Goal: Task Accomplishment & Management: Manage account settings

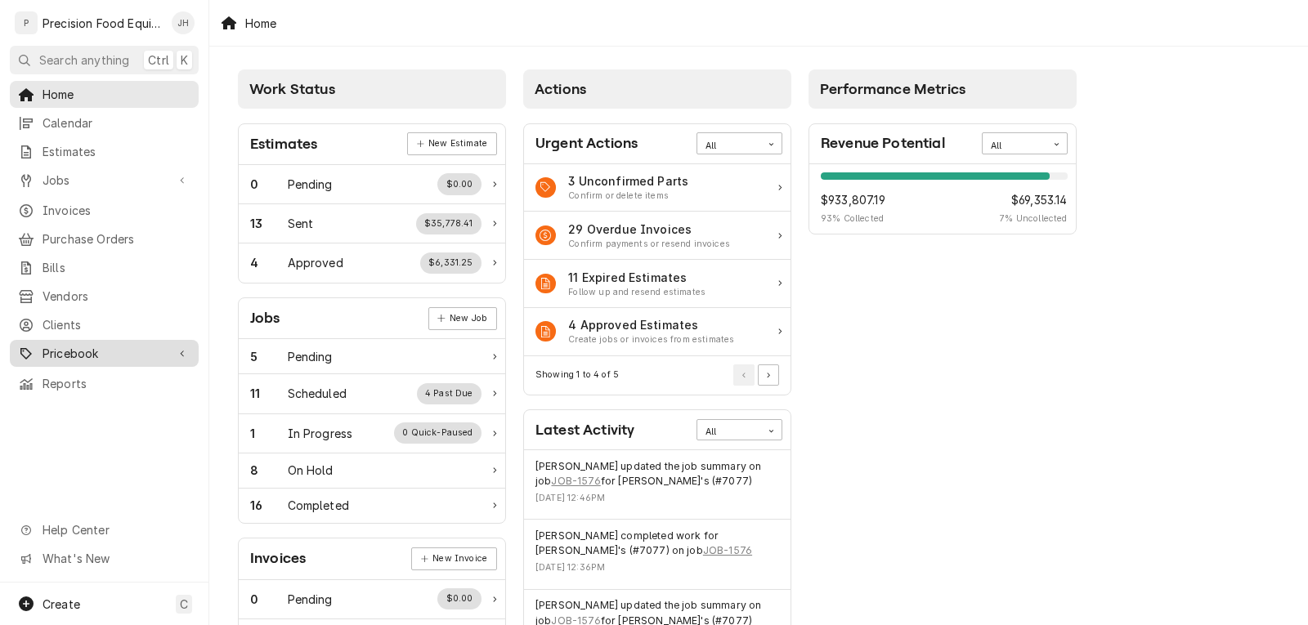
click at [68, 345] on span "Pricebook" at bounding box center [104, 353] width 123 height 17
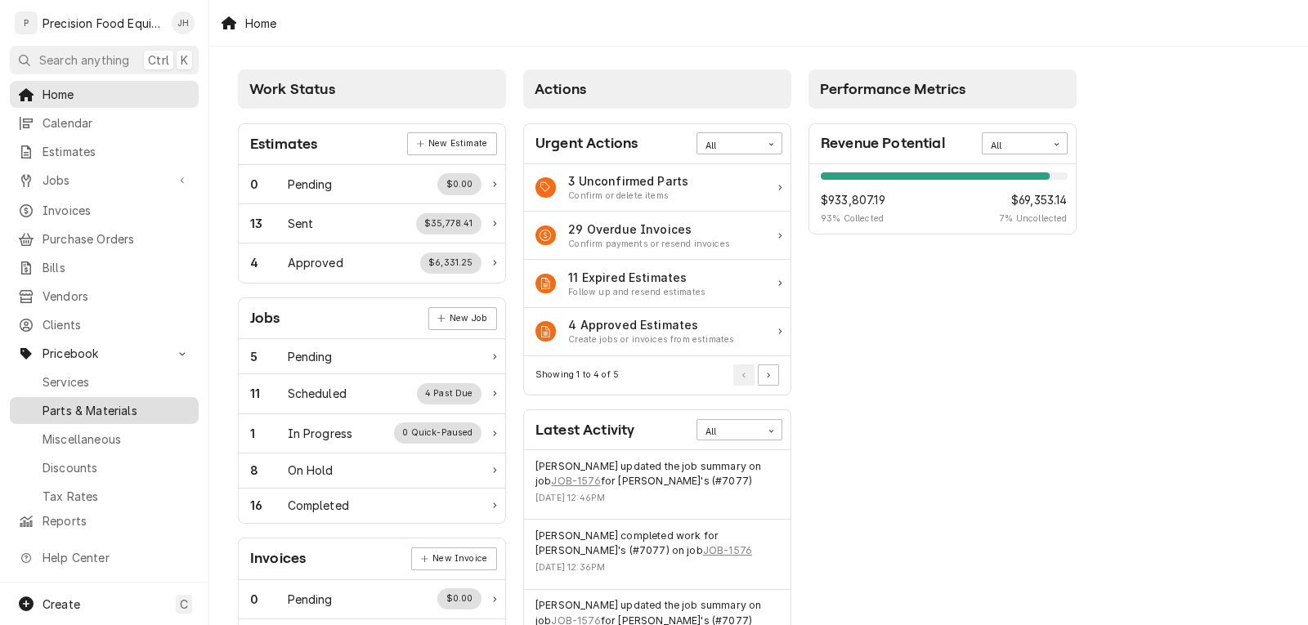
click at [67, 401] on div "Parts & Materials" at bounding box center [104, 411] width 182 height 20
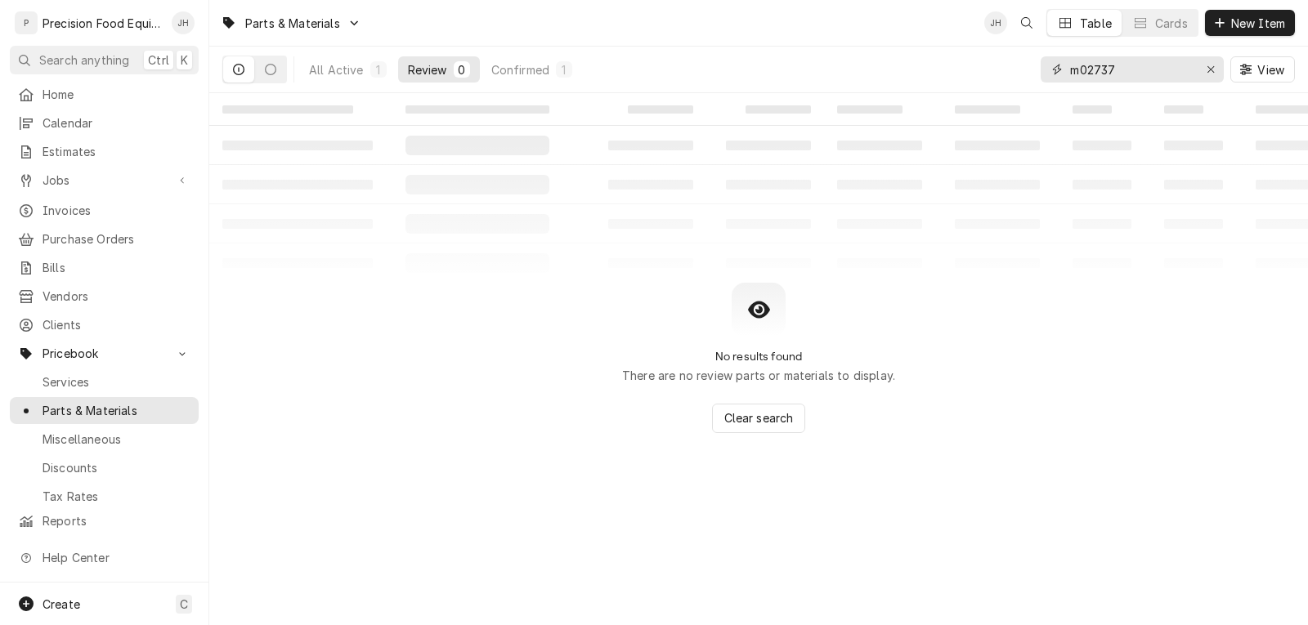
drag, startPoint x: 1127, startPoint y: 72, endPoint x: 989, endPoint y: 86, distance: 138.1
click at [989, 86] on div "All Active 1 Review 0 Confirmed 1 m02737 View" at bounding box center [758, 70] width 1073 height 46
type input "59114143"
click at [328, 69] on div "All Active" at bounding box center [336, 69] width 55 height 17
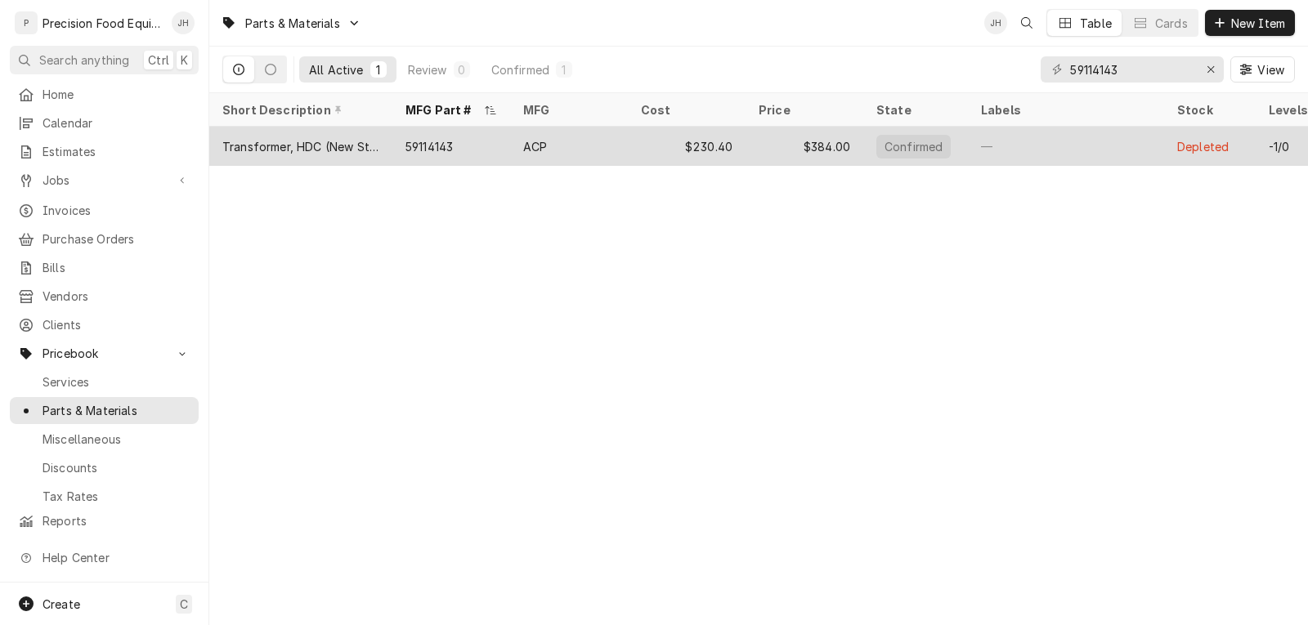
click at [625, 149] on div "ACP" at bounding box center [569, 146] width 118 height 39
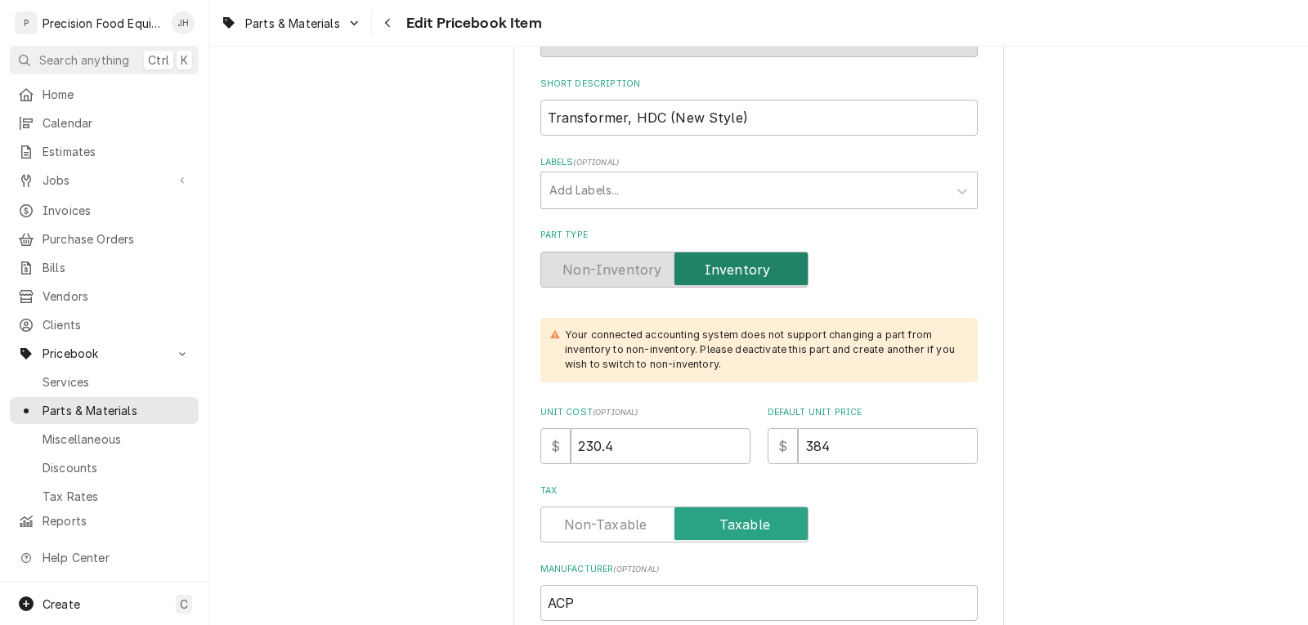
scroll to position [327, 0]
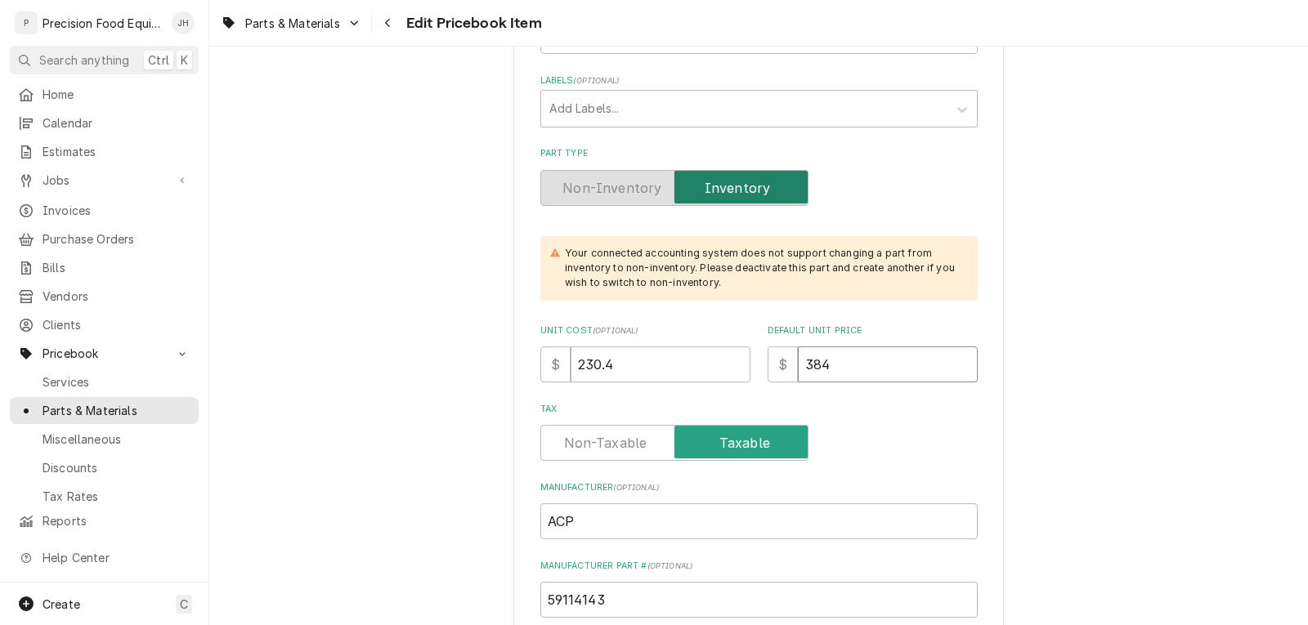
drag, startPoint x: 838, startPoint y: 362, endPoint x: 716, endPoint y: 367, distance: 121.9
click at [720, 369] on div "Unit Cost ( optional ) $ 230.4 Default Unit Price $ 384" at bounding box center [758, 354] width 437 height 58
type textarea "x"
type input "3"
type textarea "x"
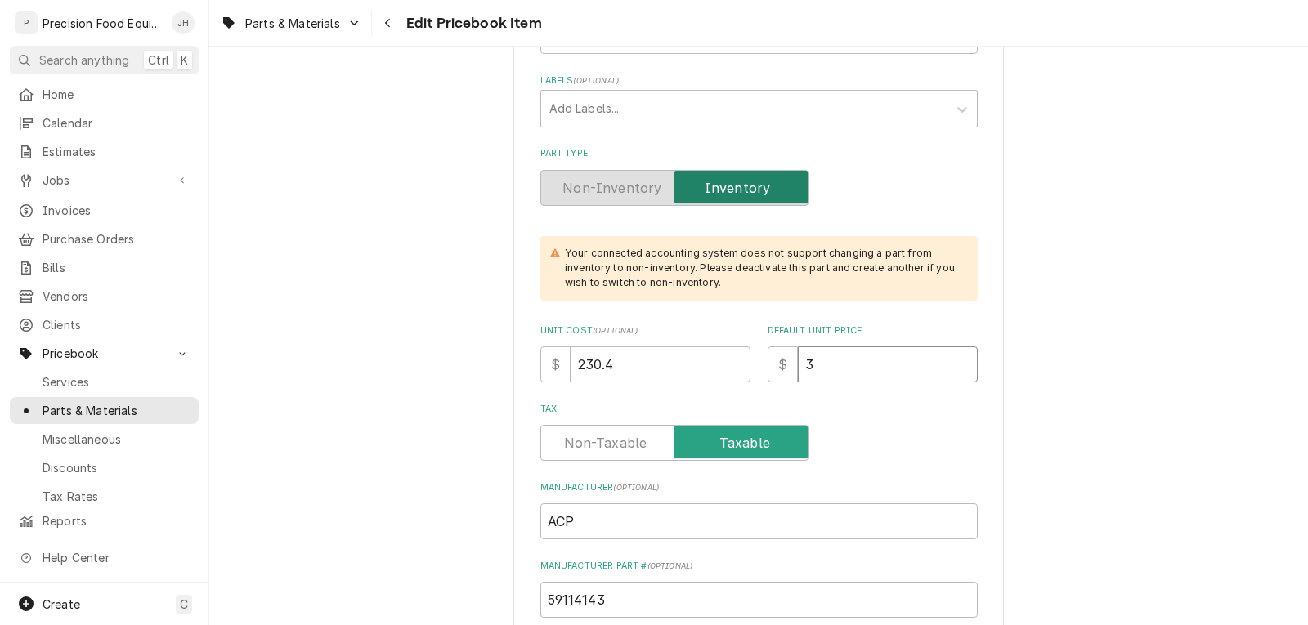
type input "38"
type textarea "x"
type input "385"
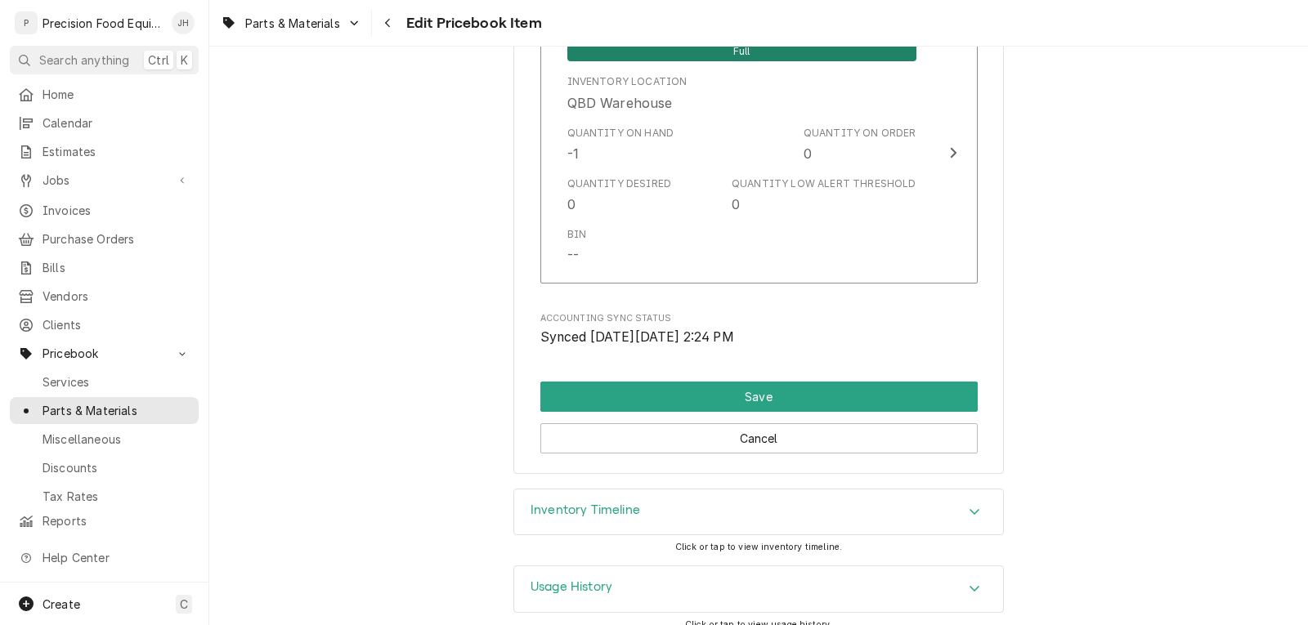
scroll to position [1683, 0]
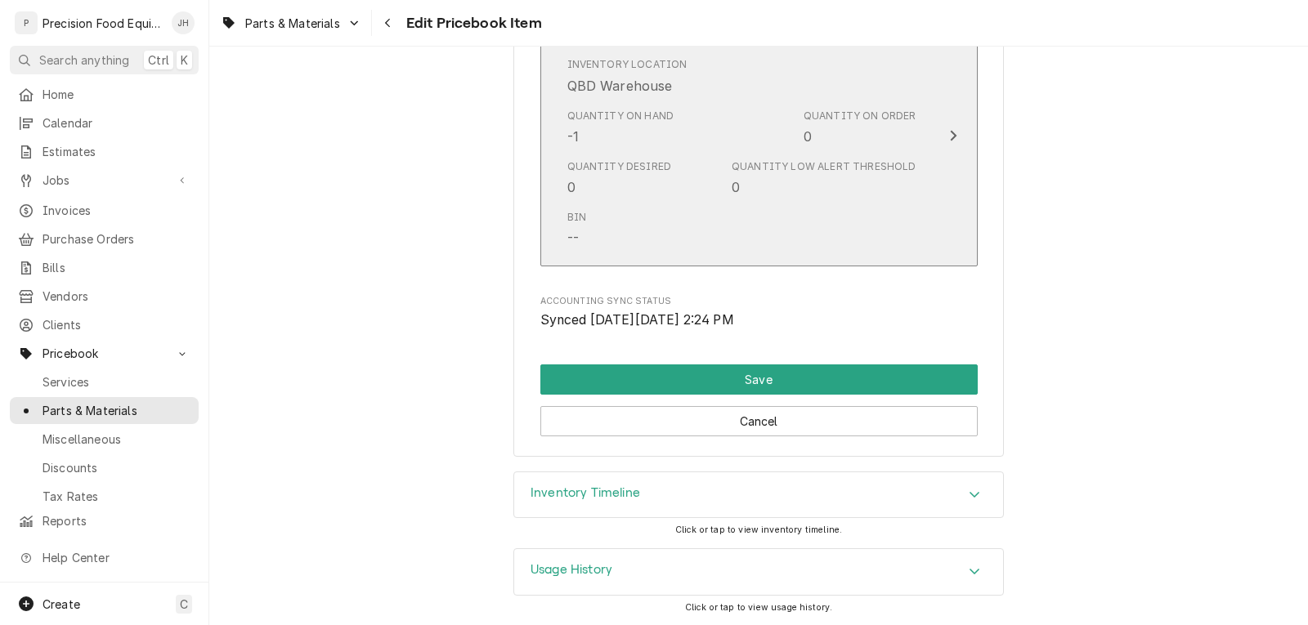
click at [703, 195] on div "Quantity Desired 0 Quantity Low Alert Threshold 0" at bounding box center [741, 178] width 349 height 51
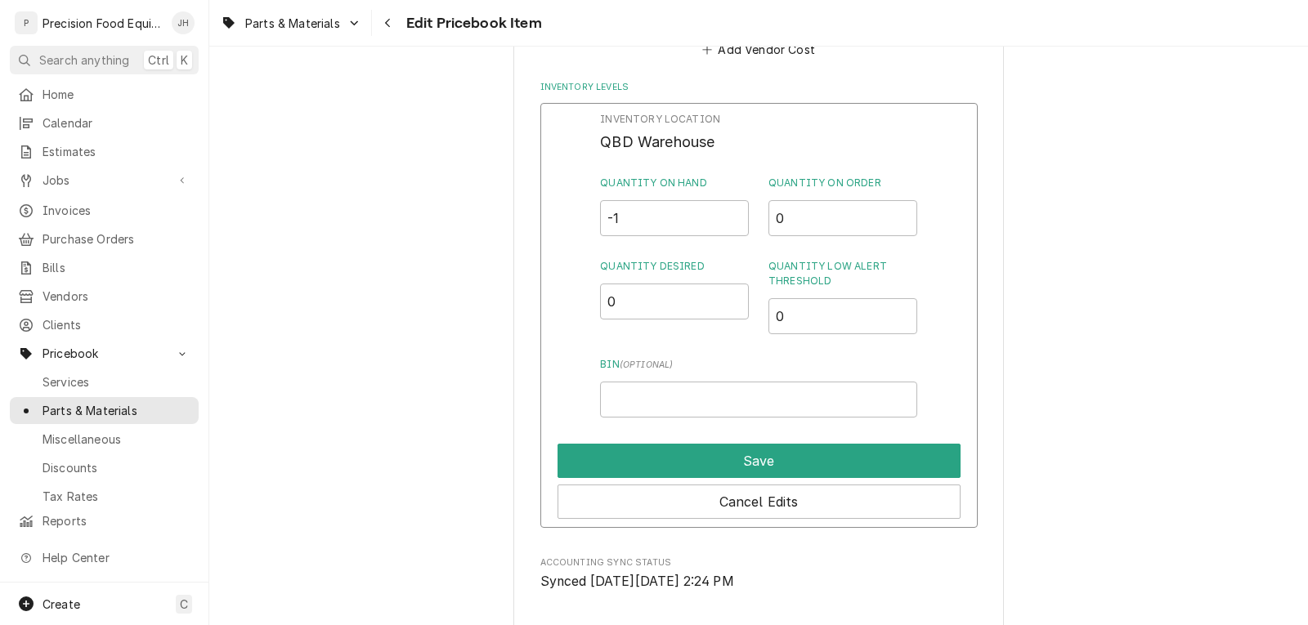
scroll to position [1520, 0]
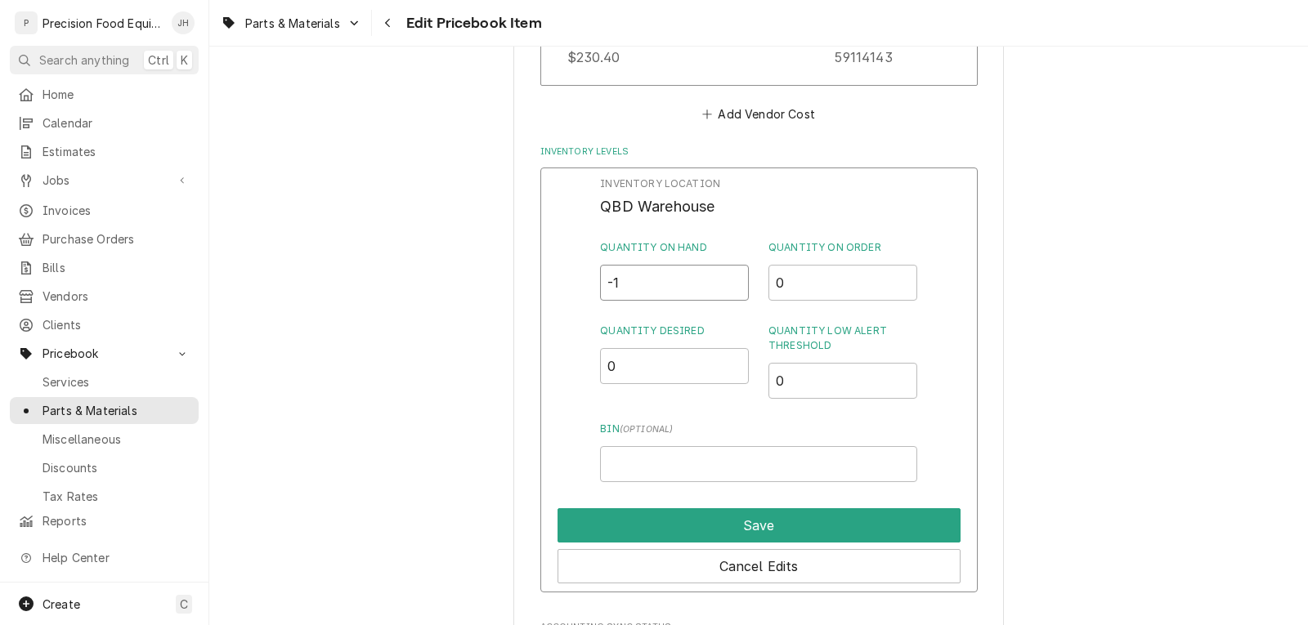
click at [650, 279] on input "-1" at bounding box center [674, 283] width 149 height 36
click at [730, 278] on input "0" at bounding box center [674, 283] width 149 height 36
click at [730, 278] on input "0.5" at bounding box center [674, 283] width 149 height 36
click at [730, 278] on input "1" at bounding box center [674, 283] width 149 height 36
click at [730, 278] on input "1.5" at bounding box center [674, 283] width 149 height 36
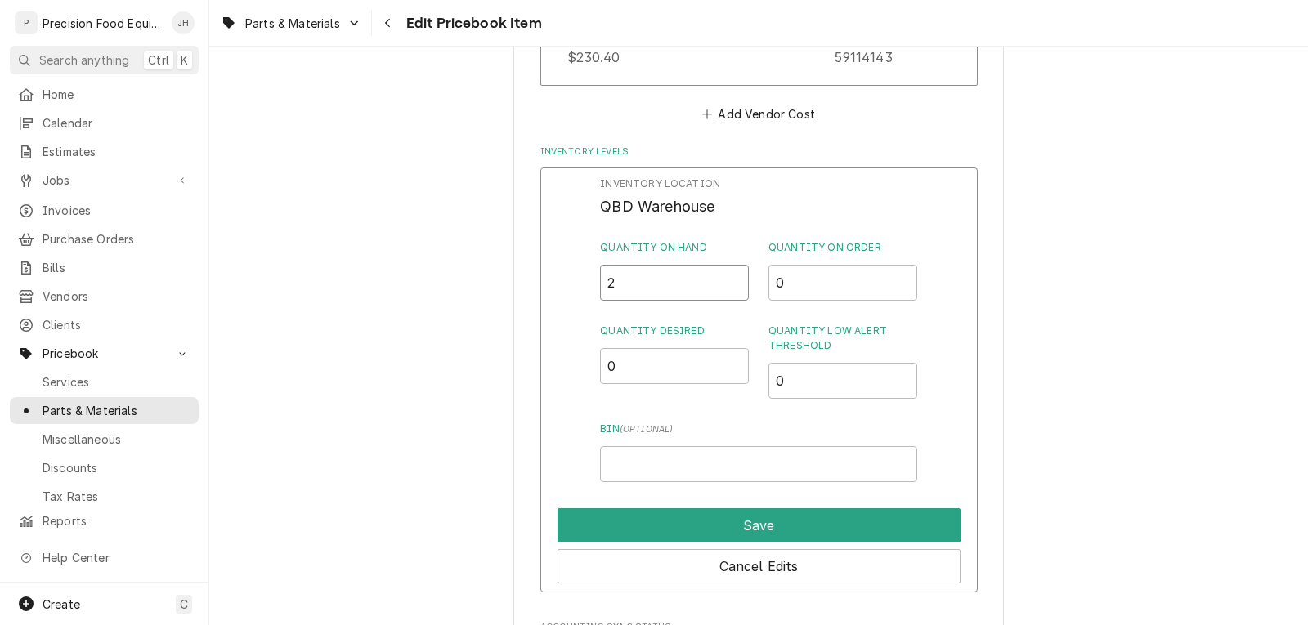
type input "2"
click at [730, 278] on input "2" at bounding box center [674, 283] width 149 height 36
drag, startPoint x: 792, startPoint y: 383, endPoint x: 746, endPoint y: 384, distance: 46.6
click at [746, 384] on div "Quantity Desired 0 Quantity Low Alert Threshold 0" at bounding box center [758, 361] width 316 height 75
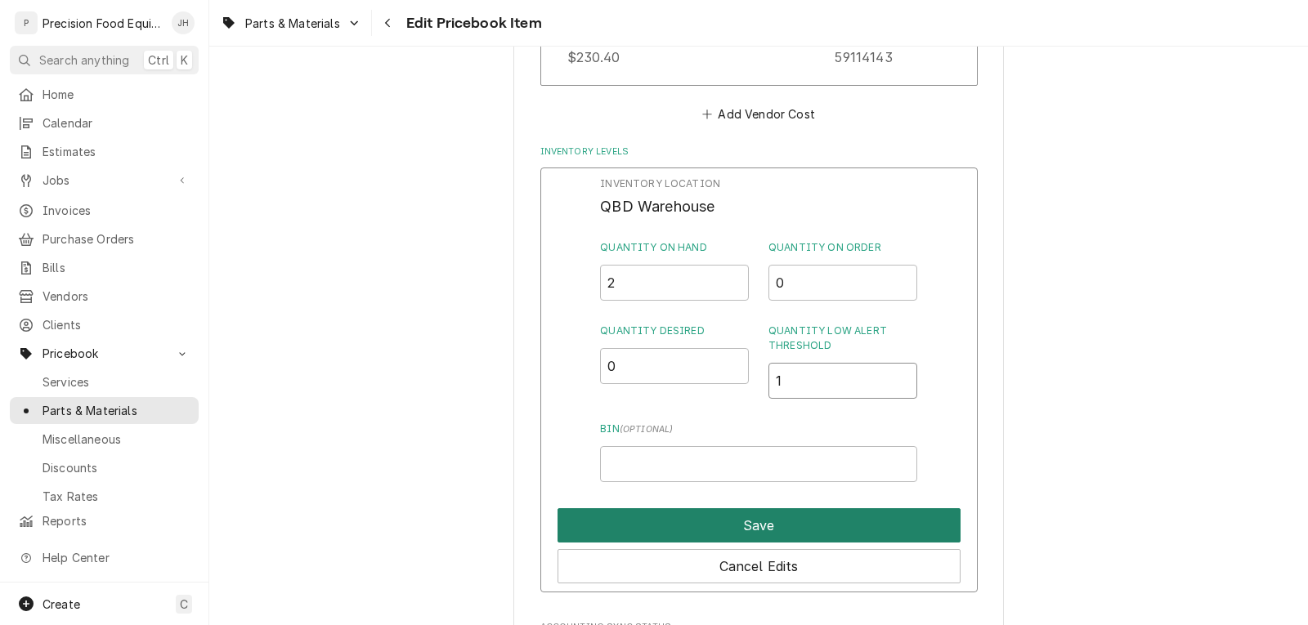
type input "1"
click at [785, 519] on button "Save" at bounding box center [759, 526] width 403 height 34
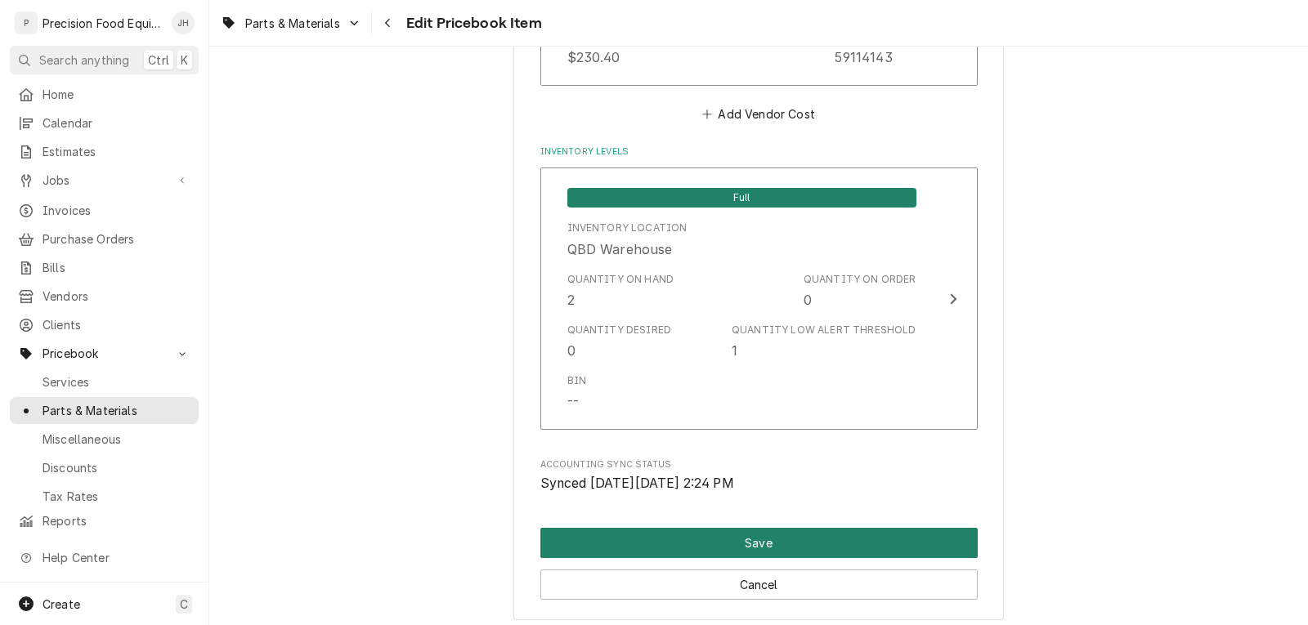
click at [774, 548] on button "Save" at bounding box center [758, 543] width 437 height 30
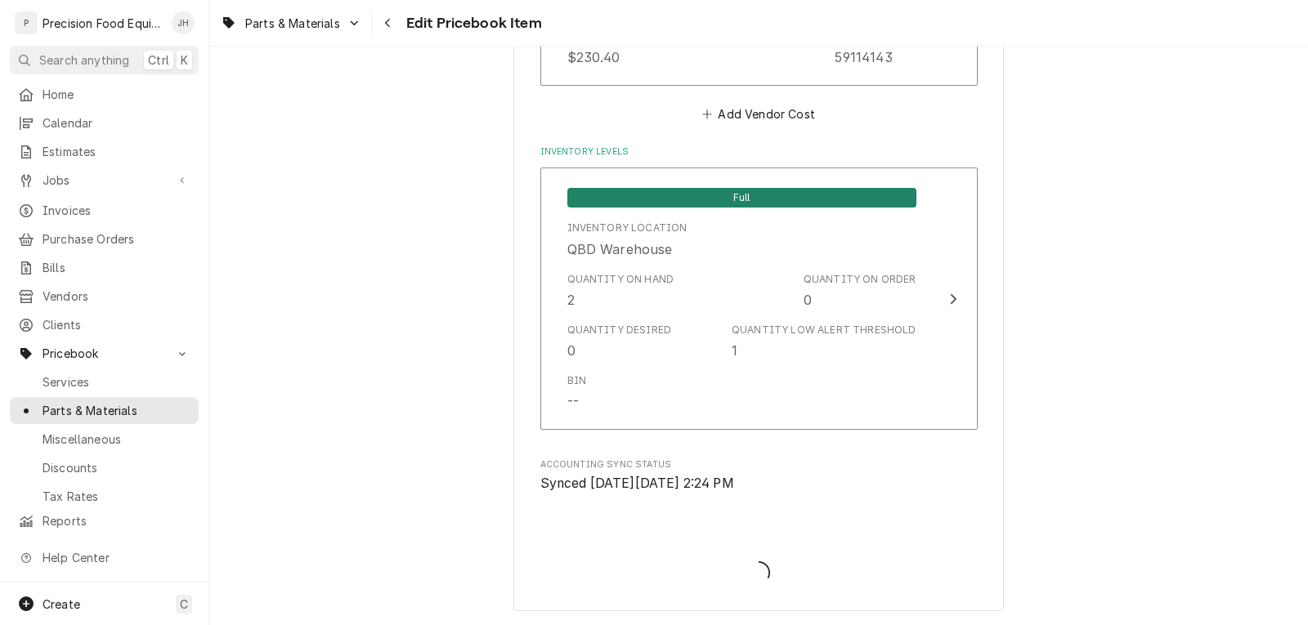
type textarea "x"
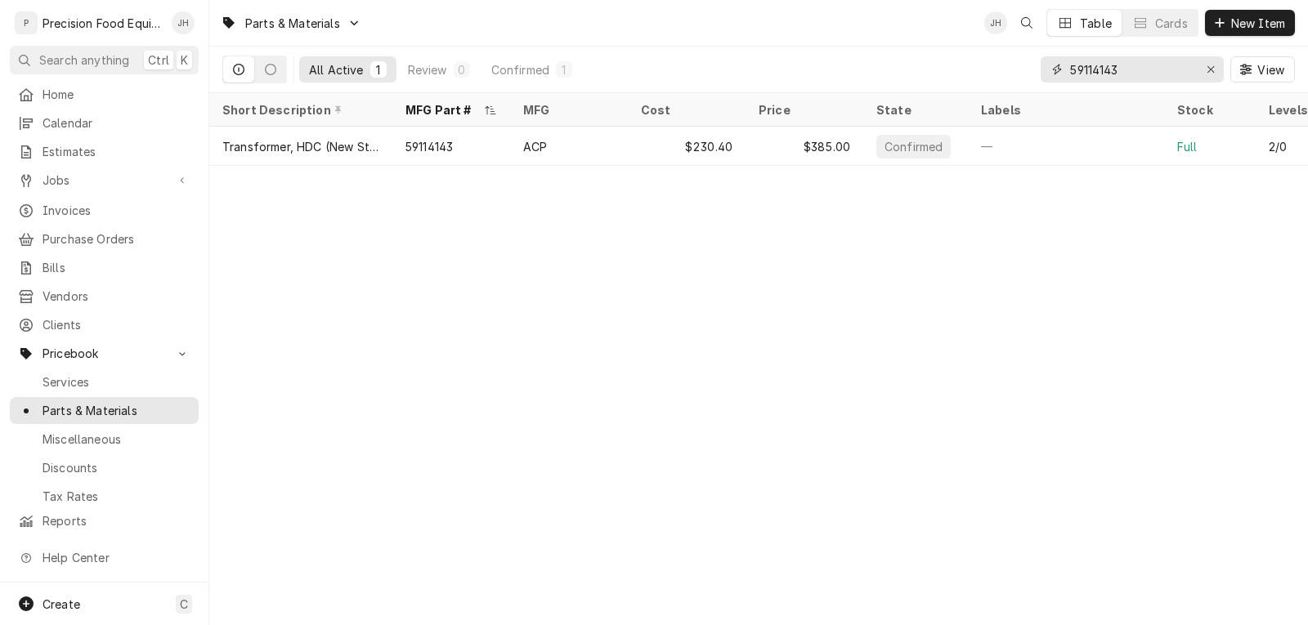
drag, startPoint x: 1141, startPoint y: 65, endPoint x: 1004, endPoint y: 69, distance: 136.6
click at [1004, 69] on div "All Active 1 Review 0 Confirmed 1 59114143 View" at bounding box center [758, 70] width 1073 height 46
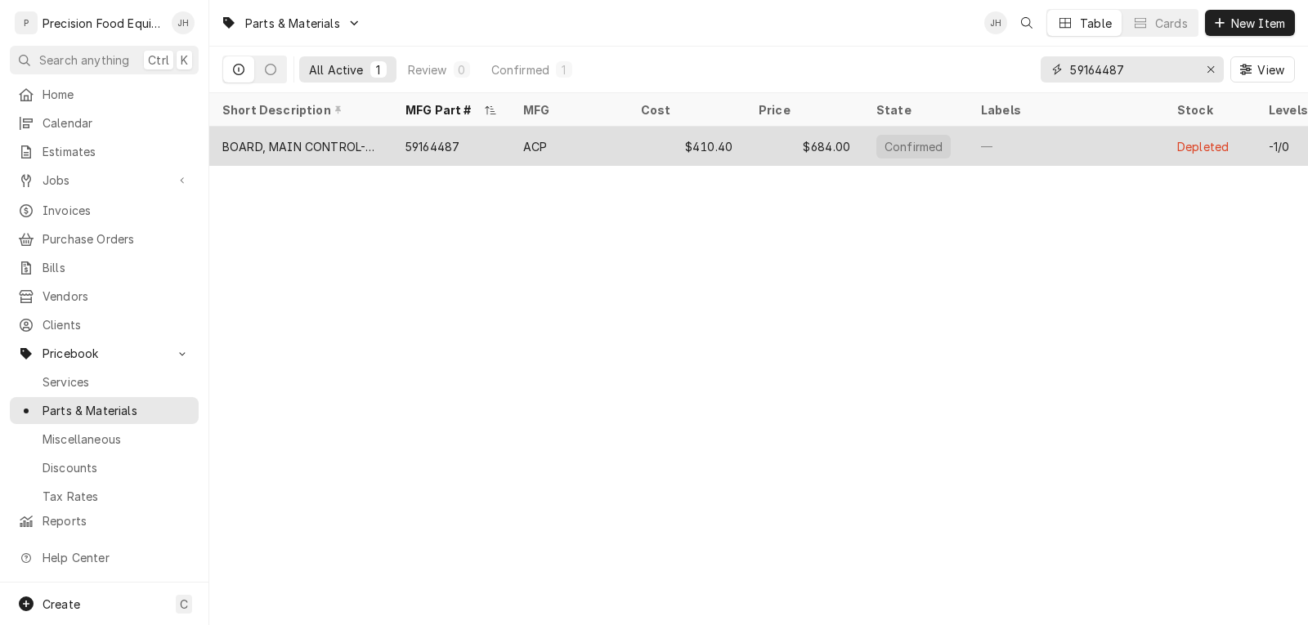
type input "59164487"
click at [599, 142] on div "ACP" at bounding box center [569, 146] width 118 height 39
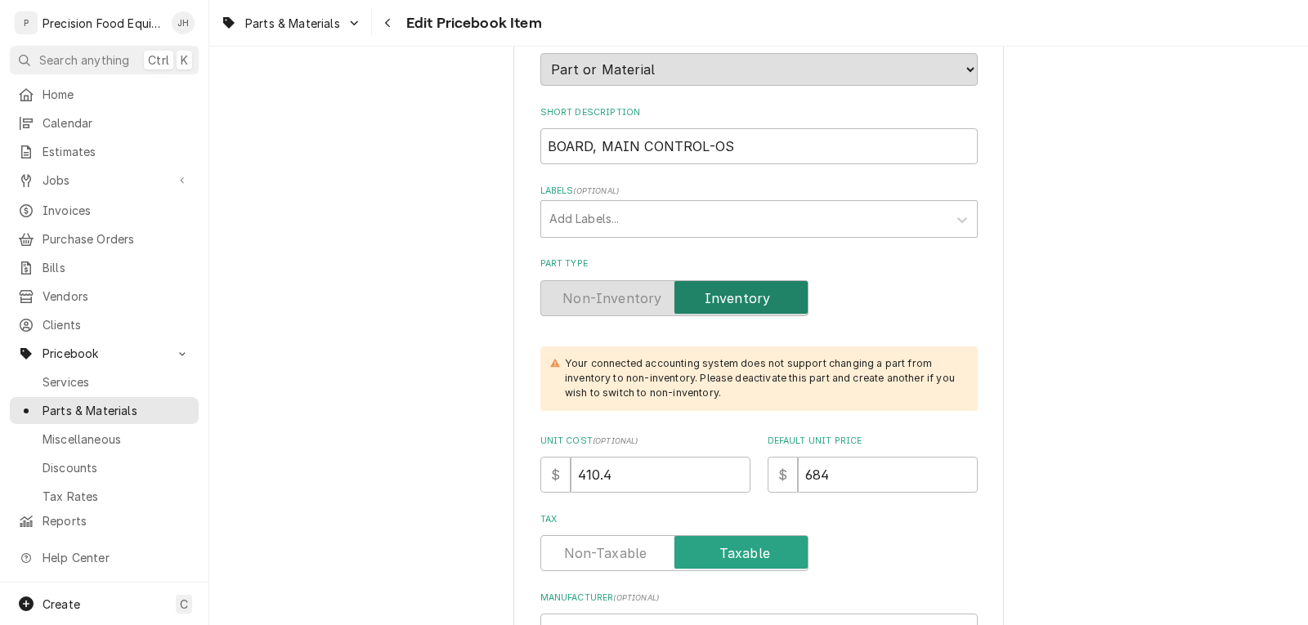
scroll to position [327, 0]
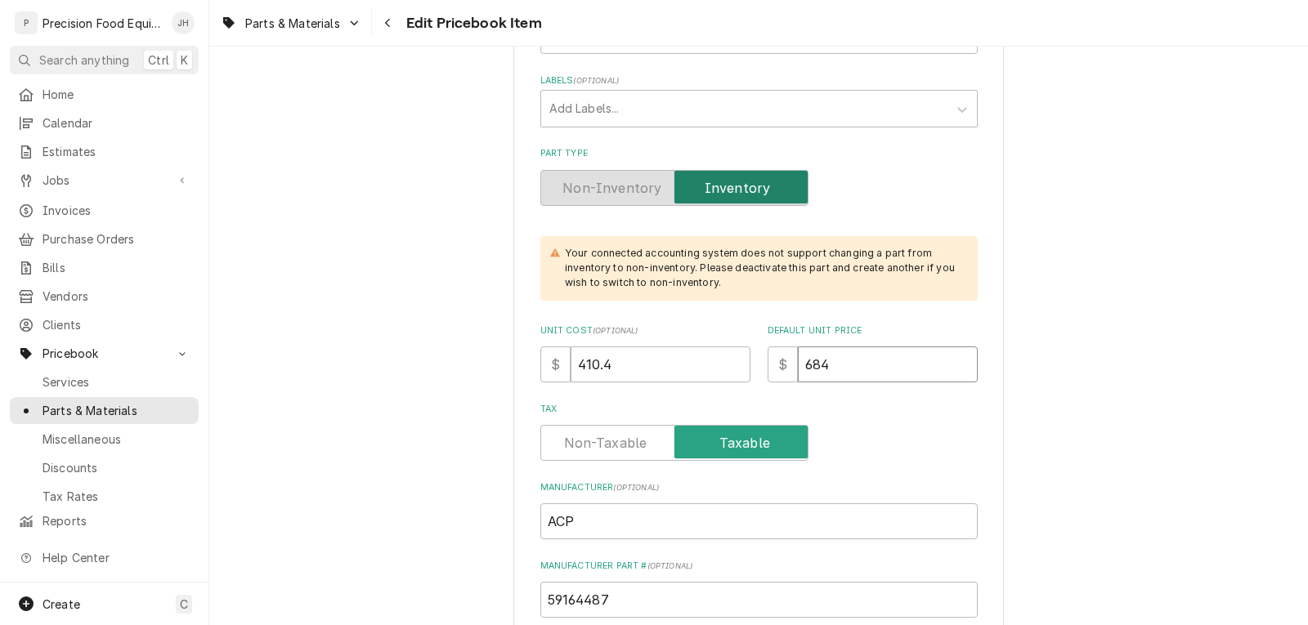
drag, startPoint x: 828, startPoint y: 365, endPoint x: 764, endPoint y: 355, distance: 64.7
click at [775, 365] on div "$ 684" at bounding box center [873, 365] width 210 height 36
type textarea "x"
type input "6"
type textarea "x"
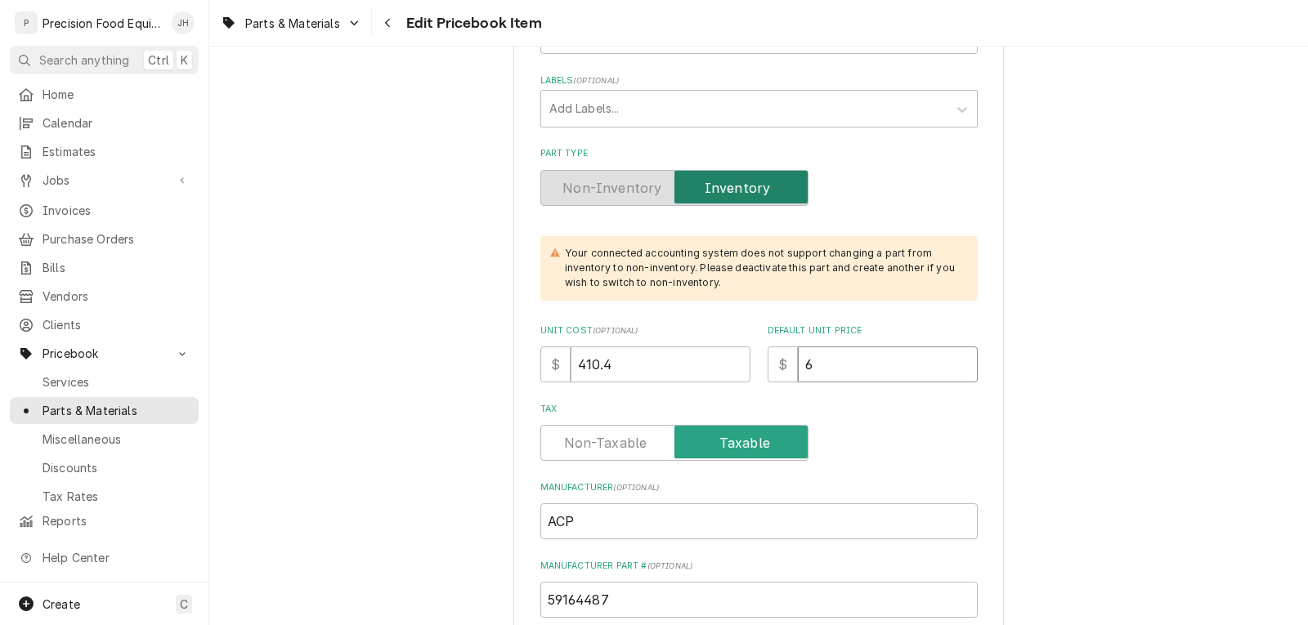
type input "69"
type textarea "x"
type input "694"
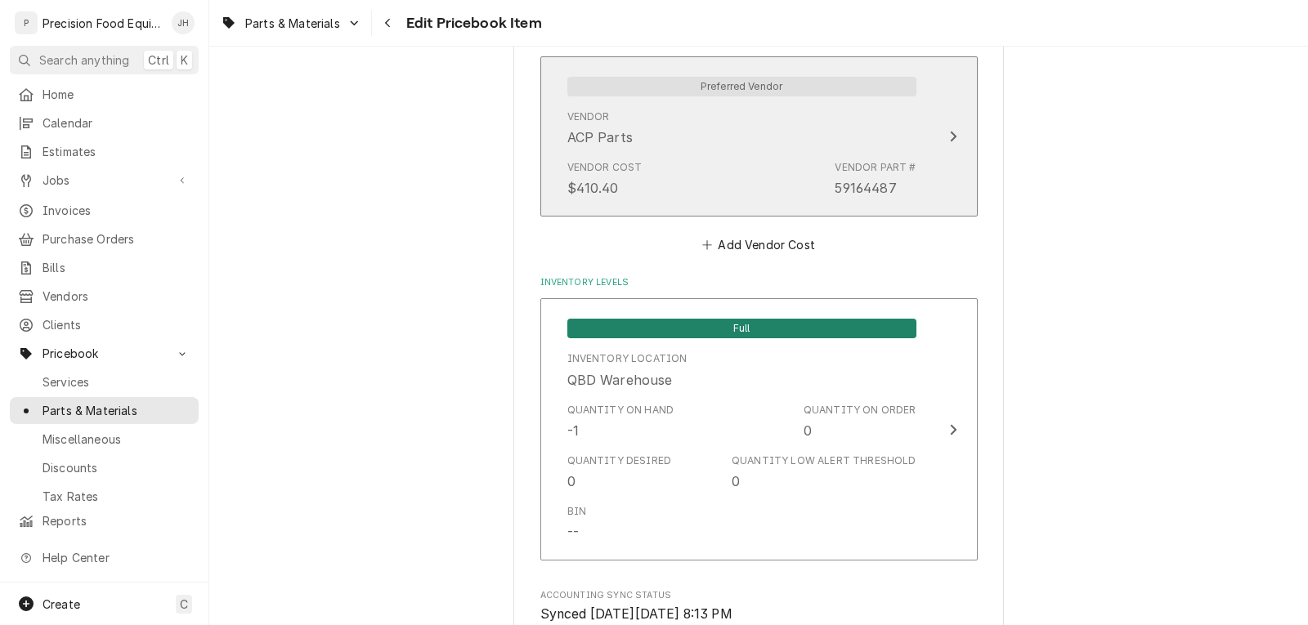
scroll to position [1390, 0]
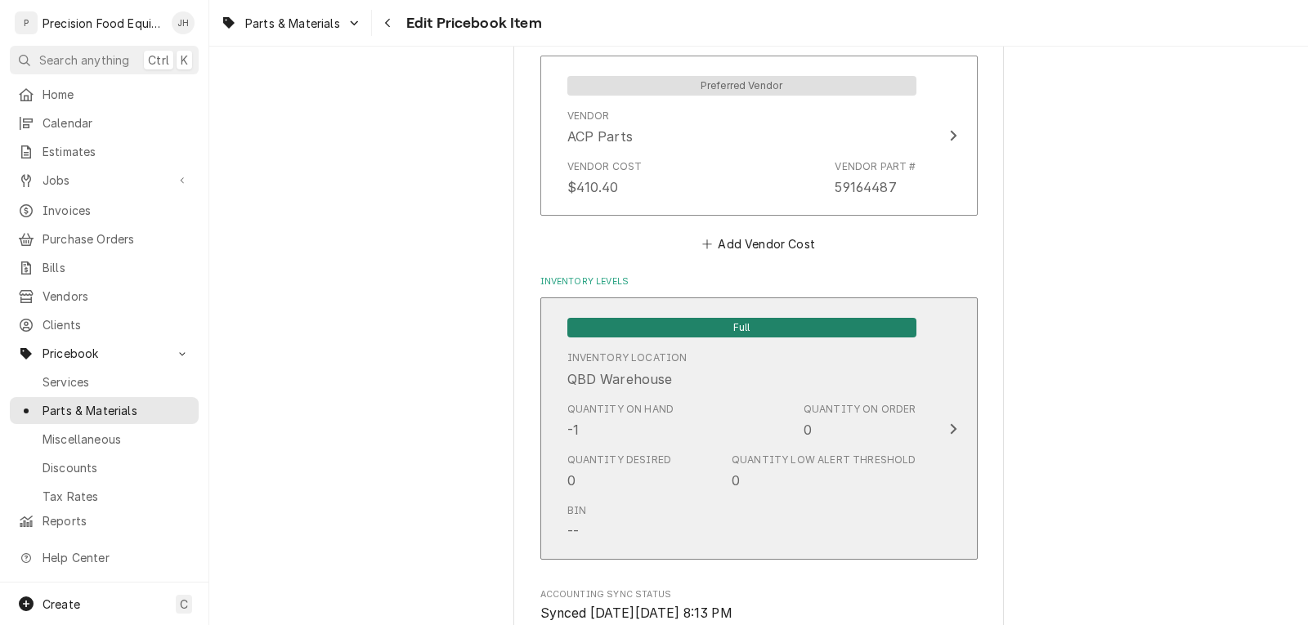
click at [690, 436] on div "Quantity on Hand -1 Quantity on Order 0" at bounding box center [741, 421] width 349 height 51
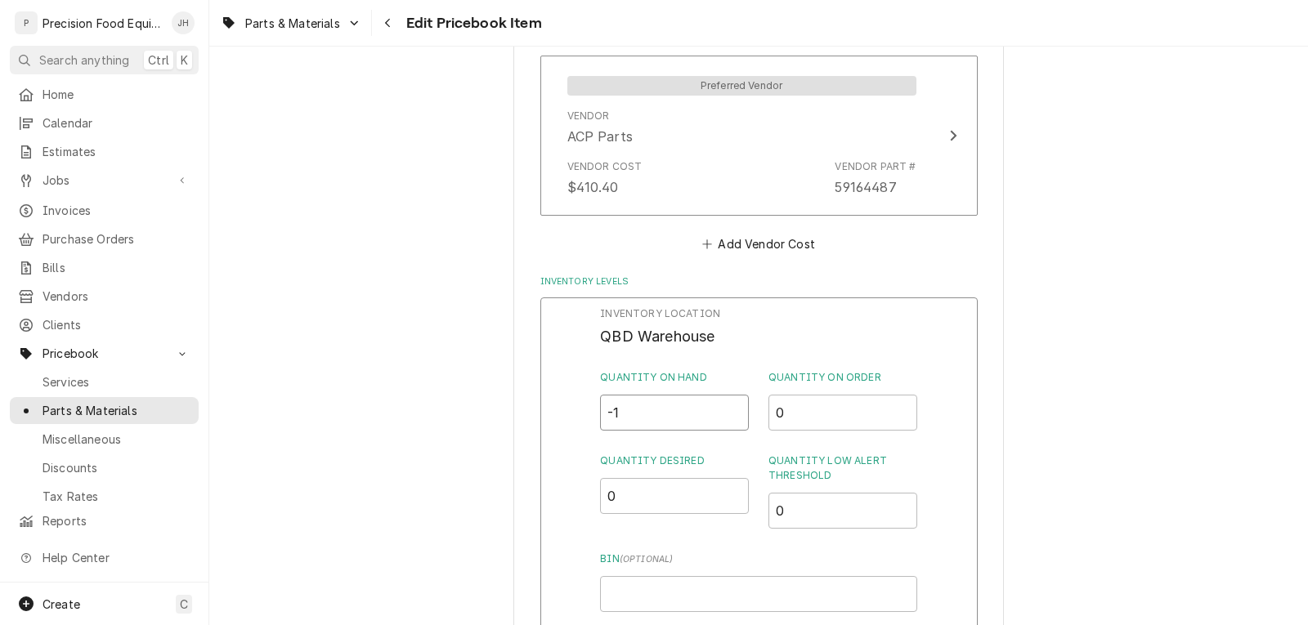
drag, startPoint x: 633, startPoint y: 419, endPoint x: 574, endPoint y: 418, distance: 58.9
click at [574, 418] on div "Inventory Location QBD Warehouse Quantity on Hand -1 Quantity on Order 0 Quanti…" at bounding box center [758, 510] width 437 height 425
type input "1"
click at [930, 507] on div "Inventory Location QBD Warehouse Quantity on Hand 1 Quantity on Order 0 Quantit…" at bounding box center [758, 510] width 437 height 425
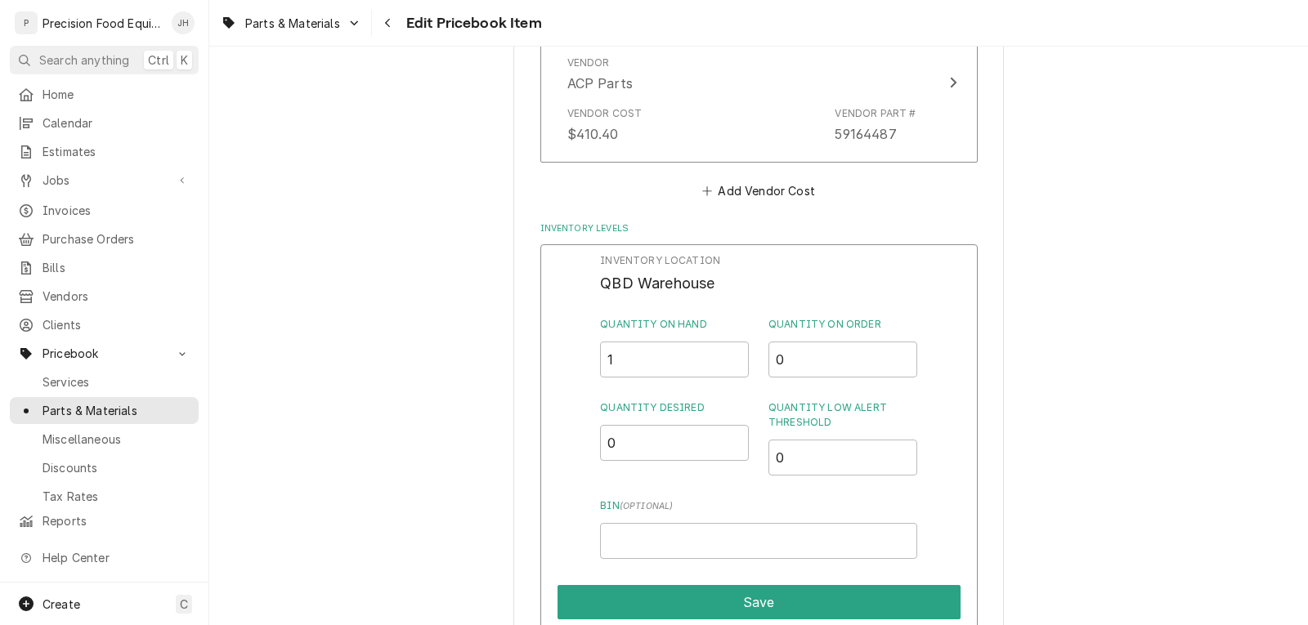
scroll to position [1472, 0]
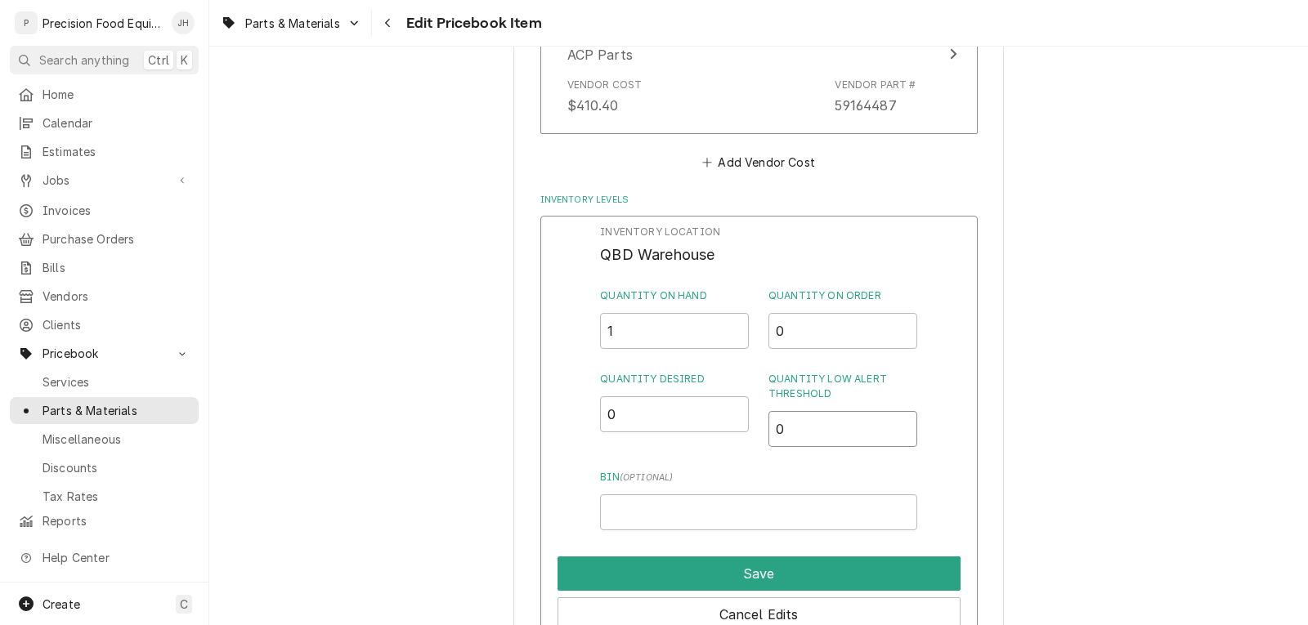
click at [805, 433] on input "0" at bounding box center [843, 429] width 149 height 36
type input "0.5"
click at [894, 425] on input "0.5" at bounding box center [843, 429] width 149 height 36
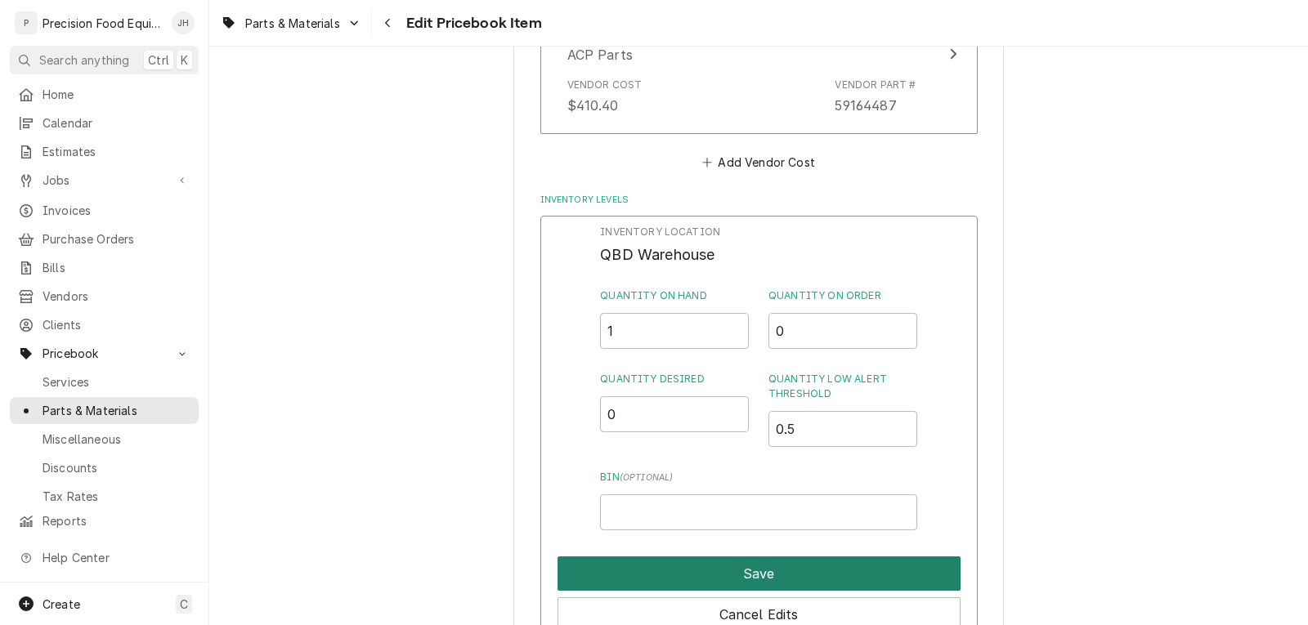
click at [724, 571] on button "Save" at bounding box center [759, 574] width 403 height 34
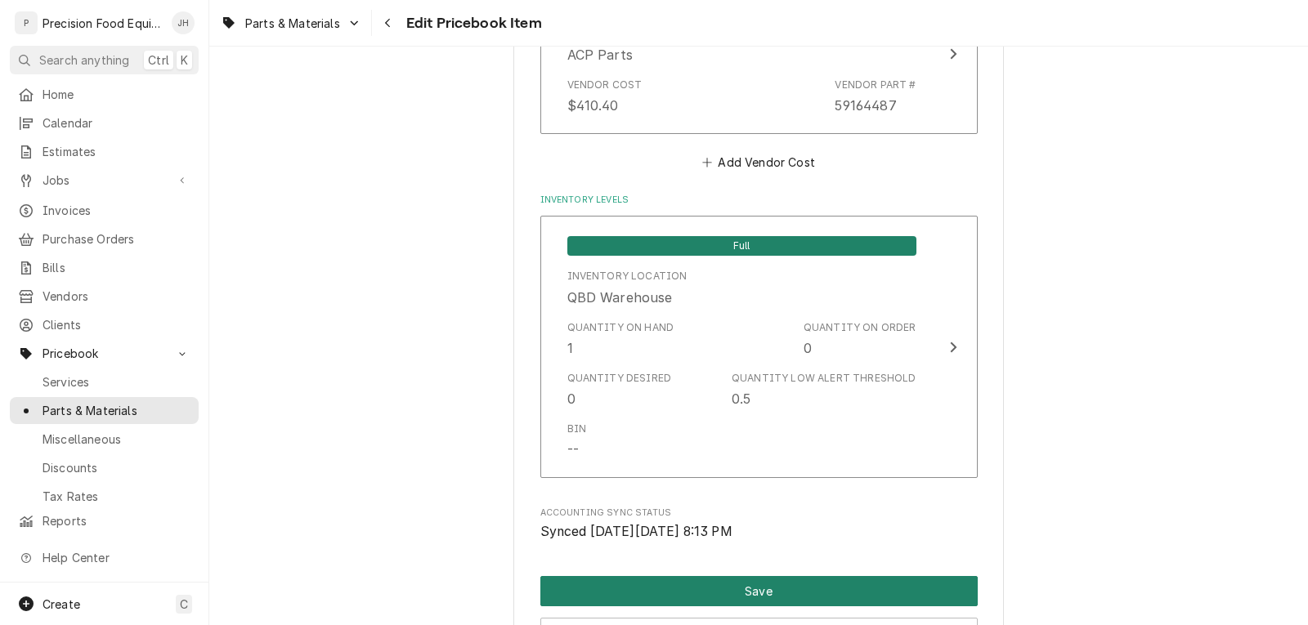
click at [733, 585] on button "Save" at bounding box center [758, 591] width 437 height 30
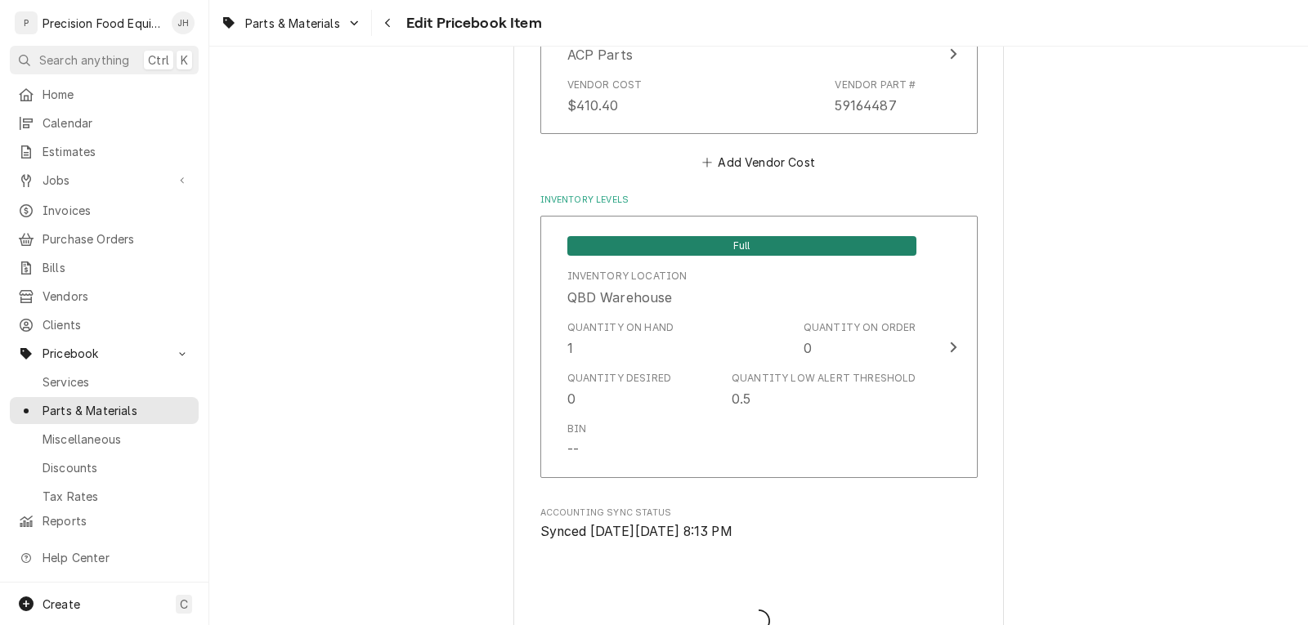
type textarea "x"
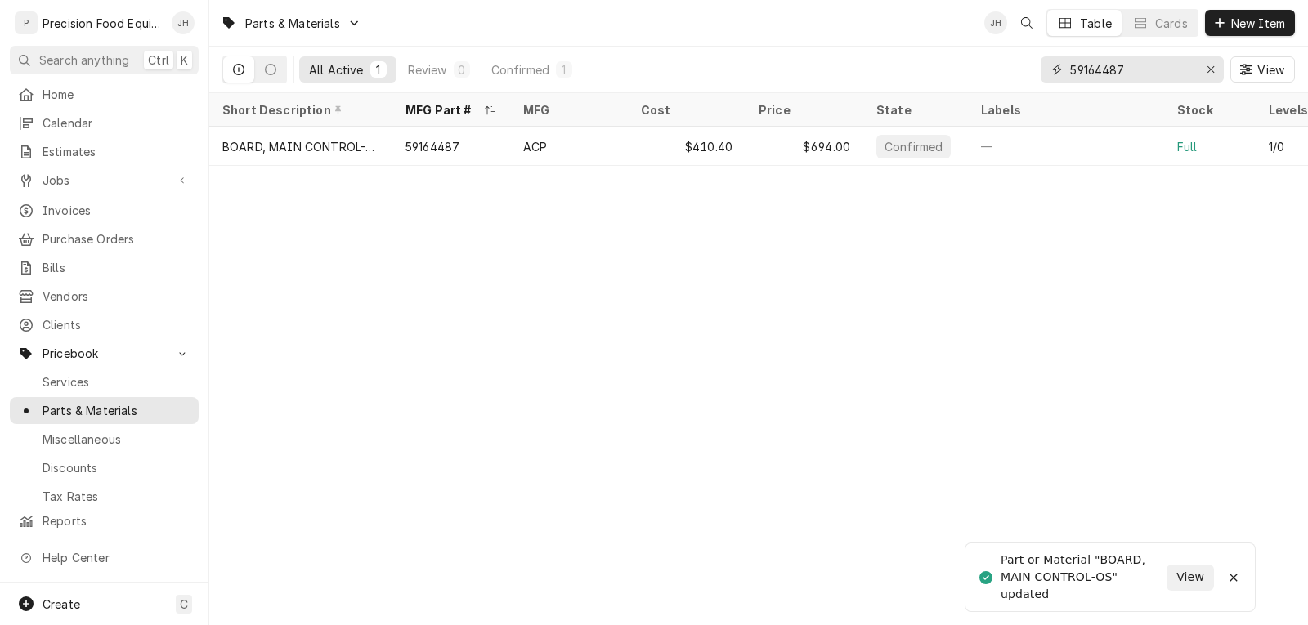
click at [1147, 75] on input "59164487" at bounding box center [1131, 69] width 123 height 26
drag, startPoint x: 1147, startPoint y: 75, endPoint x: 1088, endPoint y: 76, distance: 58.9
click at [1088, 76] on input "59164487" at bounding box center [1131, 69] width 123 height 26
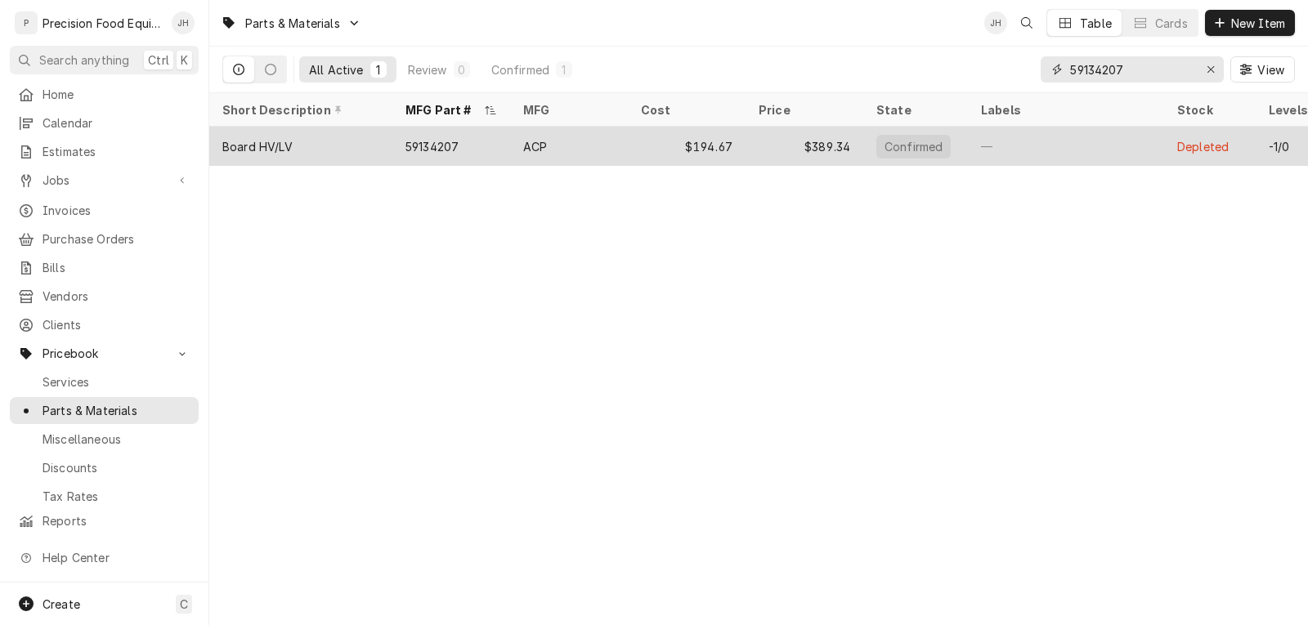
type input "59134207"
click at [741, 141] on div "$194.67" at bounding box center [687, 146] width 118 height 39
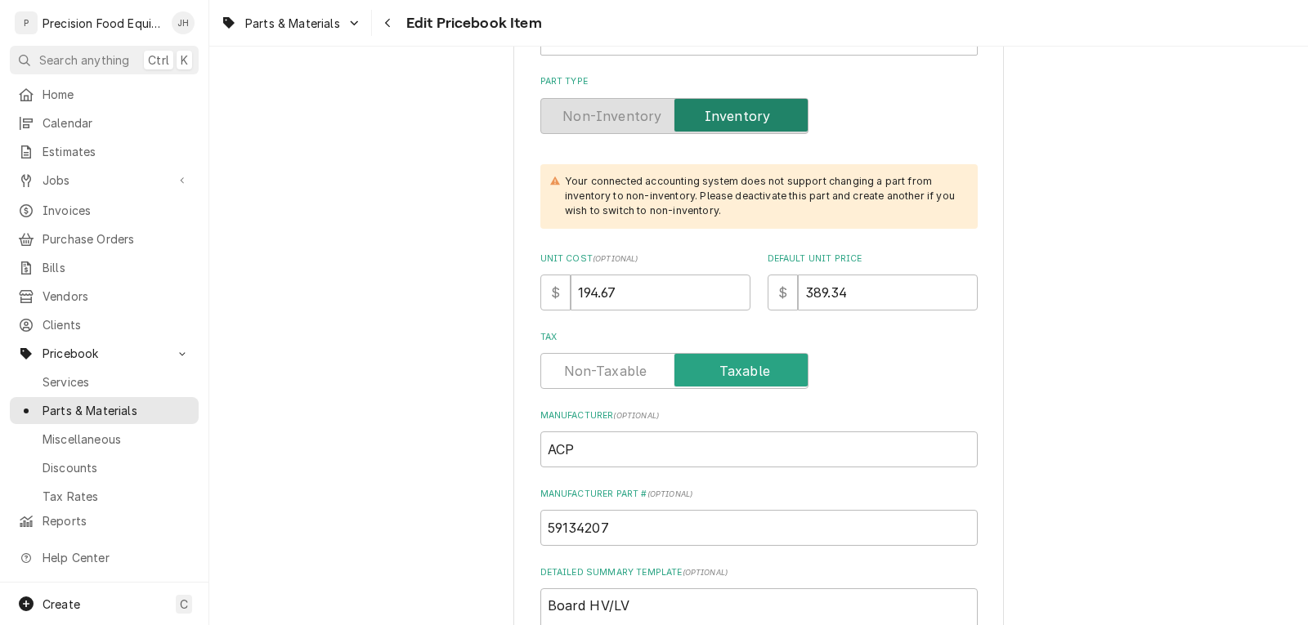
scroll to position [409, 0]
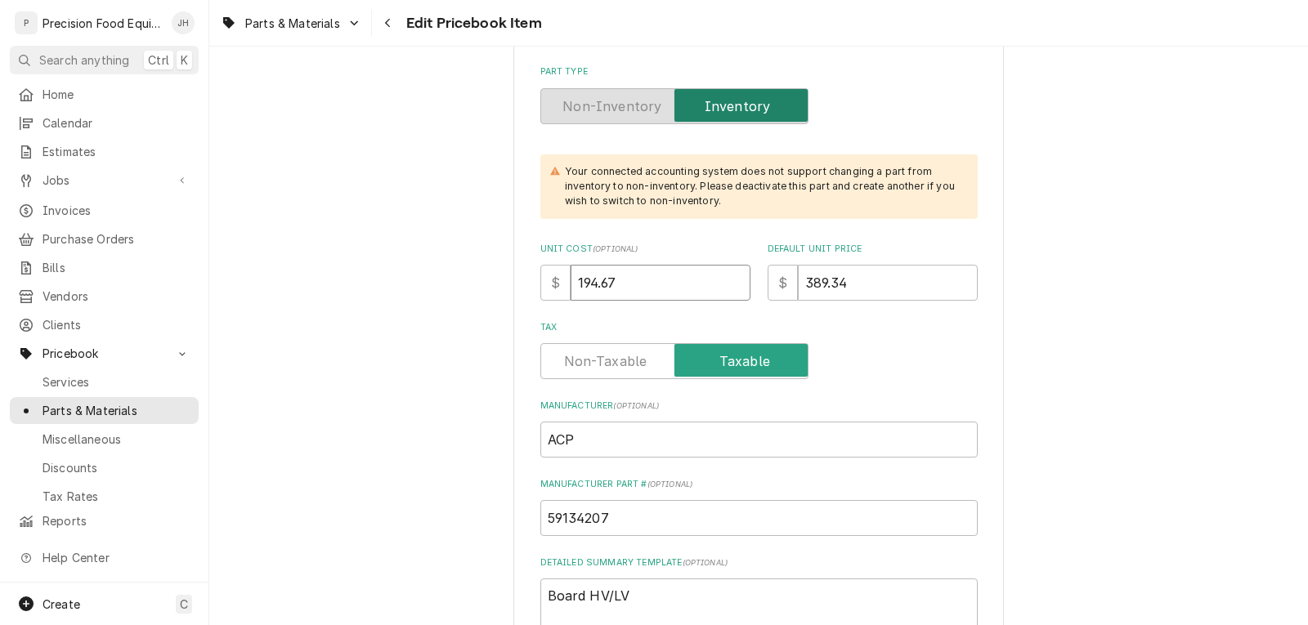
click at [620, 287] on input "194.67" at bounding box center [661, 283] width 180 height 36
drag, startPoint x: 620, startPoint y: 287, endPoint x: 559, endPoint y: 240, distance: 76.9
type textarea "x"
type input "2"
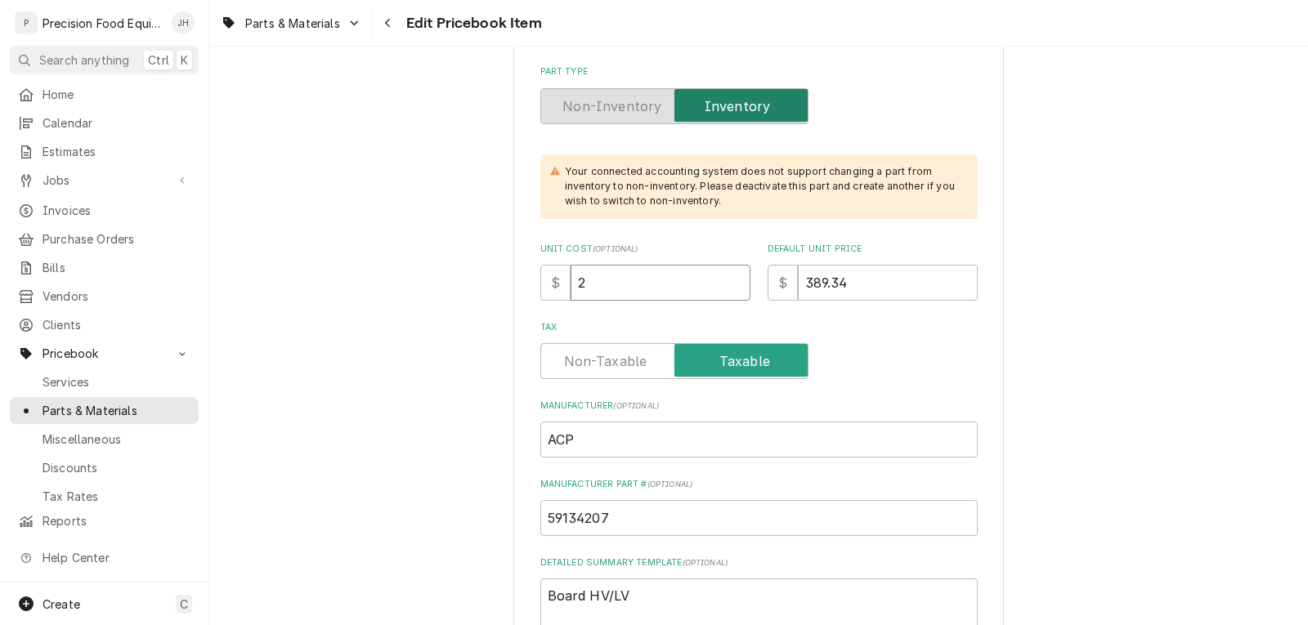
type textarea "x"
type input "21"
type textarea "x"
type input "217"
type textarea "x"
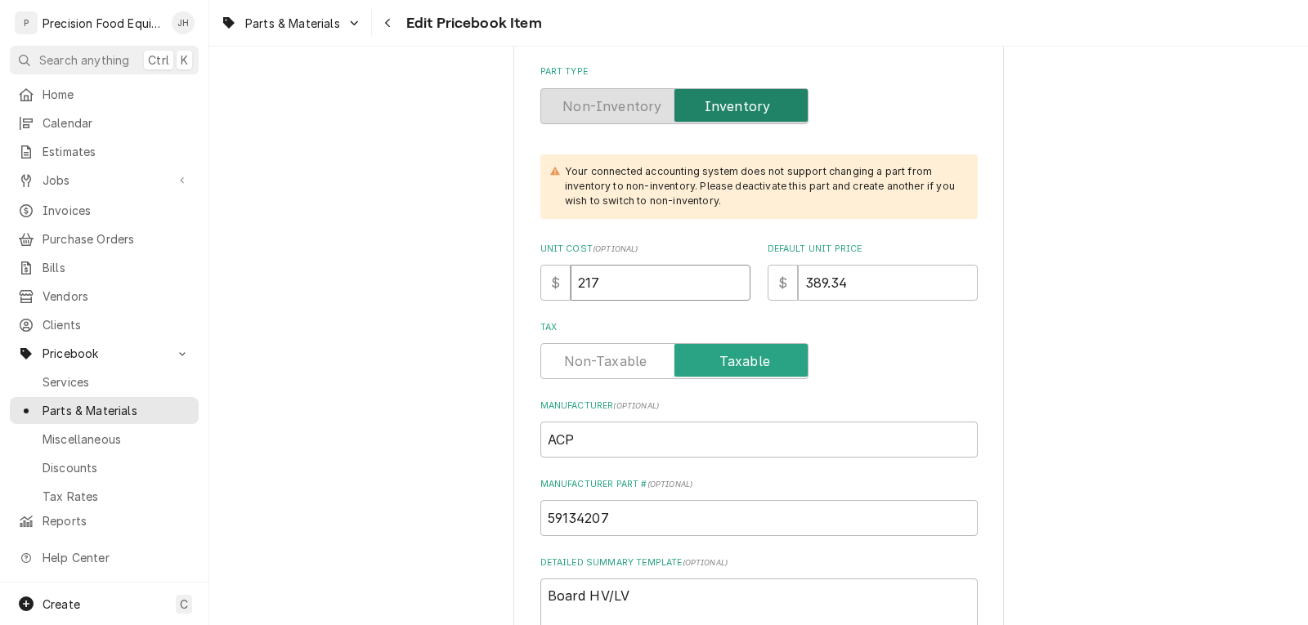
type input "217.2"
type textarea "x"
type input "217.20"
drag, startPoint x: 810, startPoint y: 281, endPoint x: 874, endPoint y: 278, distance: 63.9
click at [874, 278] on input "389.34" at bounding box center [888, 283] width 180 height 36
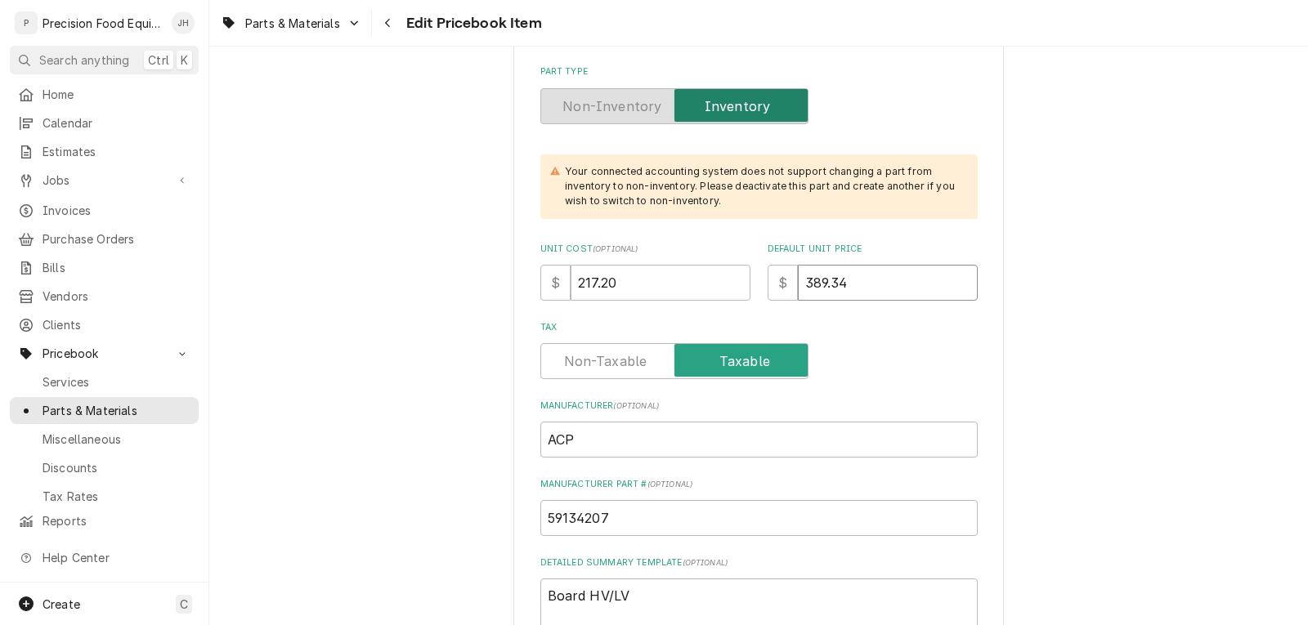
type textarea "x"
type input "39"
type textarea "x"
type input "390"
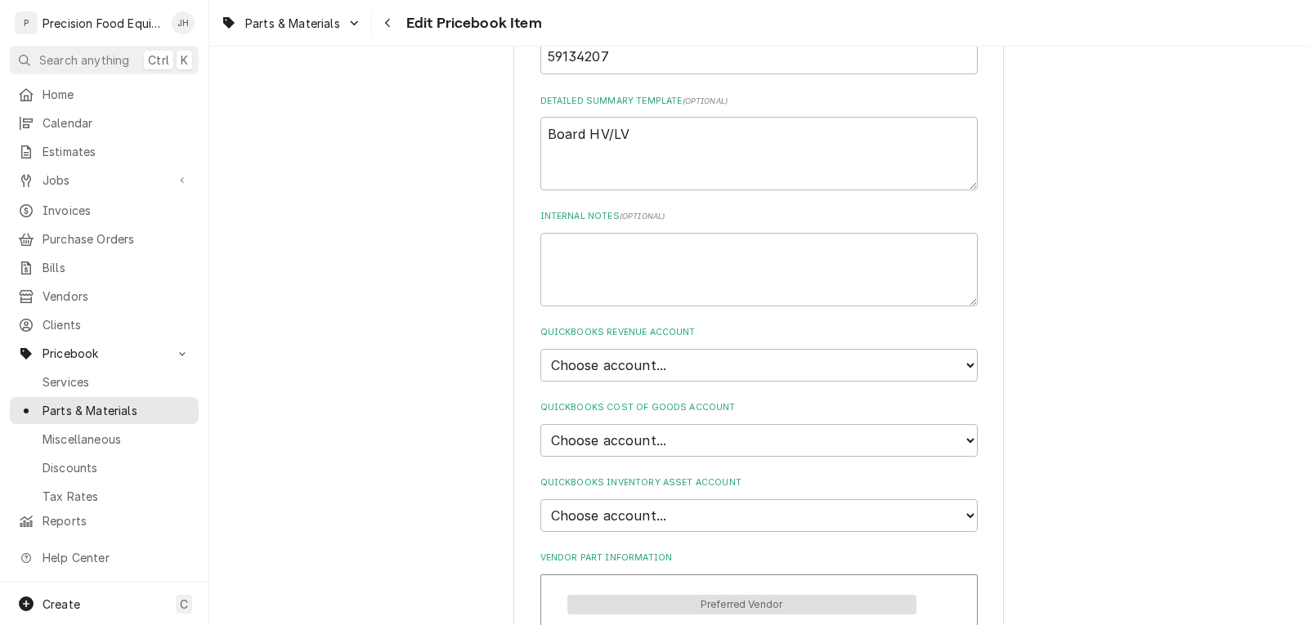
scroll to position [899, 0]
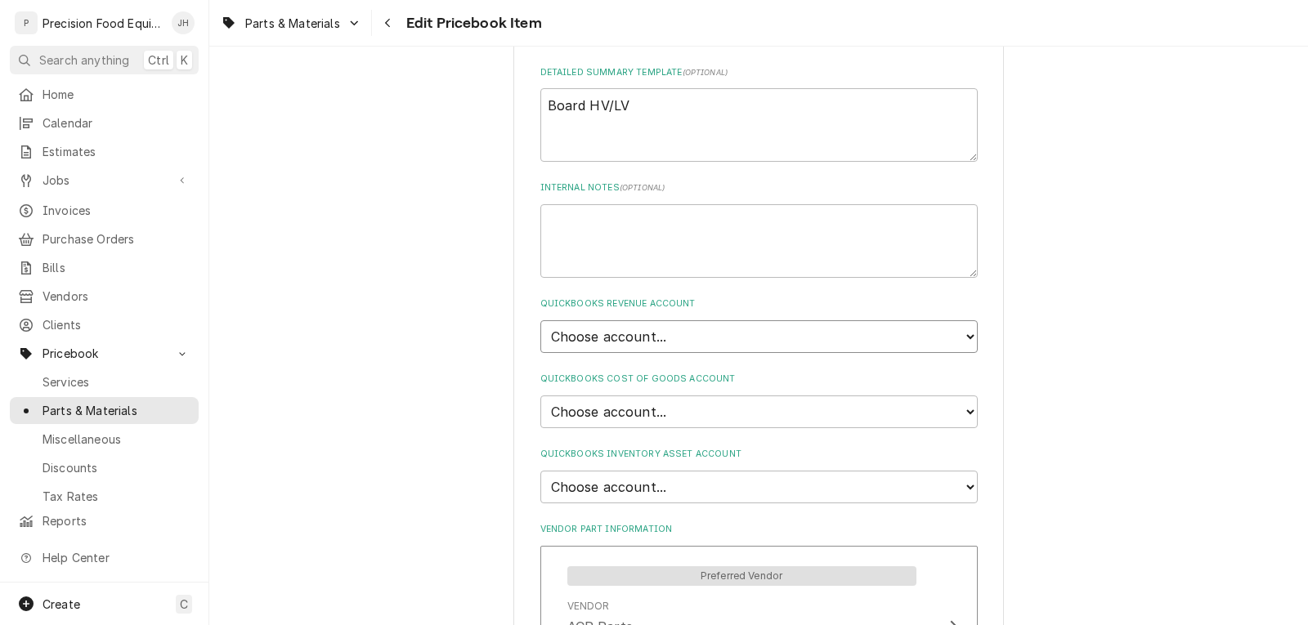
click at [684, 339] on select "Choose account... Discount Income Misc Income Non taxable issues 46600: Parts a…" at bounding box center [758, 336] width 437 height 33
select select "8000000A-1210141275"
click at [540, 320] on select "Choose account... Discount Income Misc Income Non taxable issues 46600: Parts a…" at bounding box center [758, 336] width 437 height 33
type textarea "x"
click at [664, 405] on select "Choose account... Loss Expense Loss Expense [DATE] Loss Expense [DATE] Cost of …" at bounding box center [758, 412] width 437 height 33
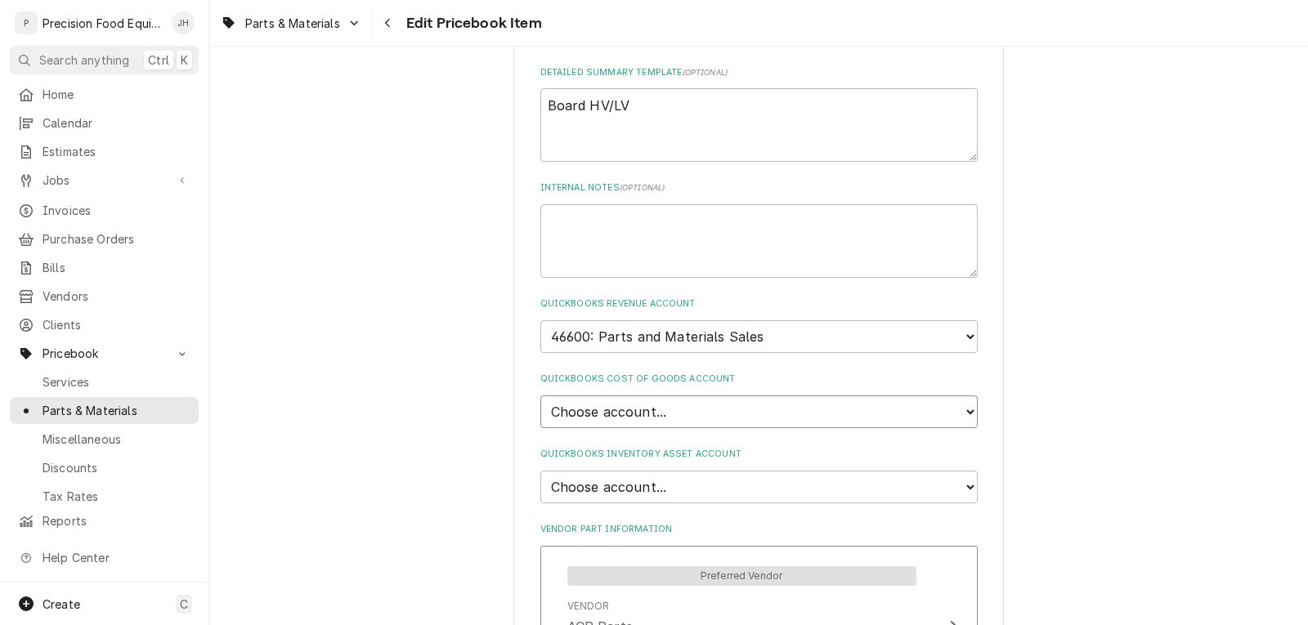
select select "80000023-1210145225"
click at [540, 396] on select "Choose account... Loss Expense Loss Expense [DATE] Loss Expense [DATE] Cost of …" at bounding box center [758, 412] width 437 height 33
type textarea "x"
click at [655, 485] on select "Choose account... Undeposited Funds Inventory Asset Payroll Asset" at bounding box center [758, 487] width 437 height 33
select select "80000022-1210145225"
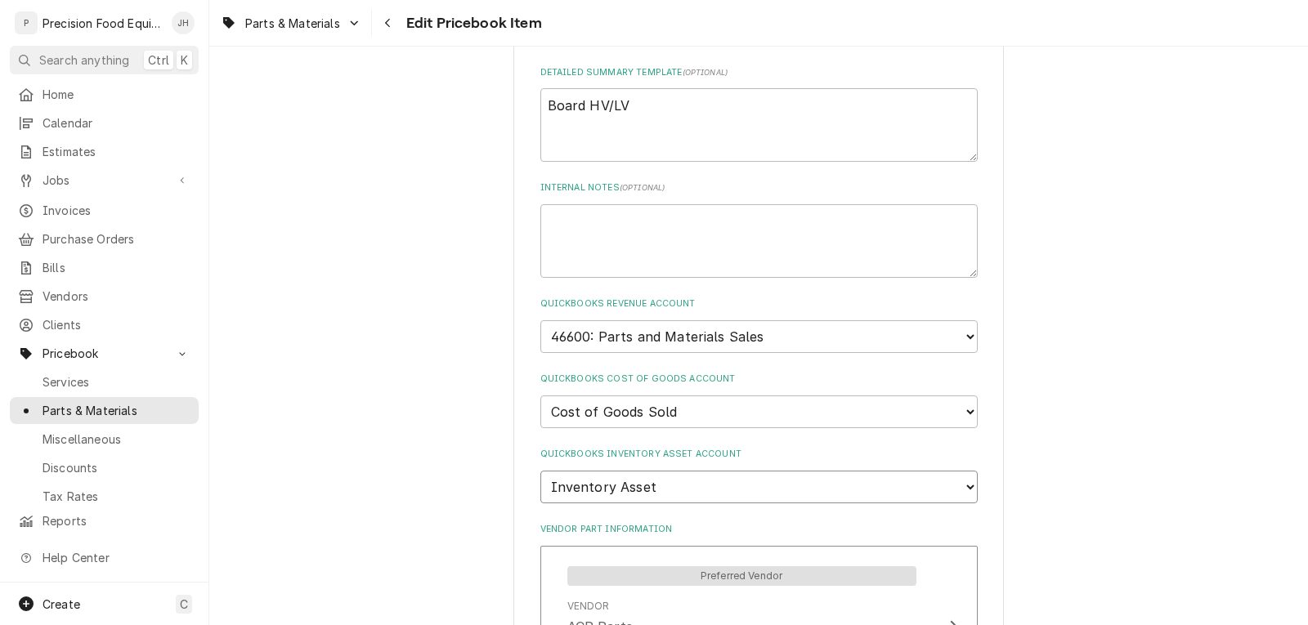
click at [540, 471] on select "Choose account... Undeposited Funds Inventory Asset Payroll Asset" at bounding box center [758, 487] width 437 height 33
type textarea "x"
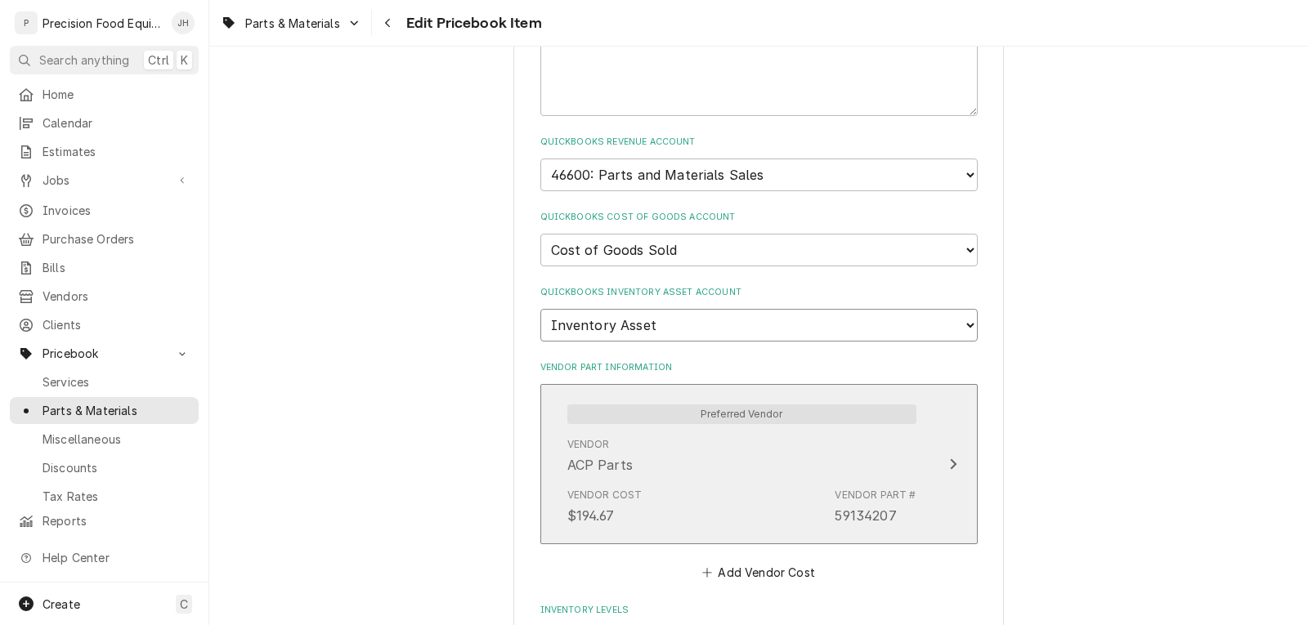
scroll to position [1308, 0]
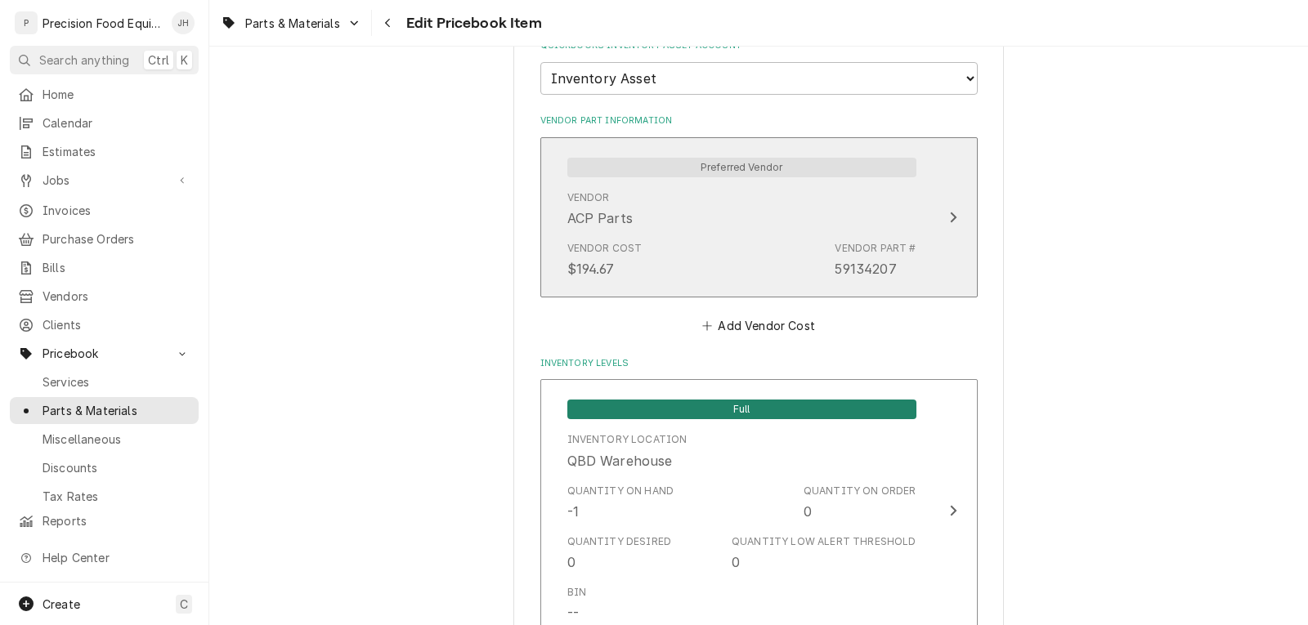
click at [710, 242] on div "Vendor Cost $194.67 Vendor Part # 59134207" at bounding box center [741, 260] width 349 height 51
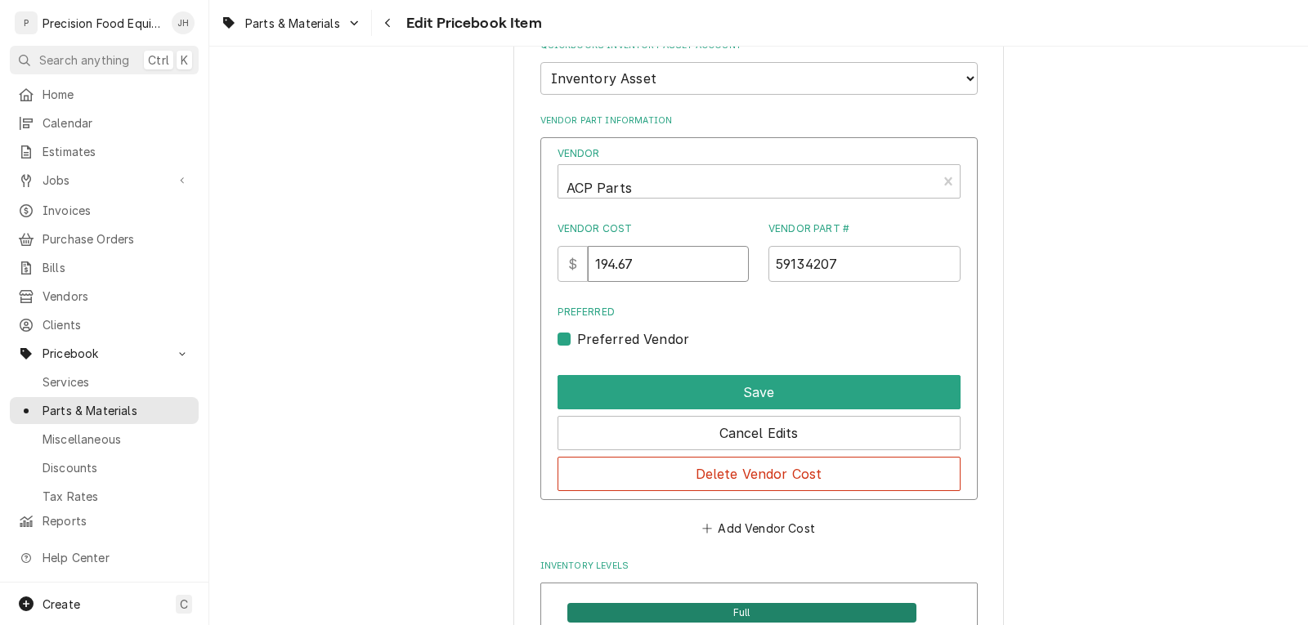
drag, startPoint x: 652, startPoint y: 271, endPoint x: 551, endPoint y: 280, distance: 101.7
click at [551, 280] on div "Vendor ACP Parts Vendor Cost $ 194.67 Vendor Part # 59134207 Preferred Preferre…" at bounding box center [758, 319] width 437 height 364
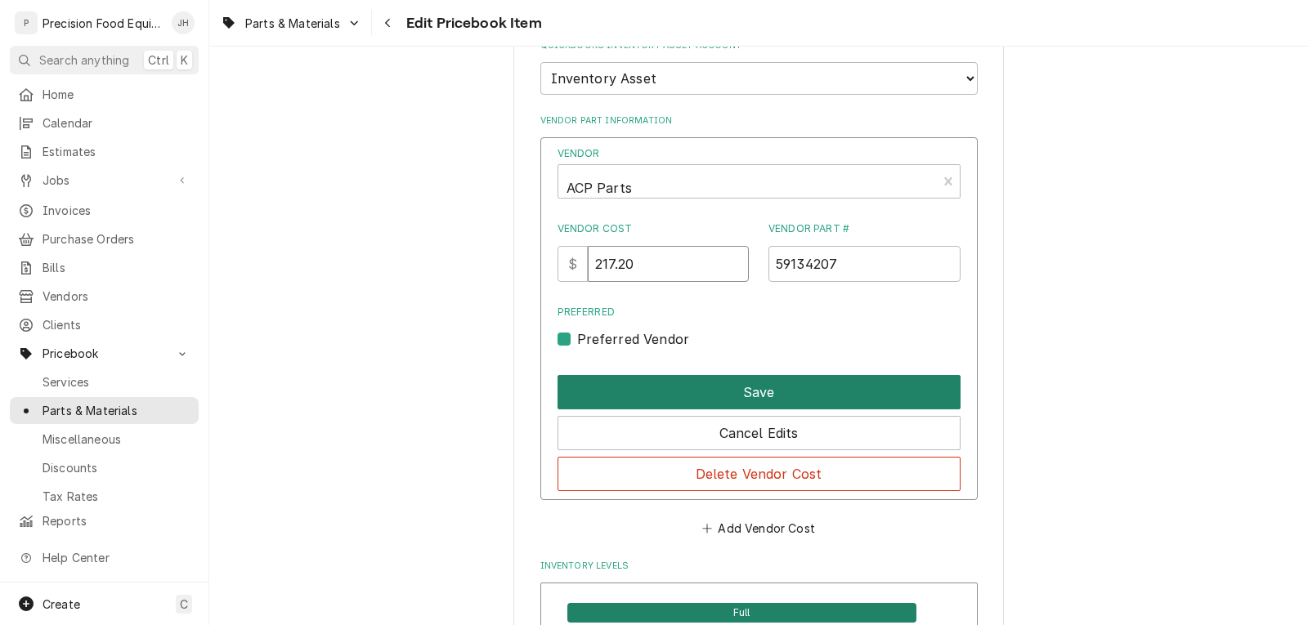
type input "217.20"
click at [714, 382] on button "Save" at bounding box center [759, 392] width 403 height 34
type textarea "x"
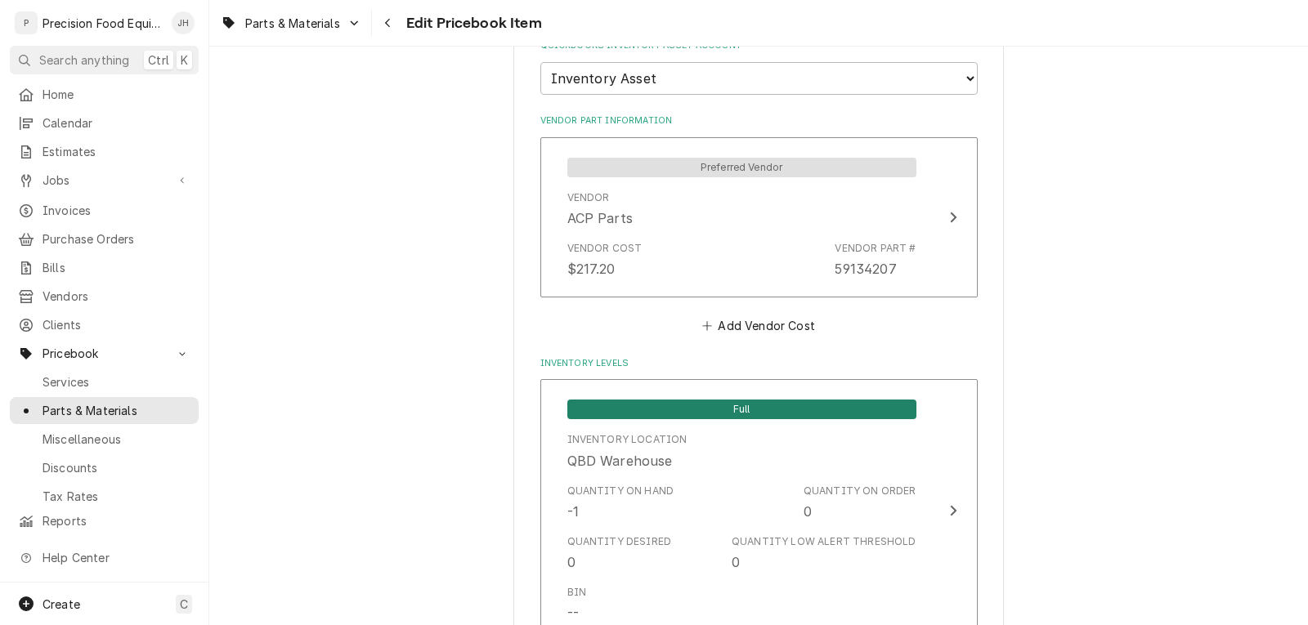
scroll to position [1635, 0]
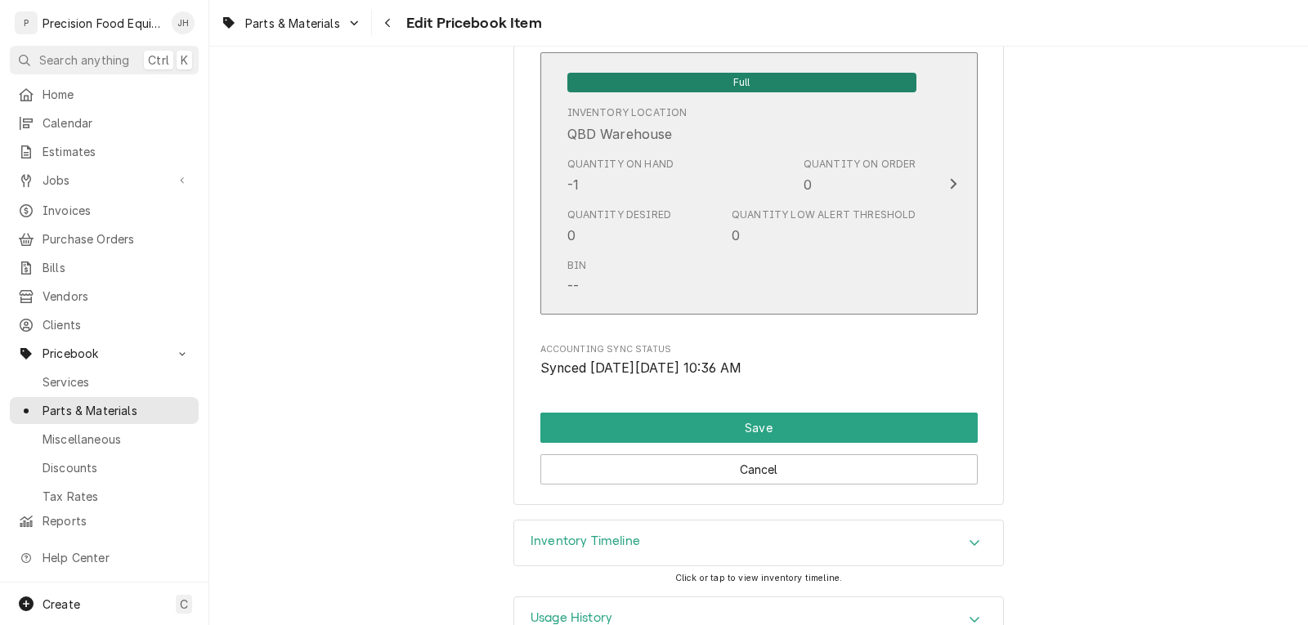
click at [739, 198] on div "Quantity on Hand -1 Quantity on Order 0" at bounding box center [741, 175] width 349 height 51
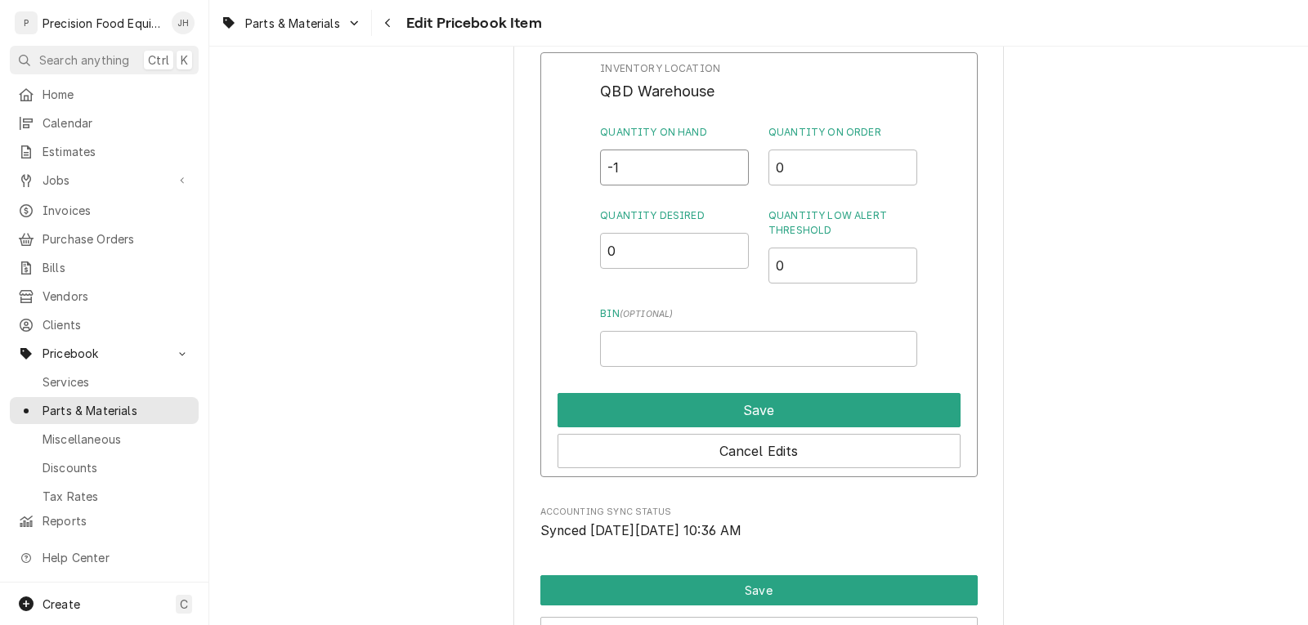
drag, startPoint x: 648, startPoint y: 170, endPoint x: 574, endPoint y: 170, distance: 74.4
click at [575, 170] on div "Inventory Location QBD Warehouse Quantity on Hand -1 Quantity on Order 0 Quanti…" at bounding box center [758, 264] width 437 height 425
type input "2"
click at [792, 256] on input "0" at bounding box center [843, 266] width 149 height 36
type input "0.5"
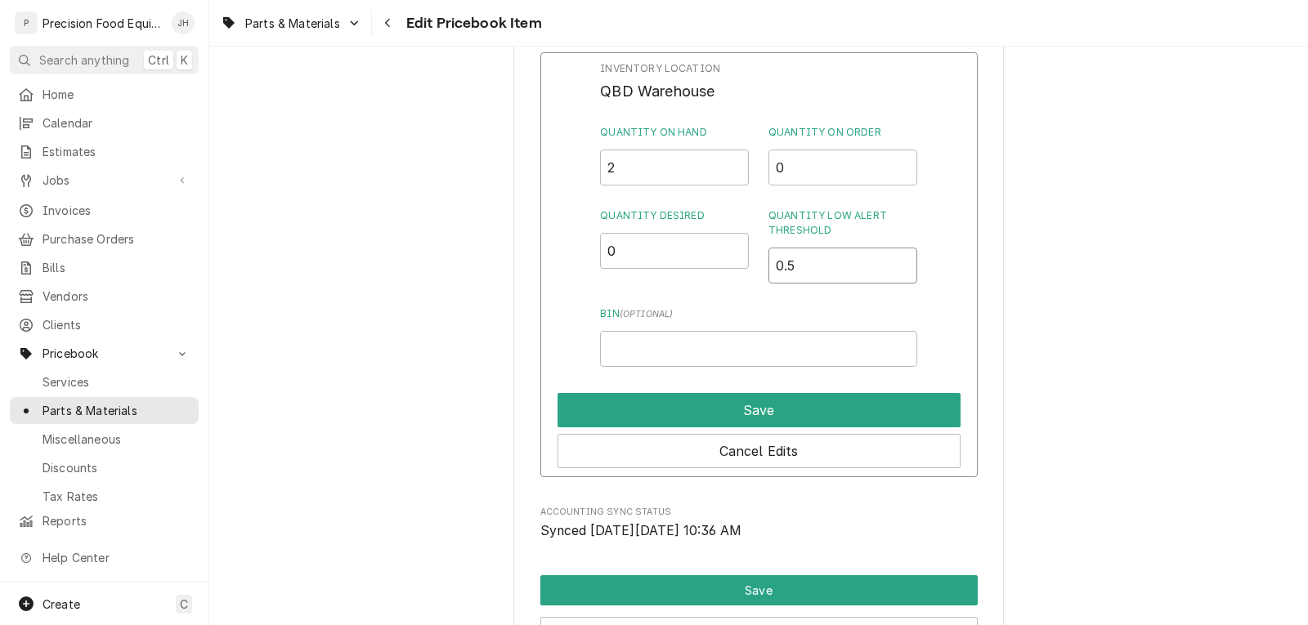
click at [890, 261] on input "0.5" at bounding box center [843, 266] width 149 height 36
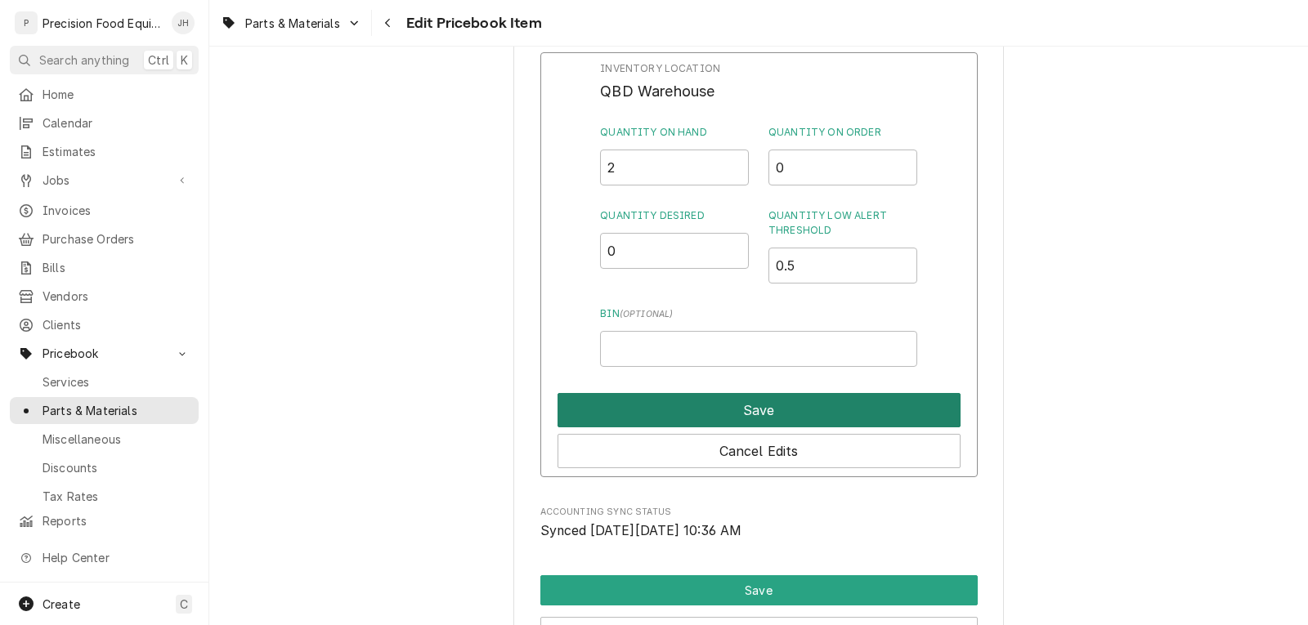
click at [755, 415] on button "Save" at bounding box center [759, 410] width 403 height 34
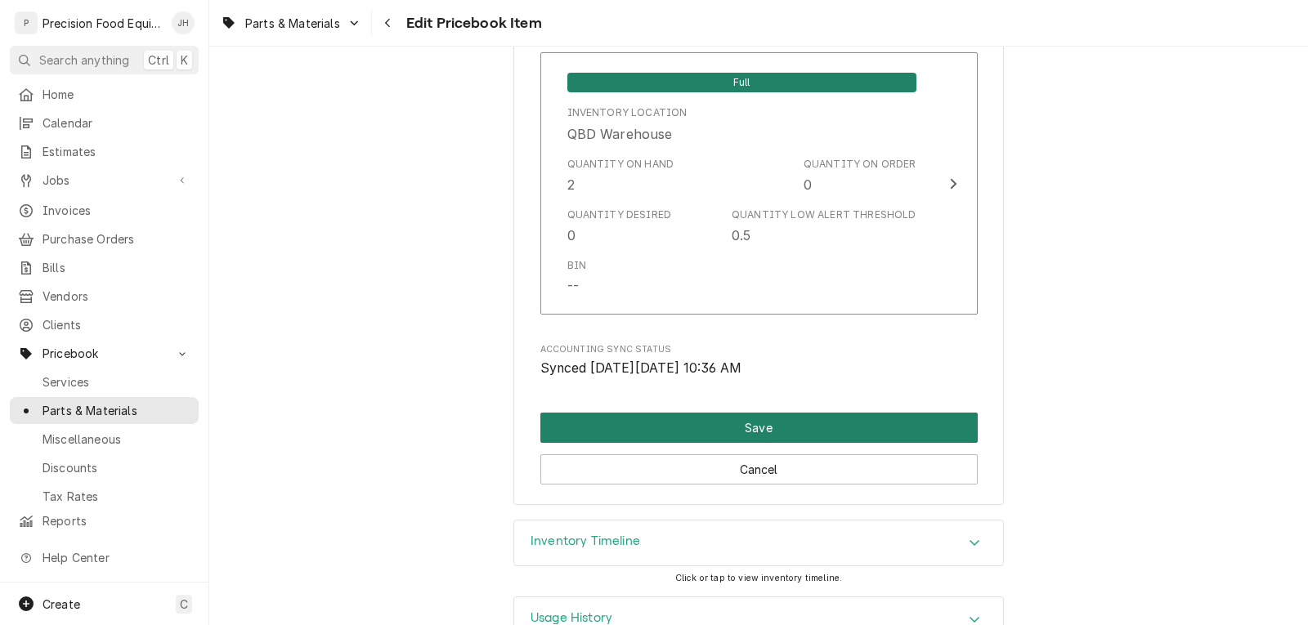
click at [830, 430] on button "Save" at bounding box center [758, 428] width 437 height 30
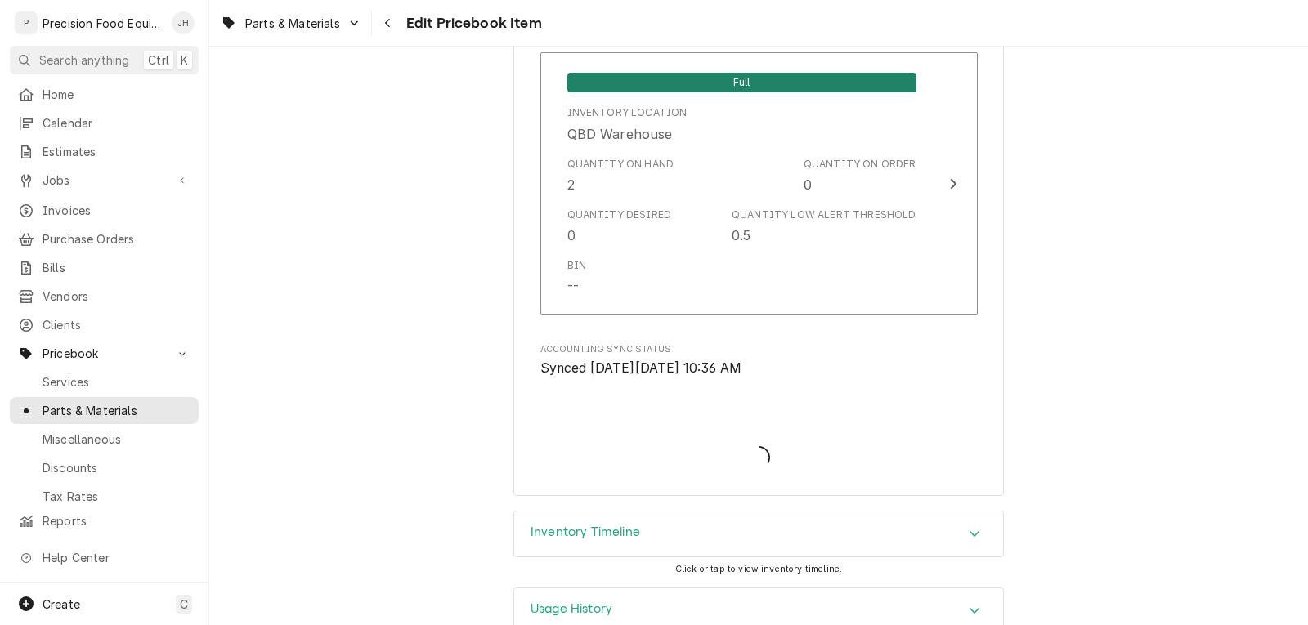
type textarea "x"
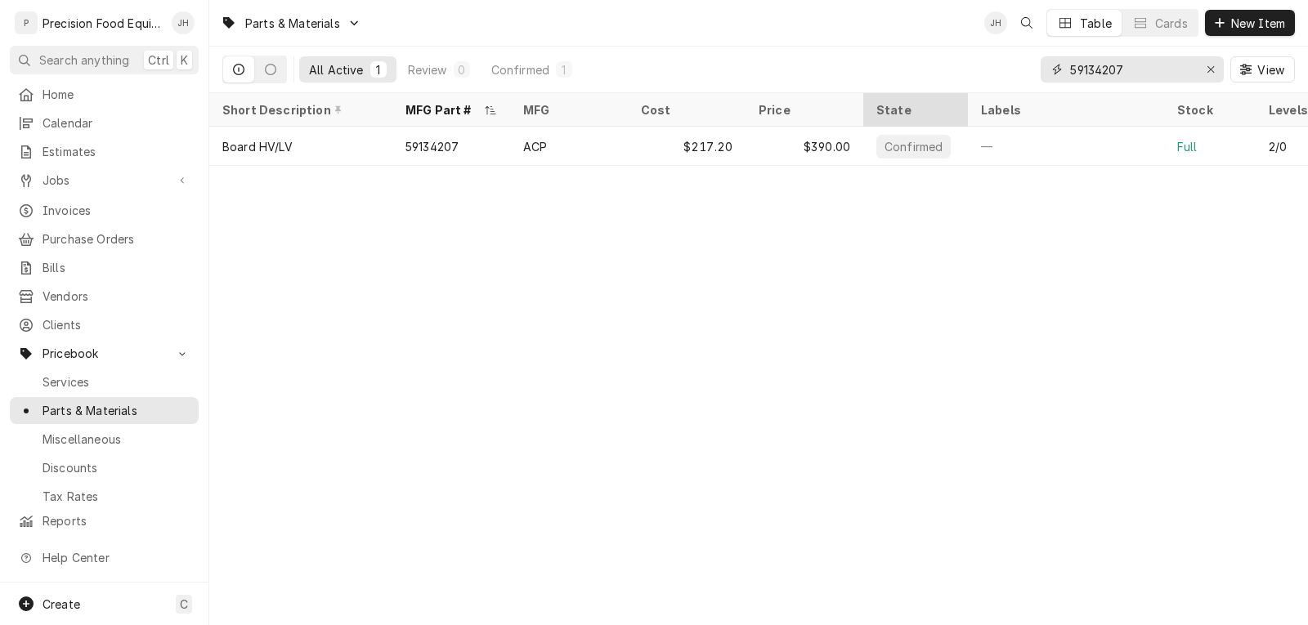
drag, startPoint x: 1155, startPoint y: 71, endPoint x: 935, endPoint y: 93, distance: 221.0
click at [935, 93] on div "Parts & Materials JH Table Cards New Item All Active 1 Review 0 Confirmed 1 591…" at bounding box center [758, 312] width 1099 height 625
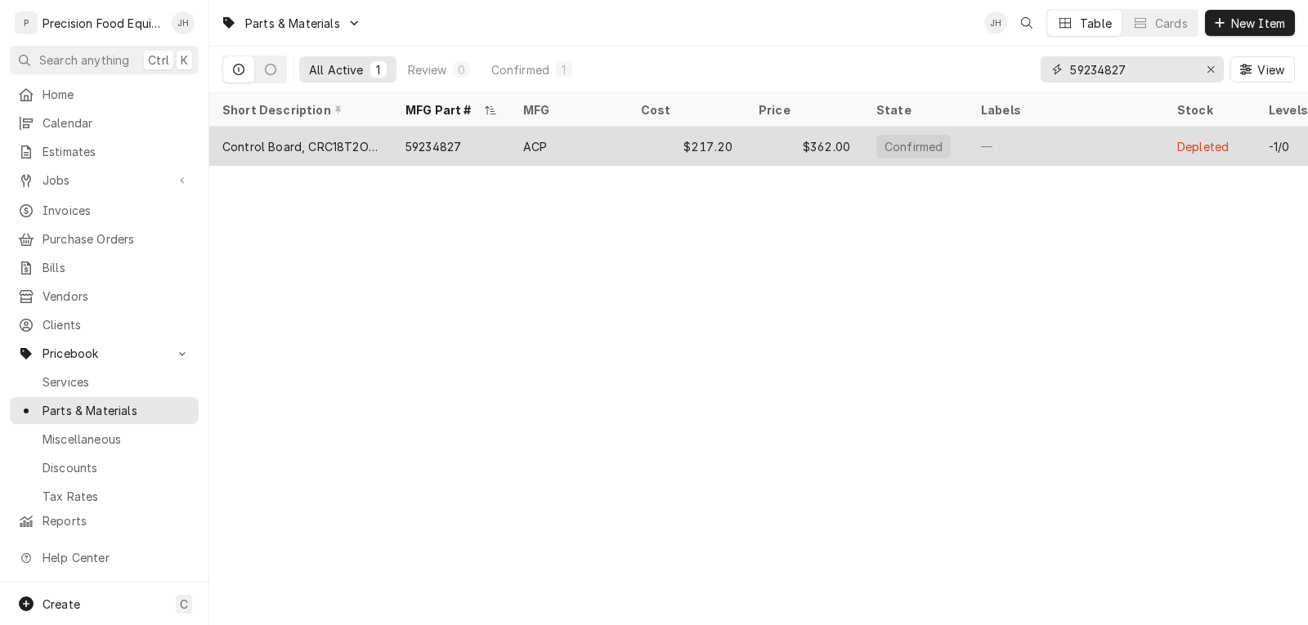
type input "59234827"
click at [577, 142] on div "ACP" at bounding box center [569, 146] width 118 height 39
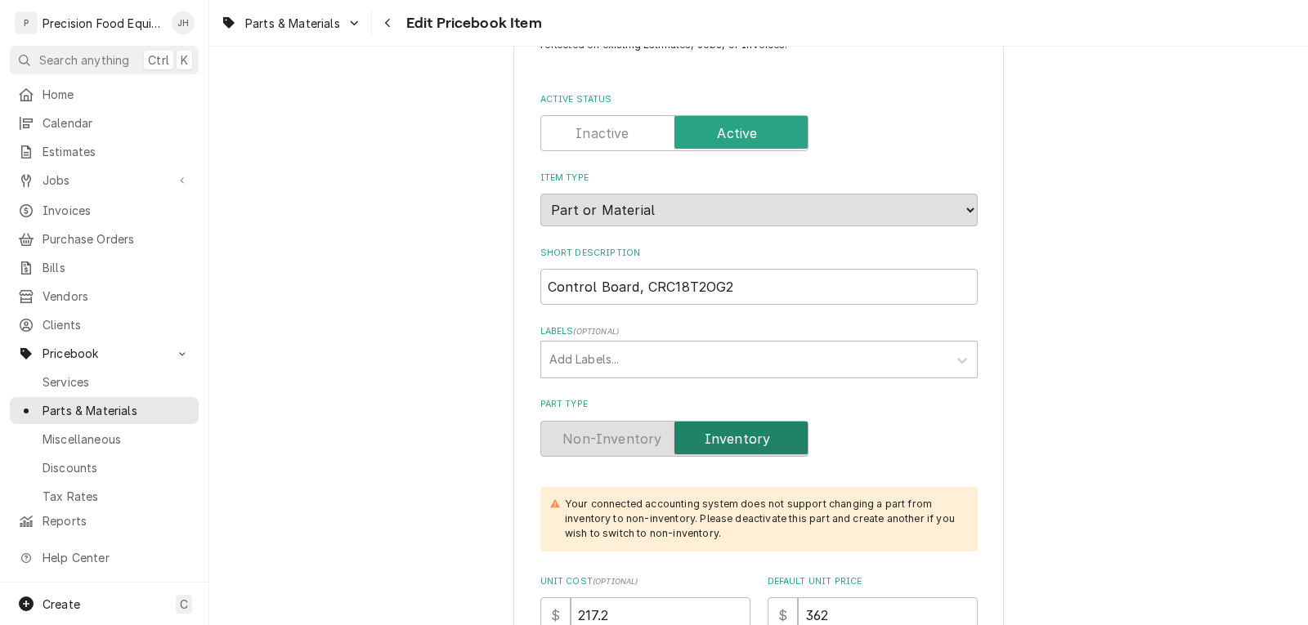
scroll to position [327, 0]
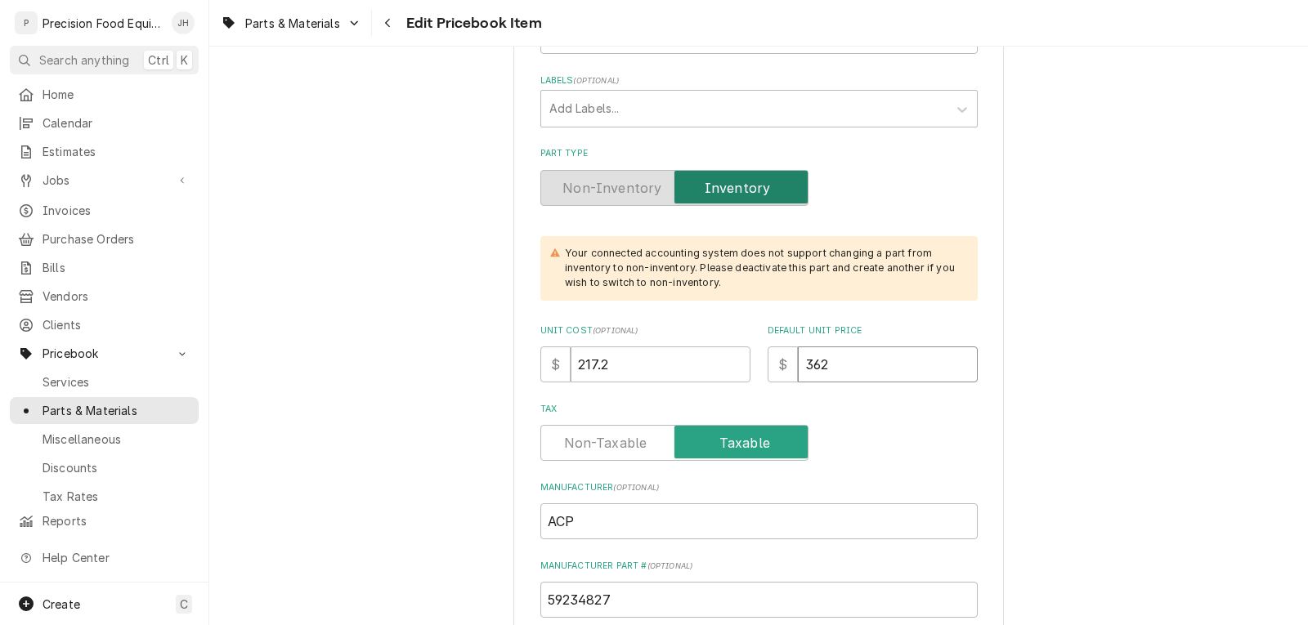
drag, startPoint x: 832, startPoint y: 368, endPoint x: 785, endPoint y: 358, distance: 48.4
click at [778, 374] on div "$ 362" at bounding box center [873, 365] width 210 height 36
type textarea "x"
type input "3"
type textarea "x"
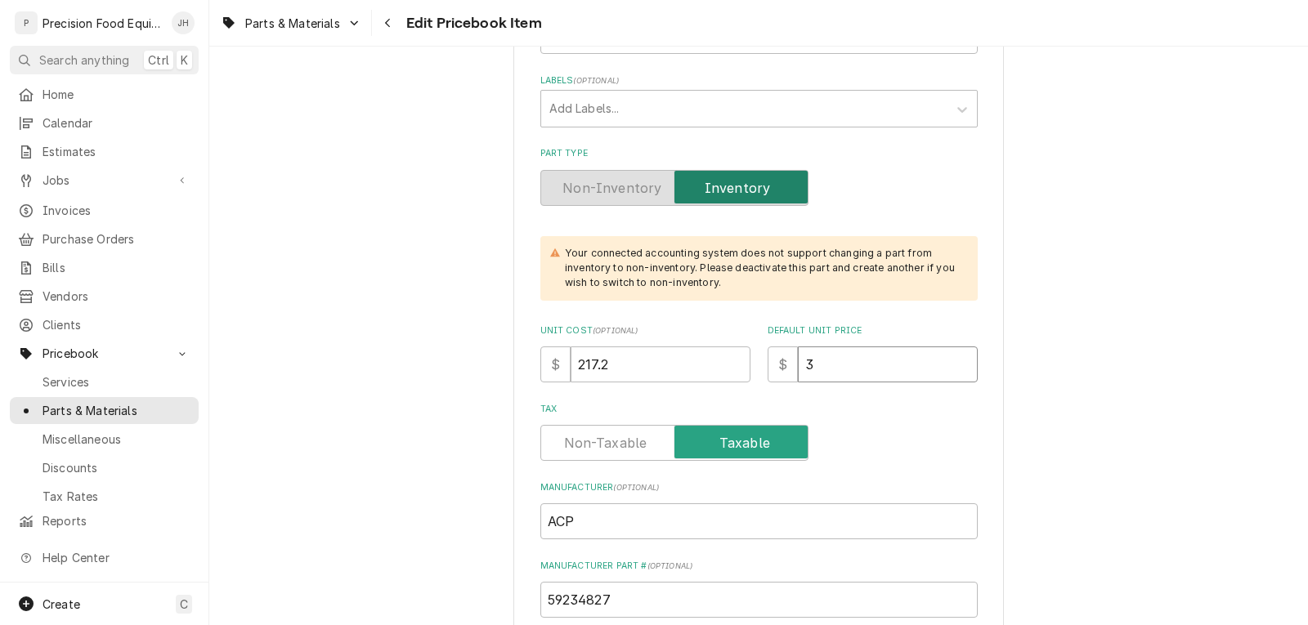
type input "36"
type textarea "x"
type input "367"
drag, startPoint x: 616, startPoint y: 357, endPoint x: 426, endPoint y: 374, distance: 191.2
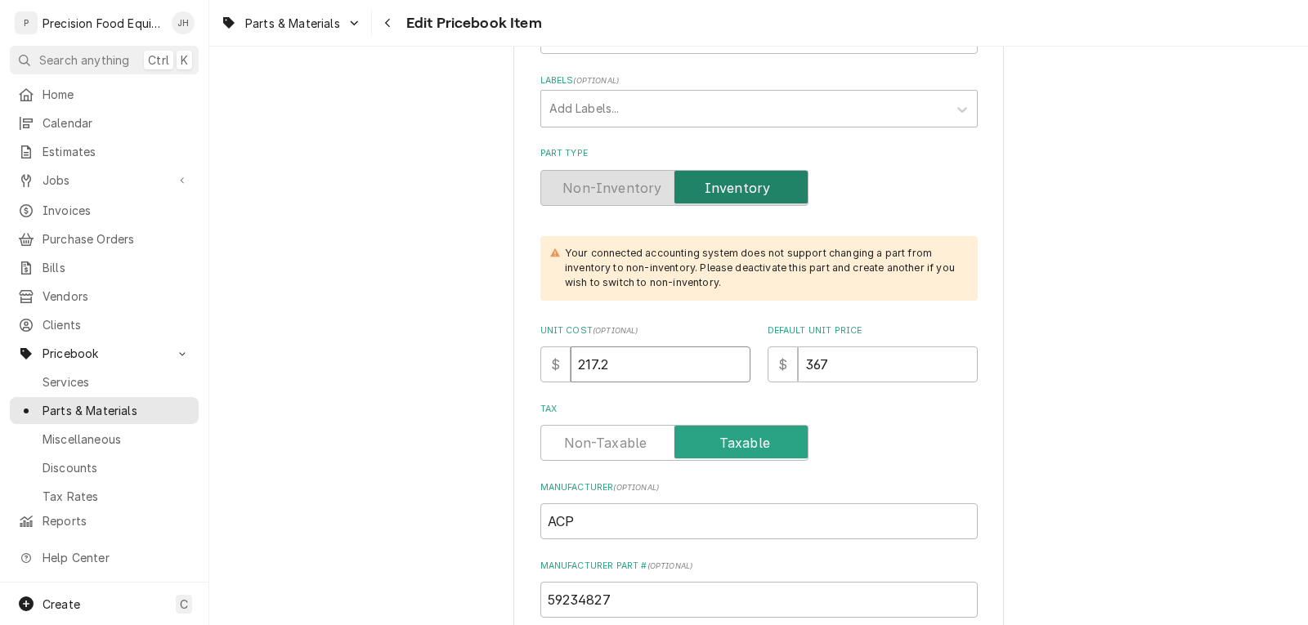
type textarea "x"
type input "2"
type textarea "x"
type input "22"
type textarea "x"
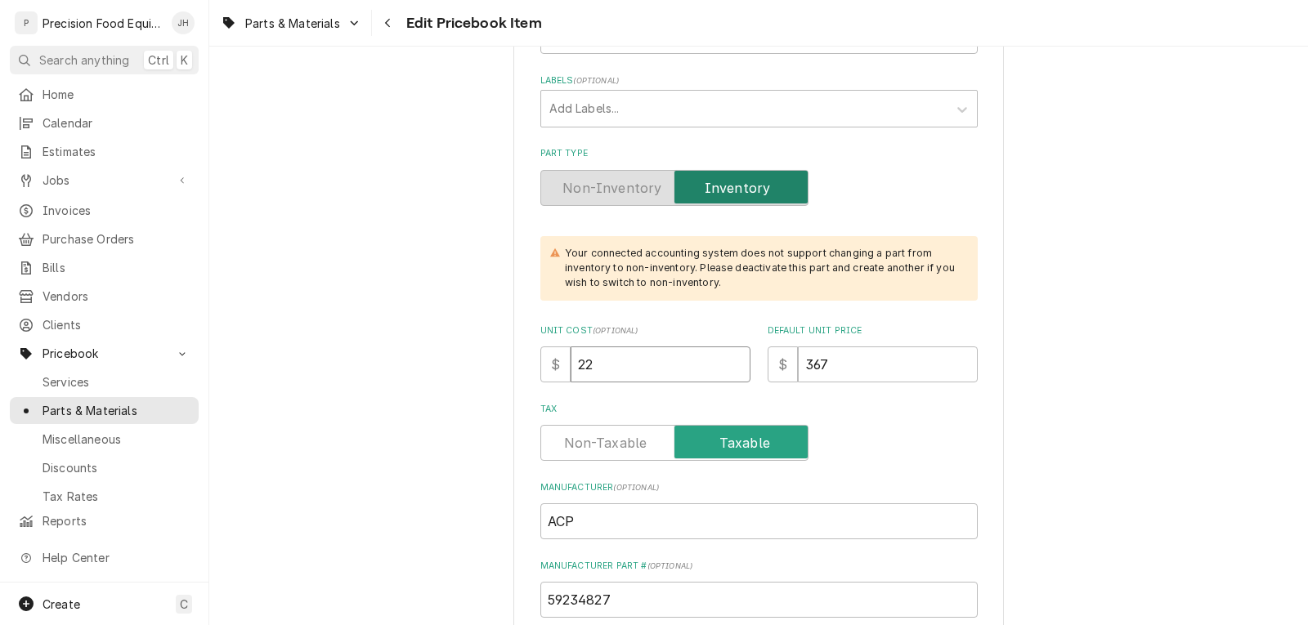
type input "220"
type textarea "x"
type input "220.2"
click at [870, 436] on div "Tax" at bounding box center [758, 443] width 437 height 36
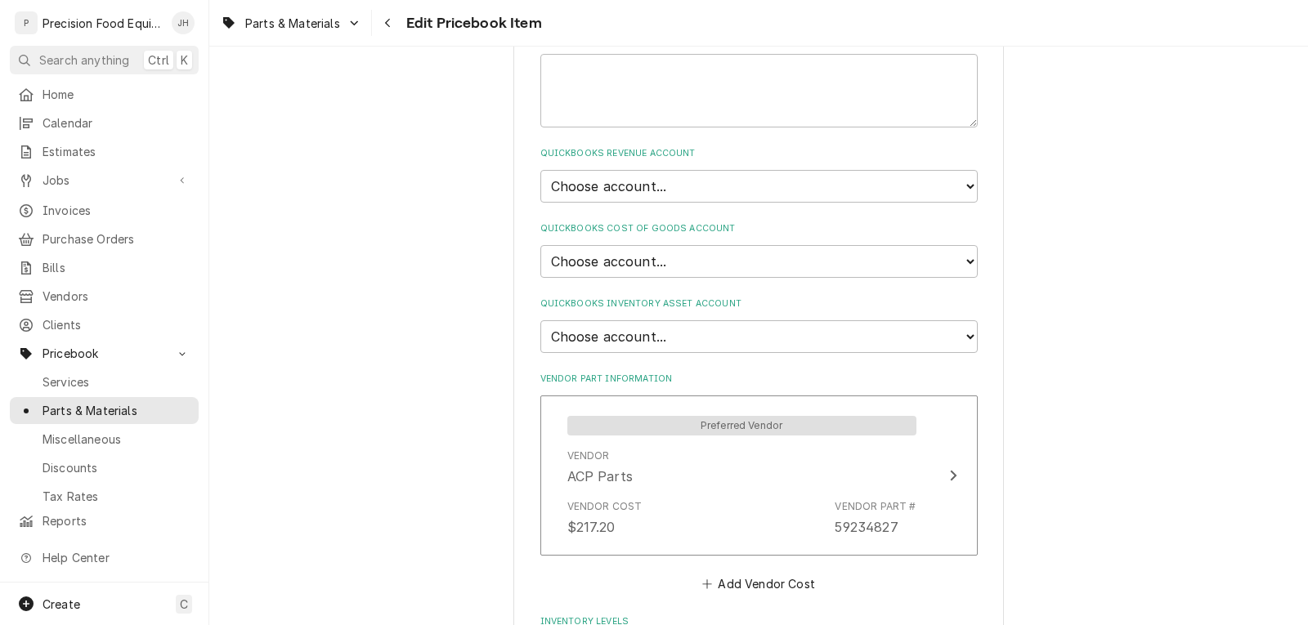
scroll to position [1063, 0]
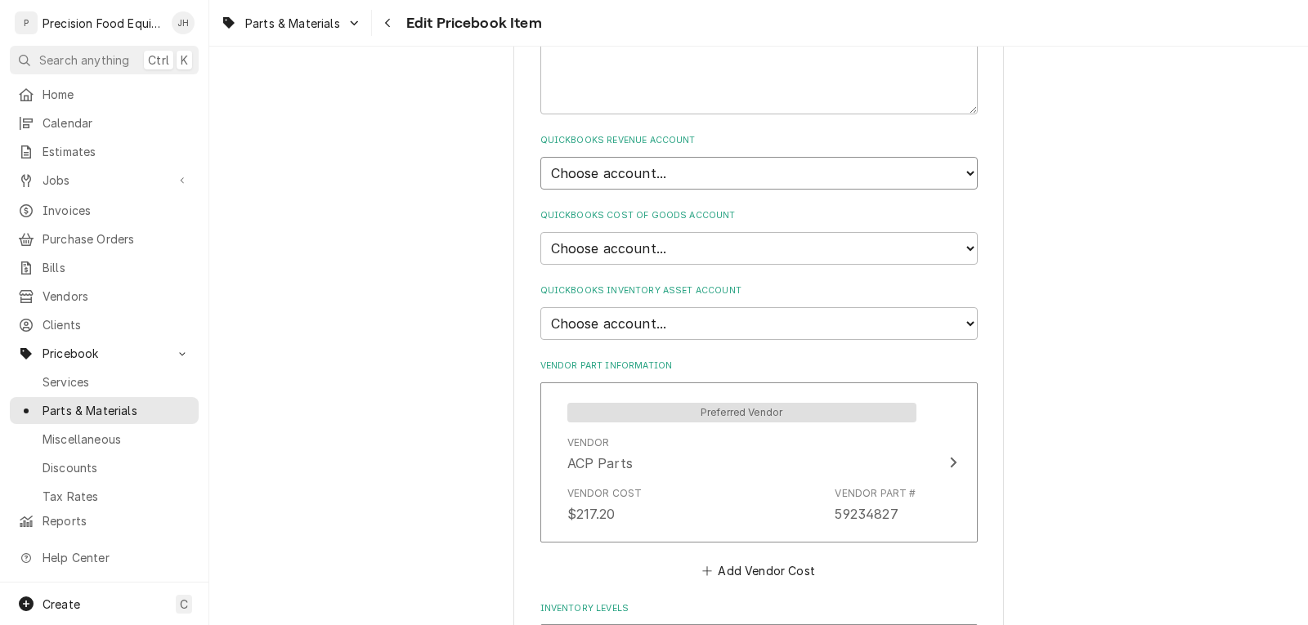
click at [652, 177] on select "Choose account... Discount Income Misc Income Non taxable issues 46600: Parts a…" at bounding box center [758, 173] width 437 height 33
select select "8000000A-1210141275"
click at [540, 157] on select "Choose account... Discount Income Misc Income Non taxable issues 46600: Parts a…" at bounding box center [758, 173] width 437 height 33
type textarea "x"
click at [690, 244] on select "Choose account... Loss Expense Loss Expense 11/3/2014 Loss Expense 11/4/2014 Co…" at bounding box center [758, 248] width 437 height 33
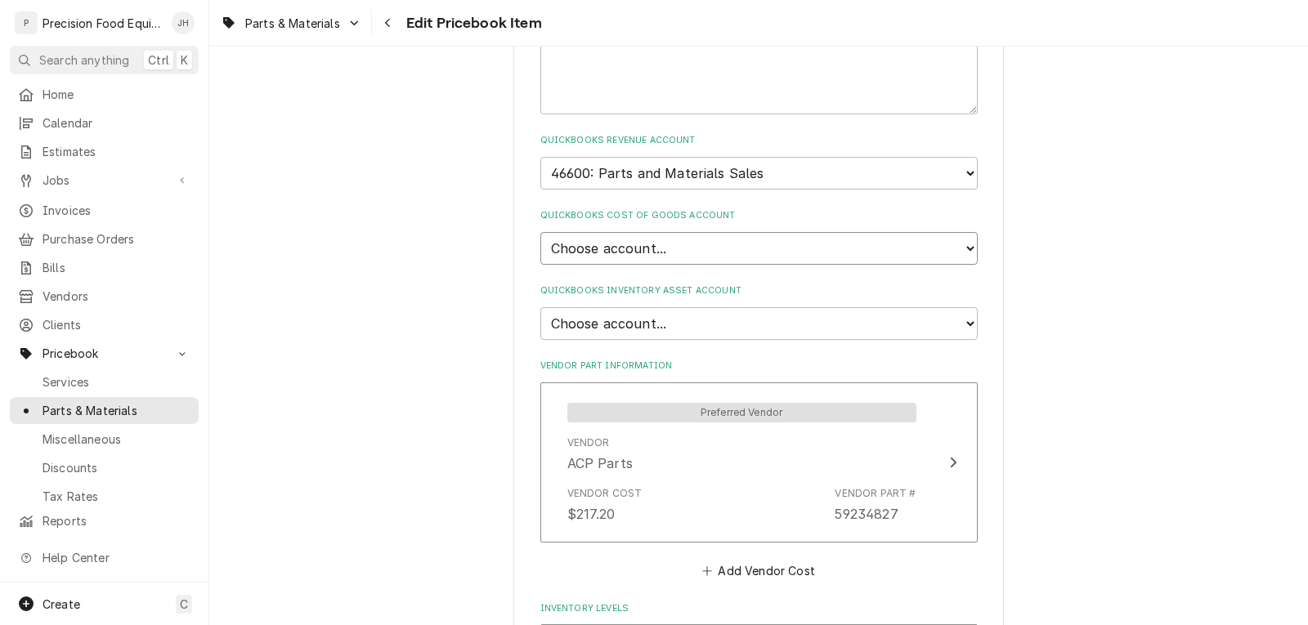
select select "80000023-1210145225"
click at [540, 232] on select "Choose account... Loss Expense Loss Expense 11/3/2014 Loss Expense 11/4/2014 Co…" at bounding box center [758, 248] width 437 height 33
type textarea "x"
click at [679, 323] on select "Choose account... Undeposited Funds Inventory Asset Payroll Asset" at bounding box center [758, 323] width 437 height 33
select select "80000022-1210145225"
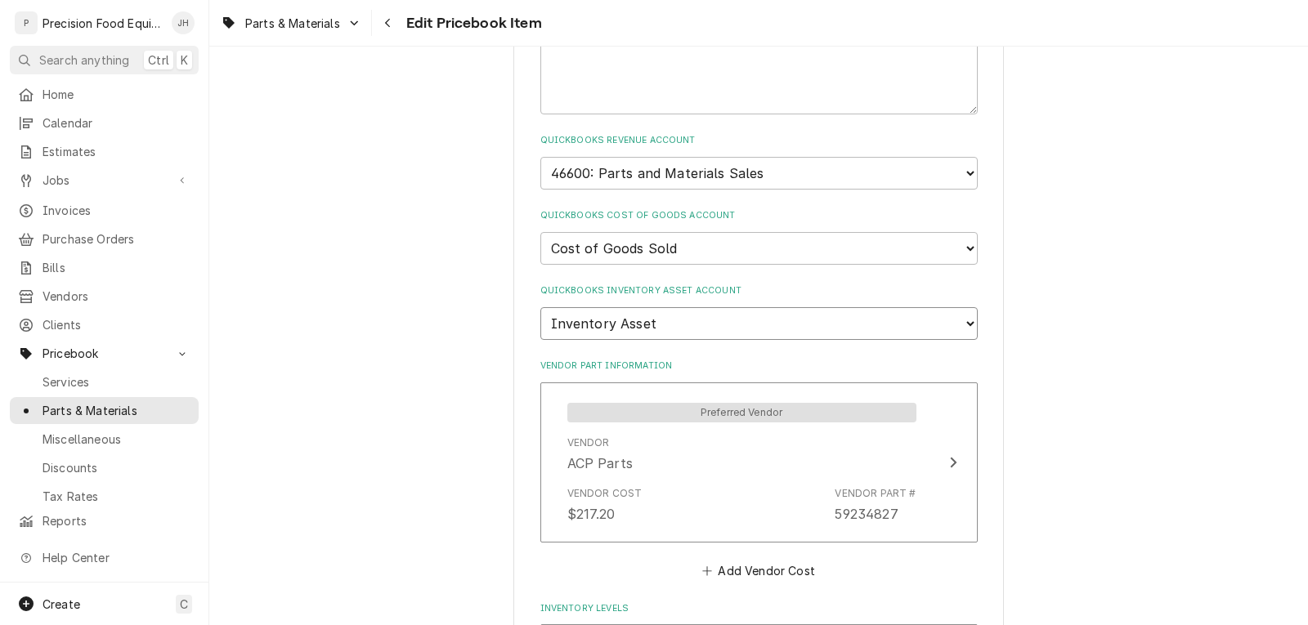
click at [540, 307] on select "Choose account... Undeposited Funds Inventory Asset Payroll Asset" at bounding box center [758, 323] width 437 height 33
type textarea "x"
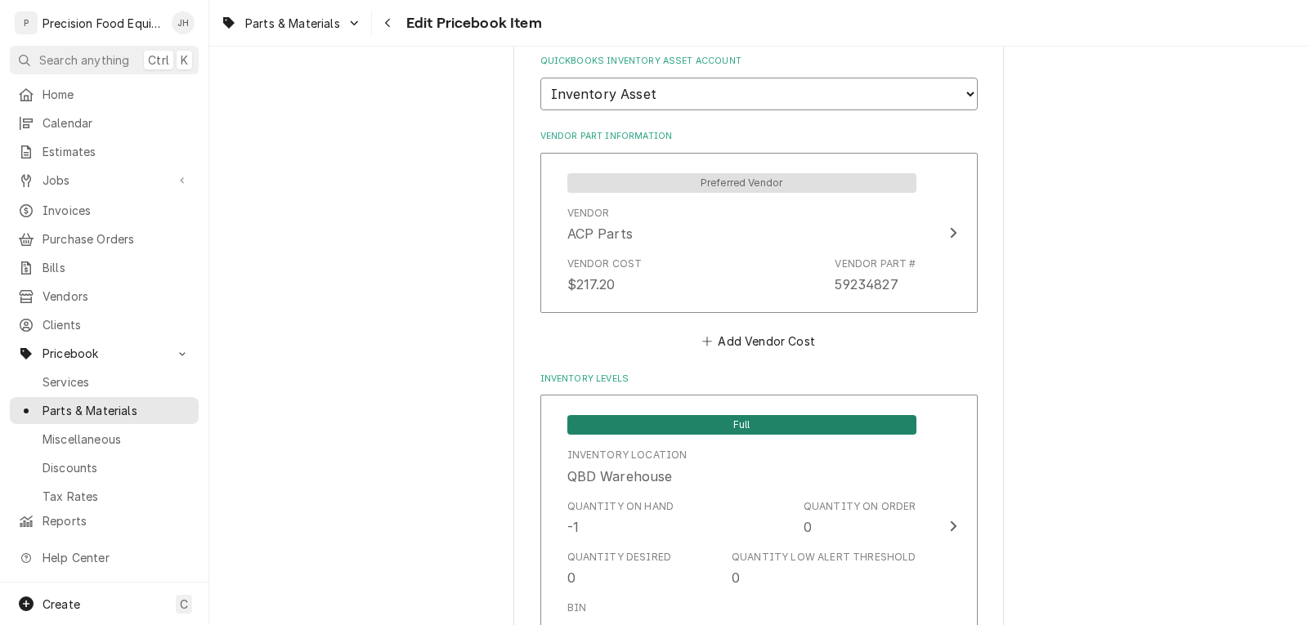
scroll to position [1308, 0]
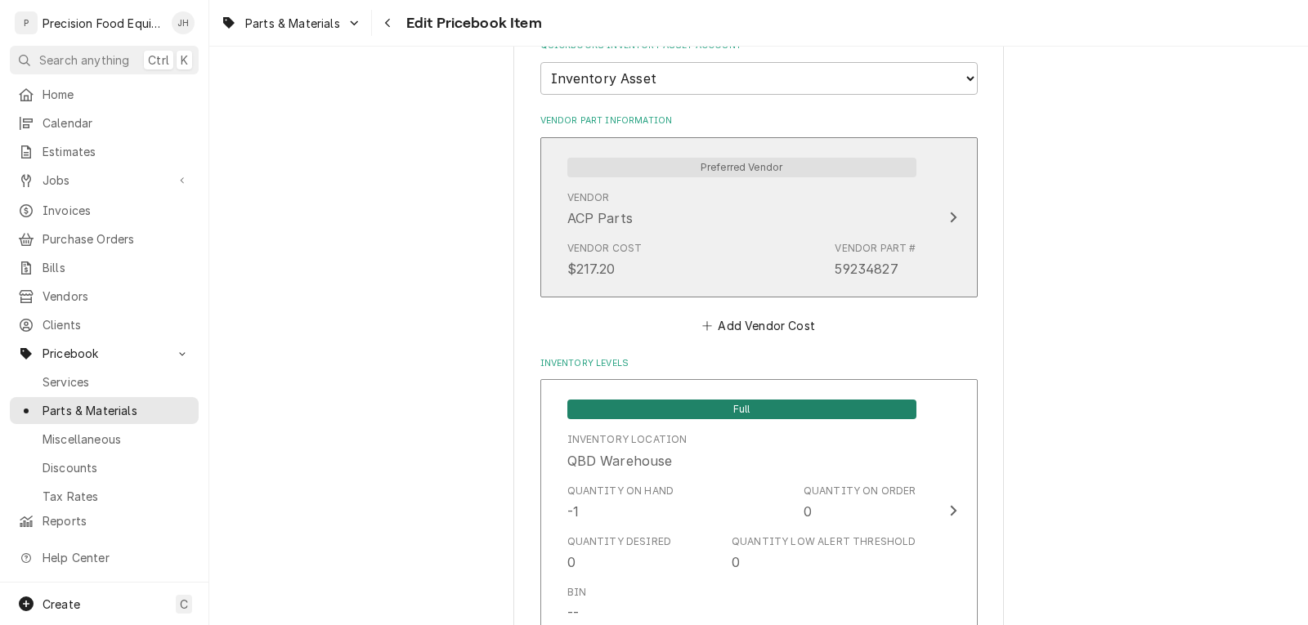
click at [724, 250] on div "Vendor Cost $217.20 Vendor Part # 59234827" at bounding box center [741, 260] width 349 height 51
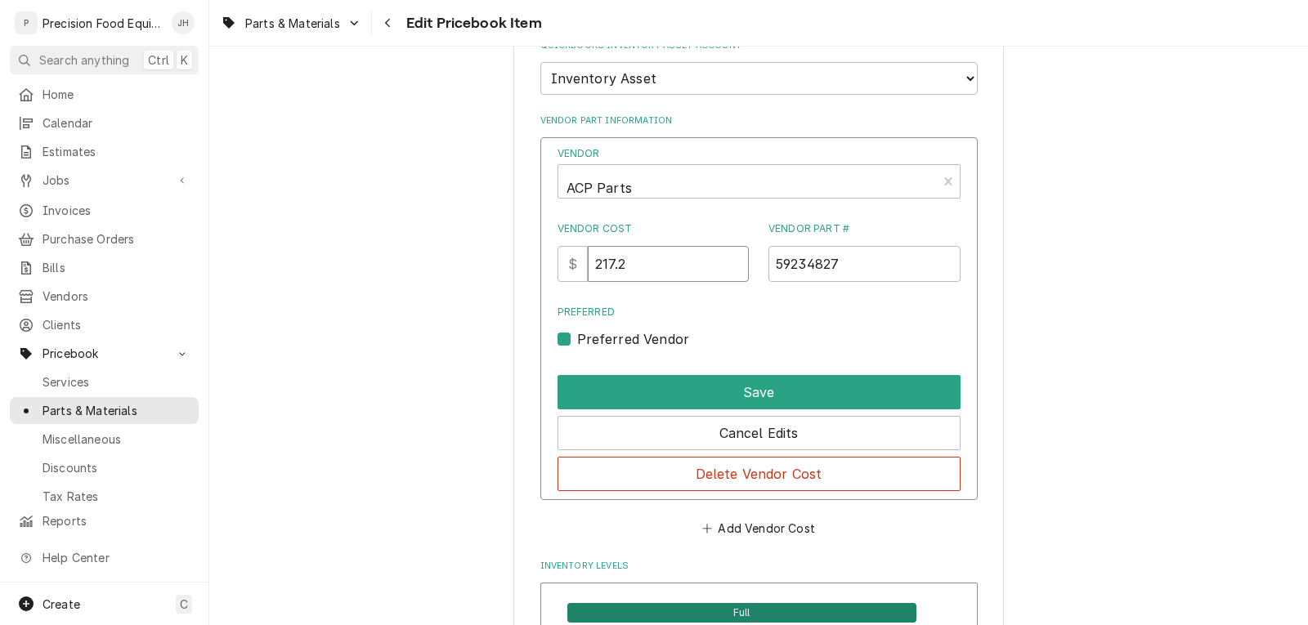
drag, startPoint x: 634, startPoint y: 259, endPoint x: 559, endPoint y: 273, distance: 76.5
click at [559, 273] on div "Vendor ACP Parts Vendor Cost $ 217.2 Vendor Part # 59234827 Preferred Preferred…" at bounding box center [758, 319] width 437 height 364
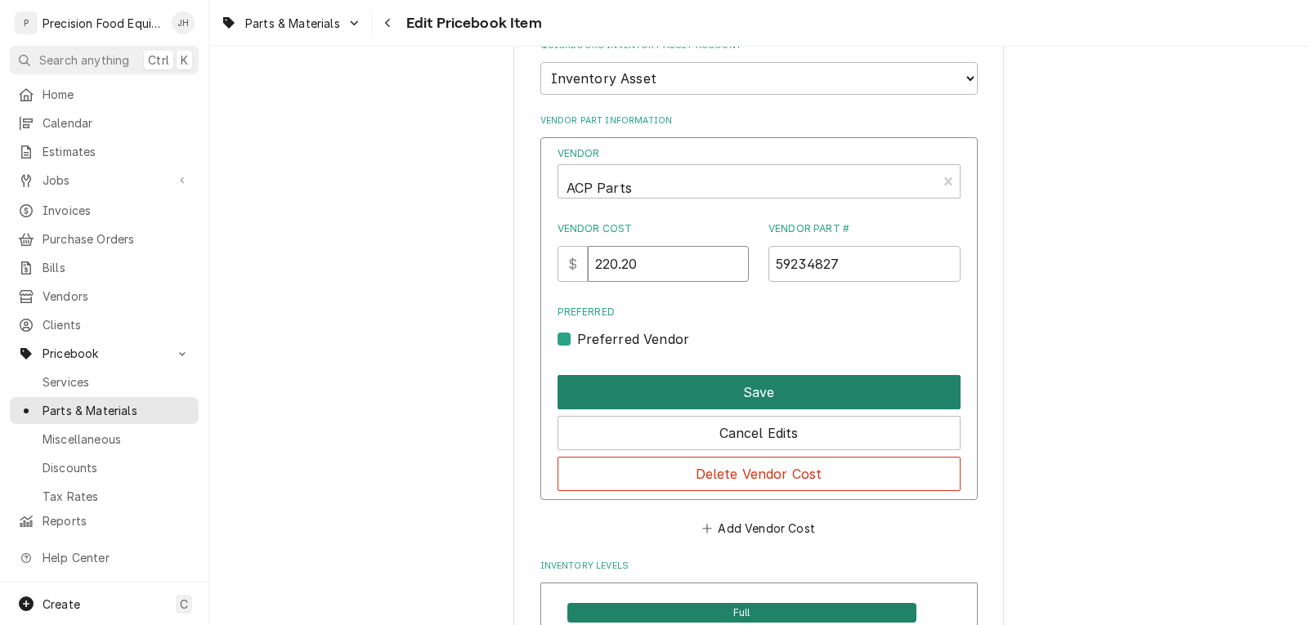
type input "220.20"
click at [745, 388] on button "Save" at bounding box center [759, 392] width 403 height 34
type textarea "x"
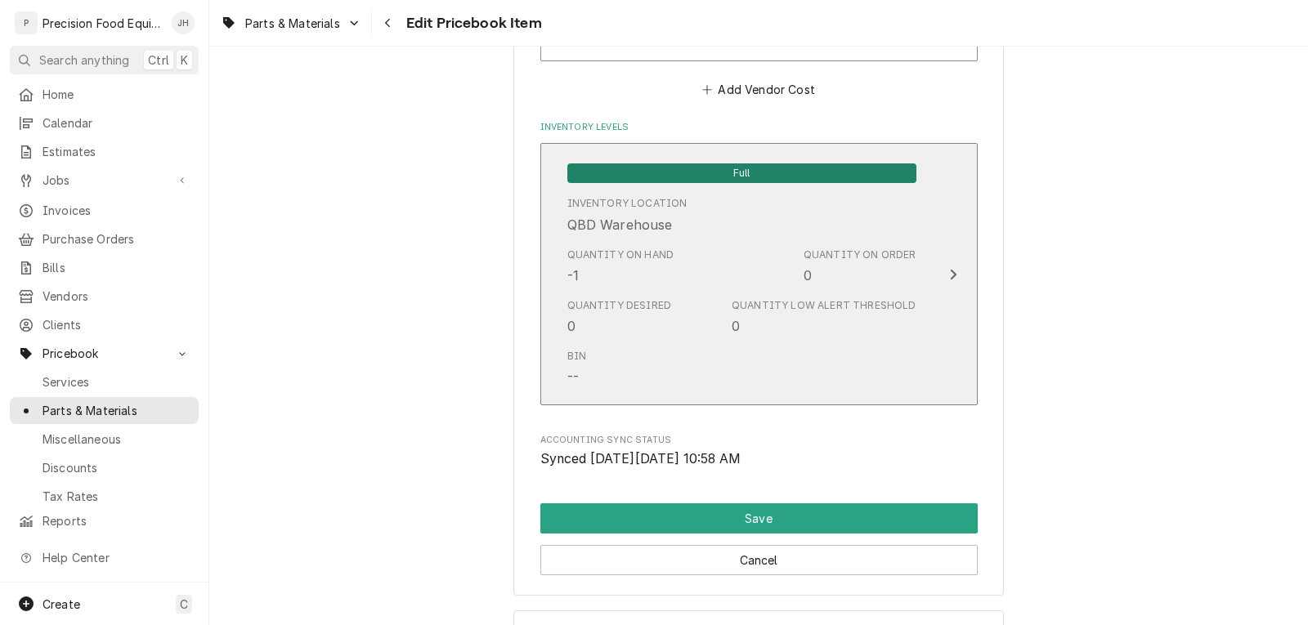
scroll to position [1553, 0]
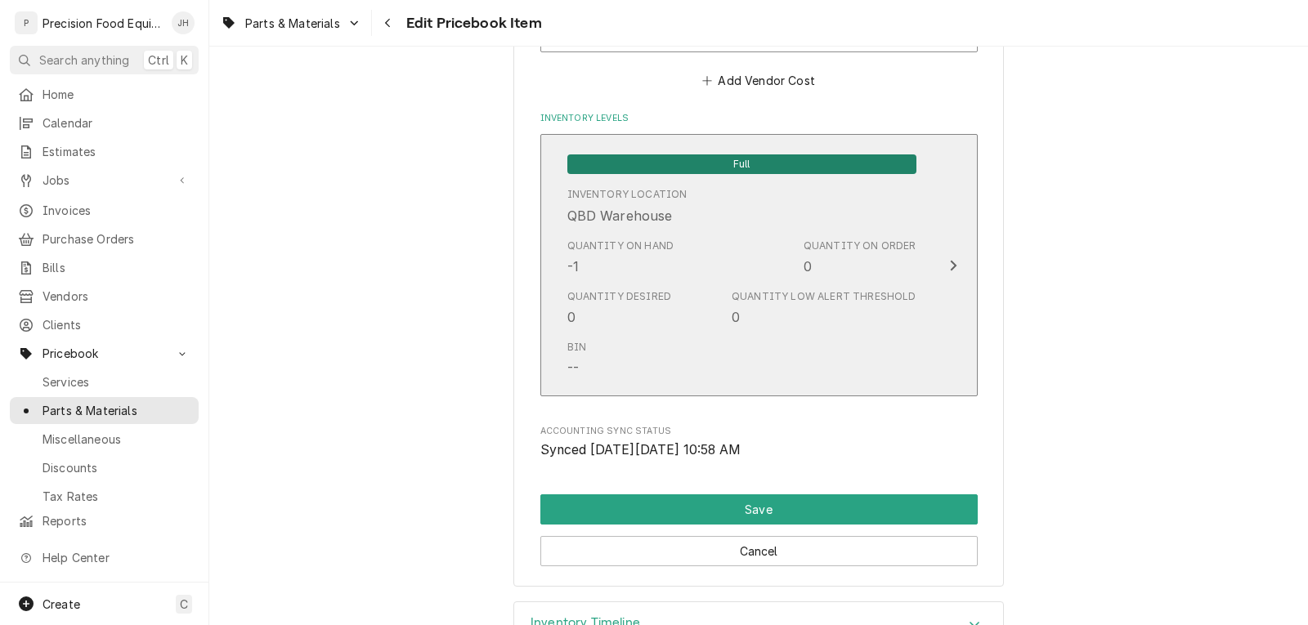
click at [744, 320] on div "Quantity Low Alert Threshold 0" at bounding box center [824, 308] width 184 height 38
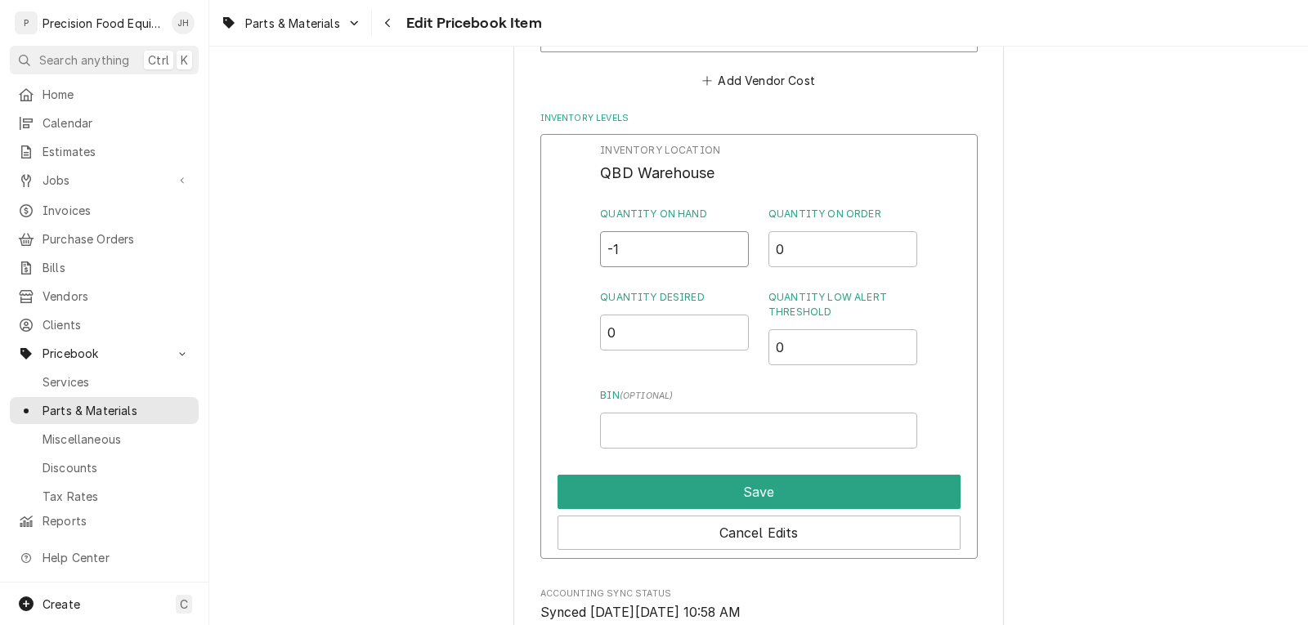
drag, startPoint x: 634, startPoint y: 242, endPoint x: 538, endPoint y: 274, distance: 100.8
click at [550, 267] on div "Inventory Location QBD Warehouse Quantity on Hand -1 Quantity on Order 0 Quanti…" at bounding box center [758, 346] width 437 height 425
type input "1"
click at [810, 350] on input "0" at bounding box center [843, 347] width 149 height 36
type input "0.5"
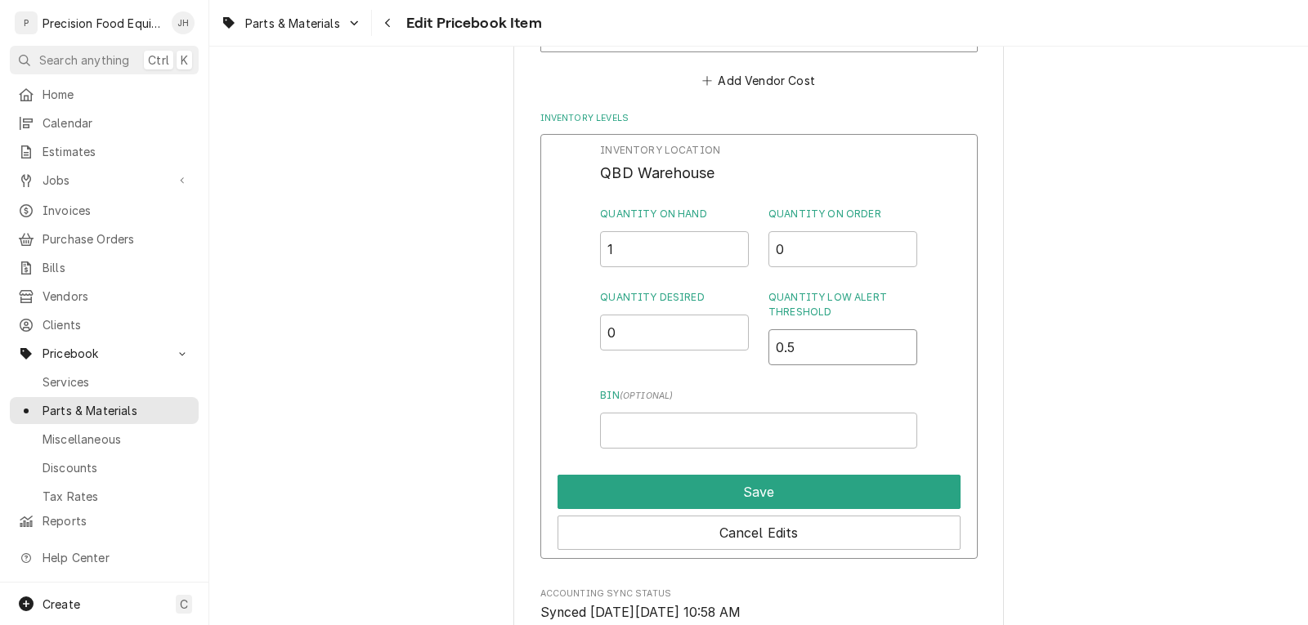
click at [889, 343] on input "0.5" at bounding box center [843, 347] width 149 height 36
click at [688, 428] on input "Bin ( optional )" at bounding box center [758, 431] width 316 height 36
click at [616, 432] on input "VD1.2" at bounding box center [758, 431] width 316 height 36
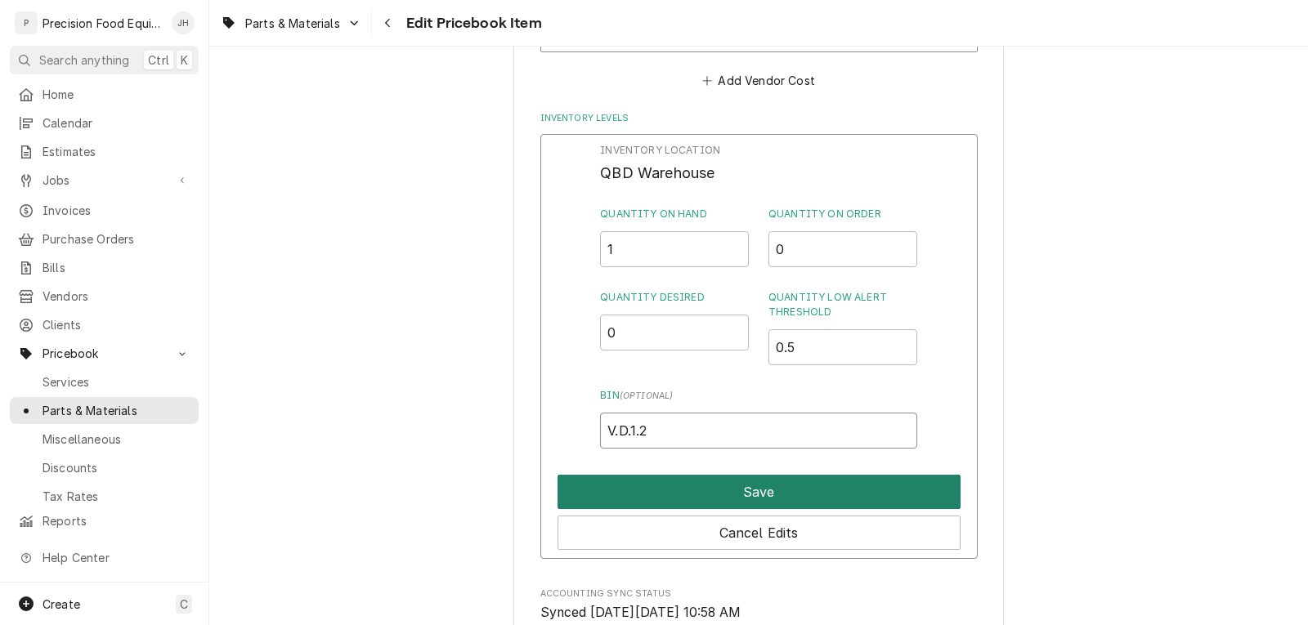
type input "V.D.1.2"
click at [755, 497] on button "Save" at bounding box center [759, 492] width 403 height 34
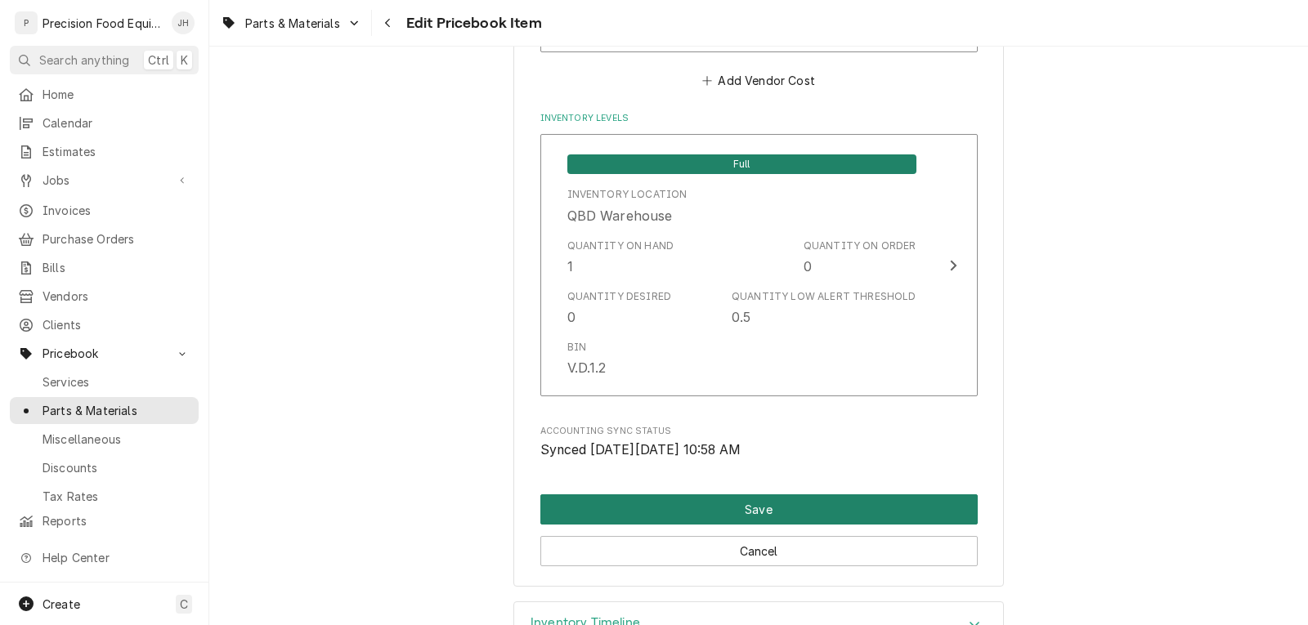
click at [751, 500] on button "Save" at bounding box center [758, 510] width 437 height 30
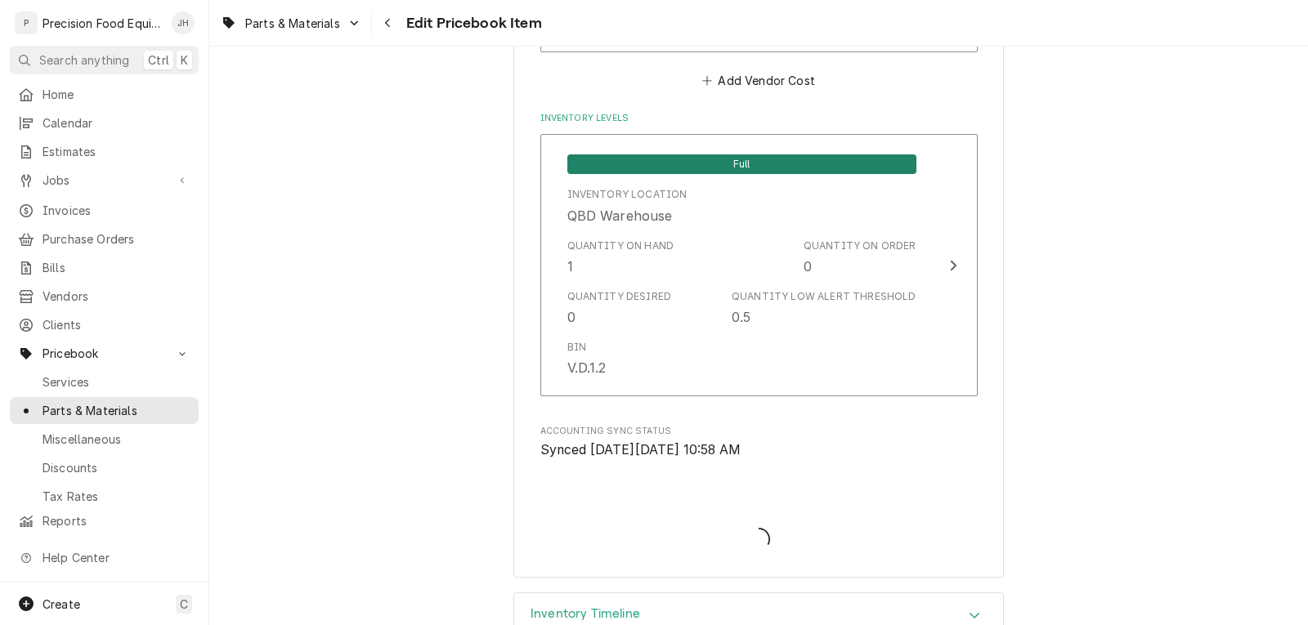
type textarea "x"
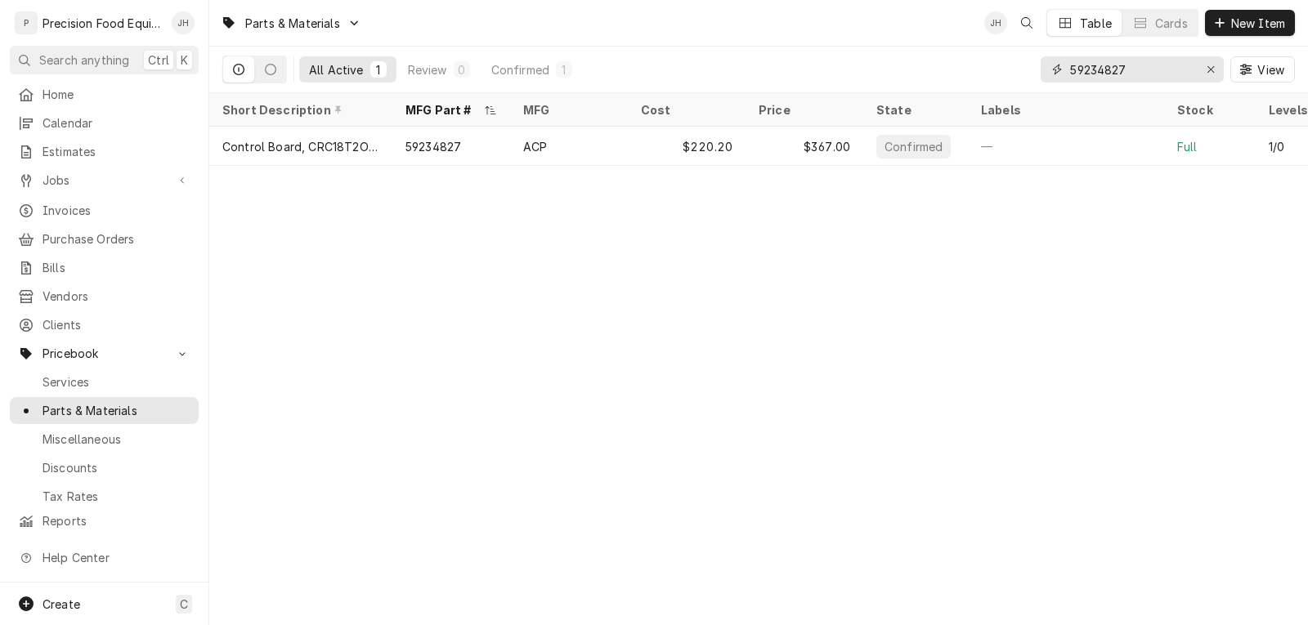
drag, startPoint x: 1154, startPoint y: 72, endPoint x: 1020, endPoint y: 70, distance: 134.9
click at [1033, 78] on div "All Active 1 Review 0 Confirmed 1 59234827 View" at bounding box center [758, 70] width 1073 height 46
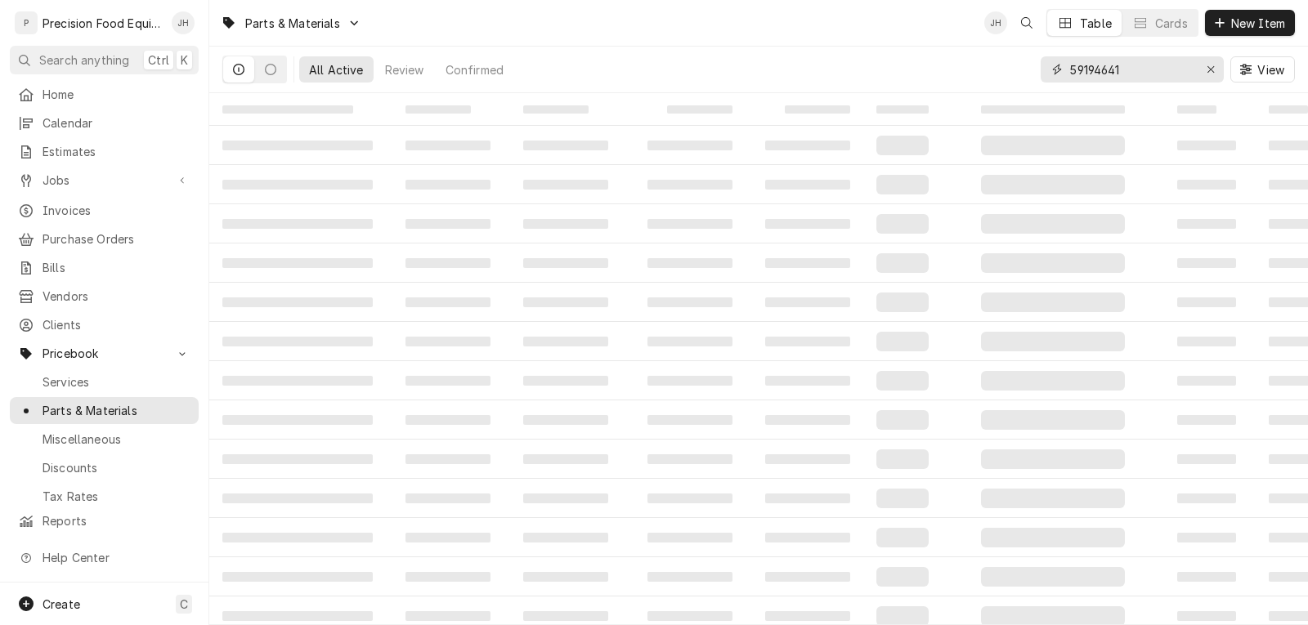
type input "59194641"
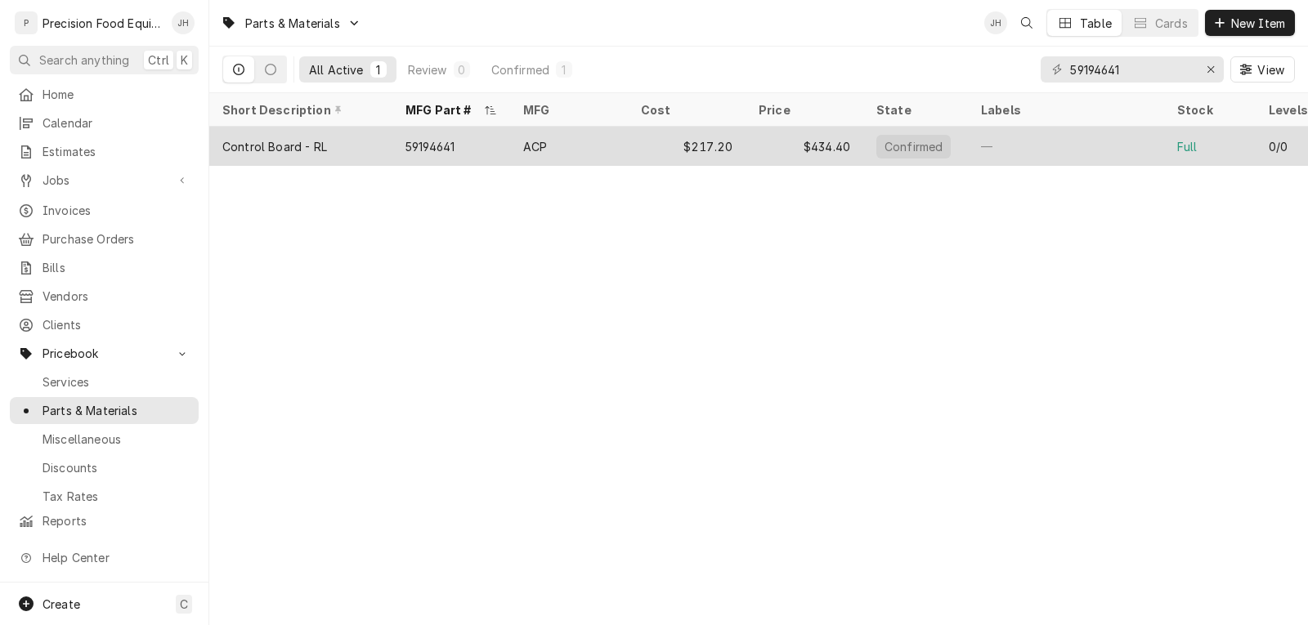
click at [588, 141] on div "ACP" at bounding box center [569, 146] width 118 height 39
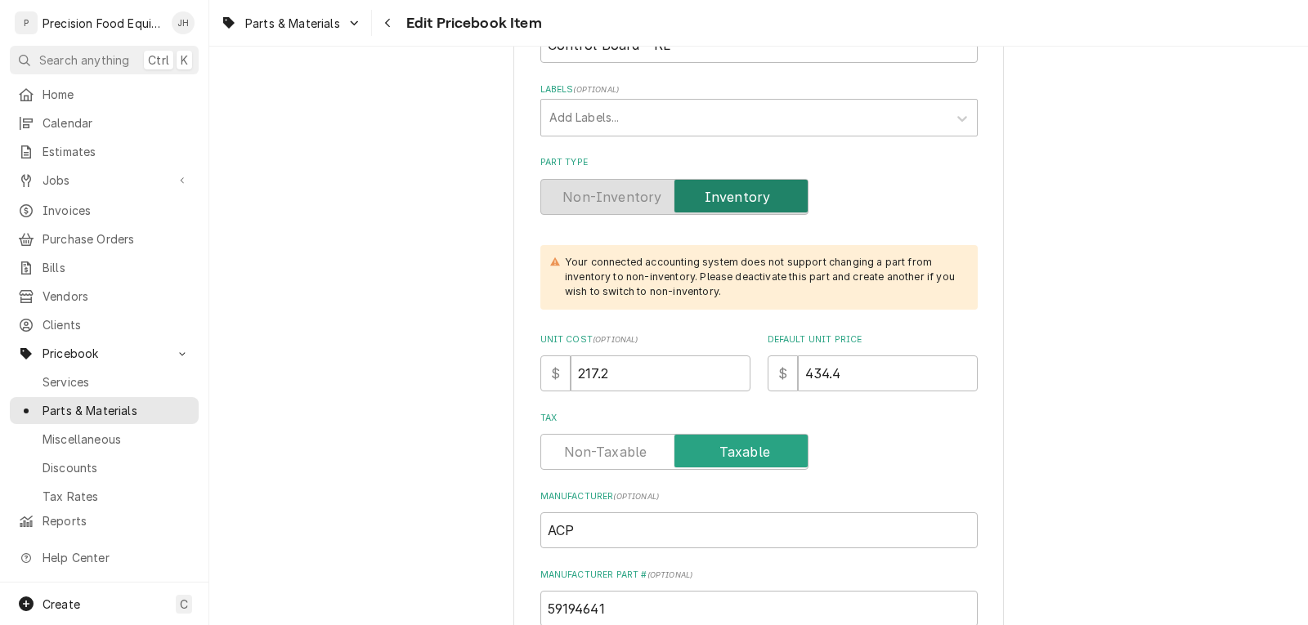
scroll to position [327, 0]
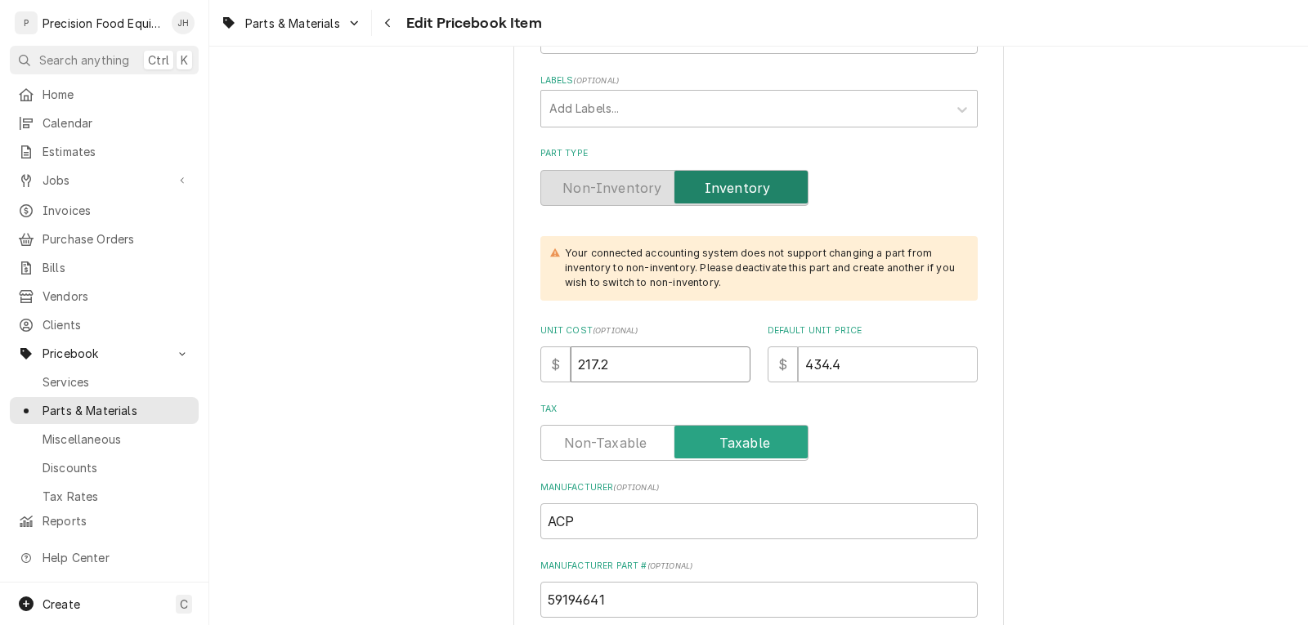
click at [620, 362] on input "217.2" at bounding box center [661, 365] width 180 height 36
drag, startPoint x: 618, startPoint y: 361, endPoint x: 504, endPoint y: 376, distance: 115.4
type textarea "x"
type input "2"
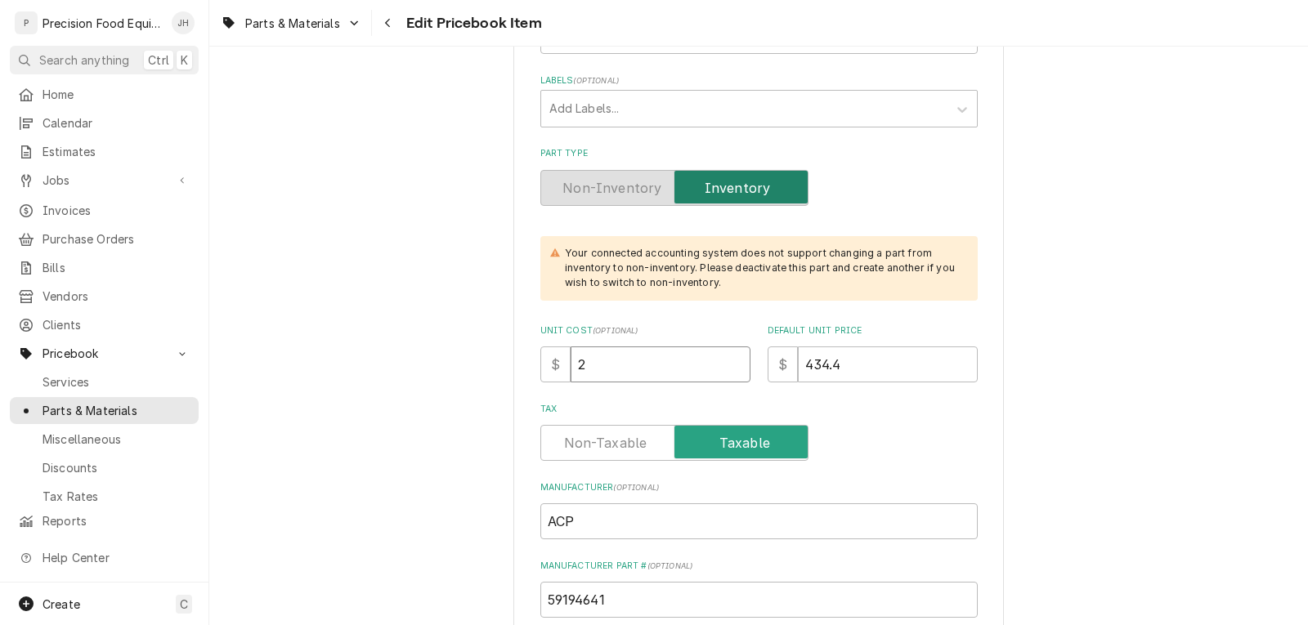
type textarea "x"
type input "22"
type textarea "x"
type input "220"
type textarea "x"
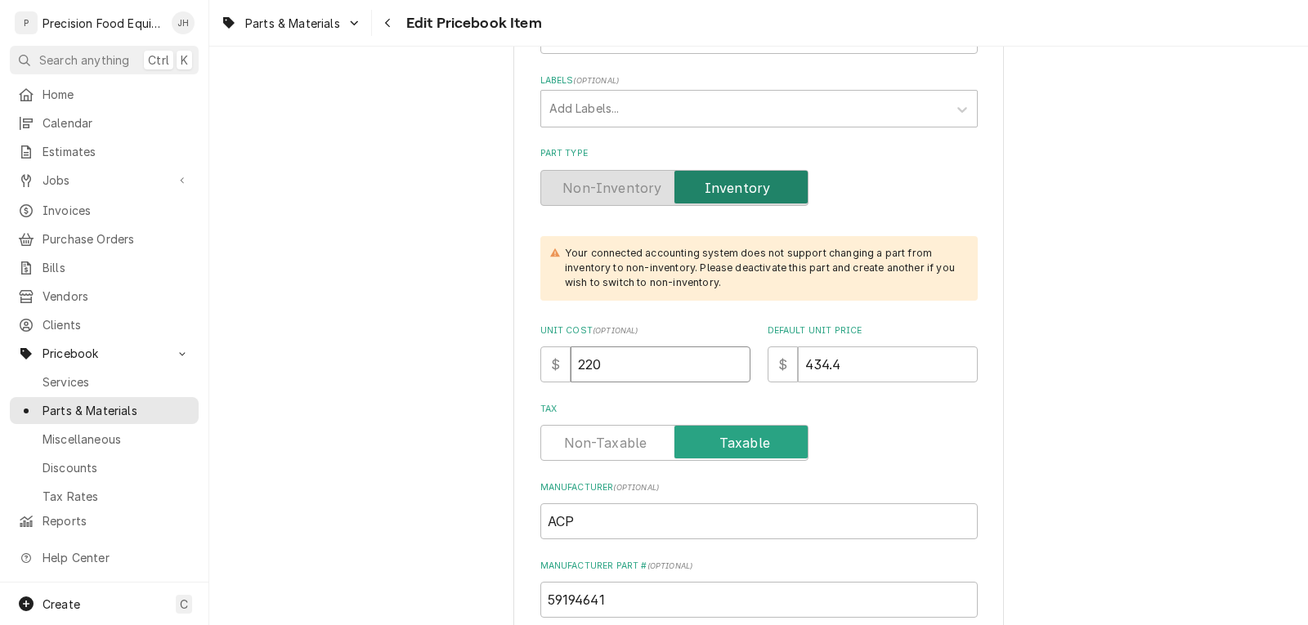
type input "220.2"
type textarea "x"
type input "220.20"
drag, startPoint x: 854, startPoint y: 368, endPoint x: 697, endPoint y: 312, distance: 166.0
click at [723, 379] on div "Unit Cost ( optional ) $ 220.20 Default Unit Price $ 434.4" at bounding box center [758, 354] width 437 height 58
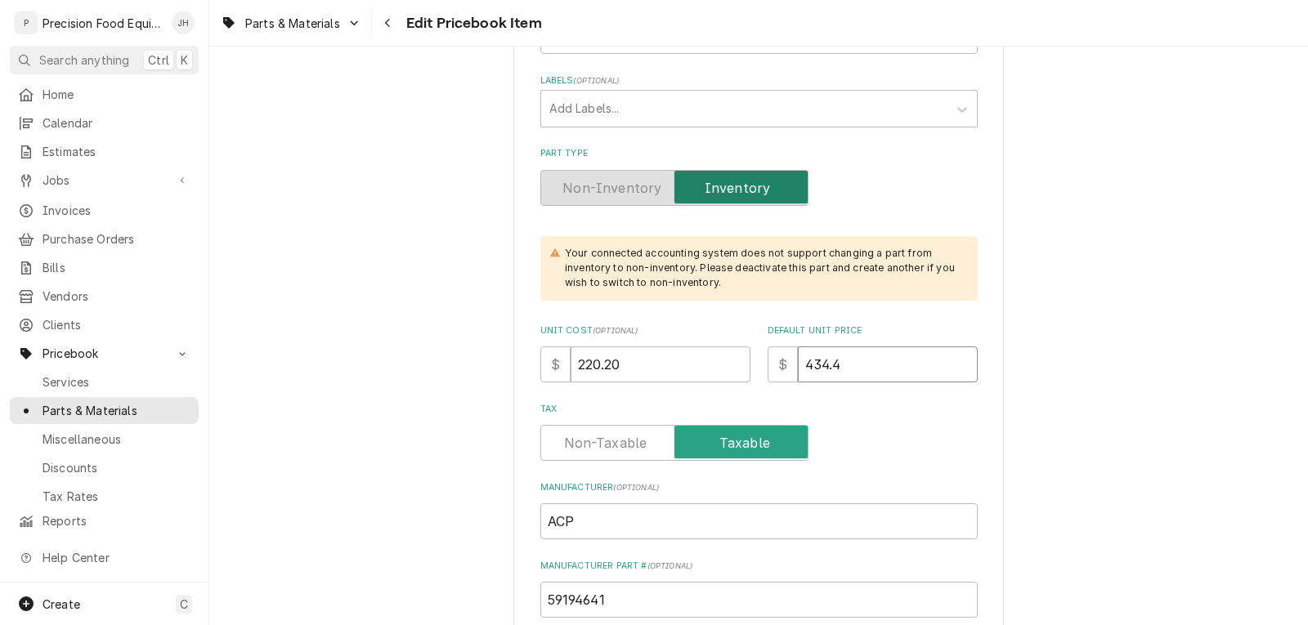
type textarea "x"
type input "3"
type textarea "x"
type input "36"
type textarea "x"
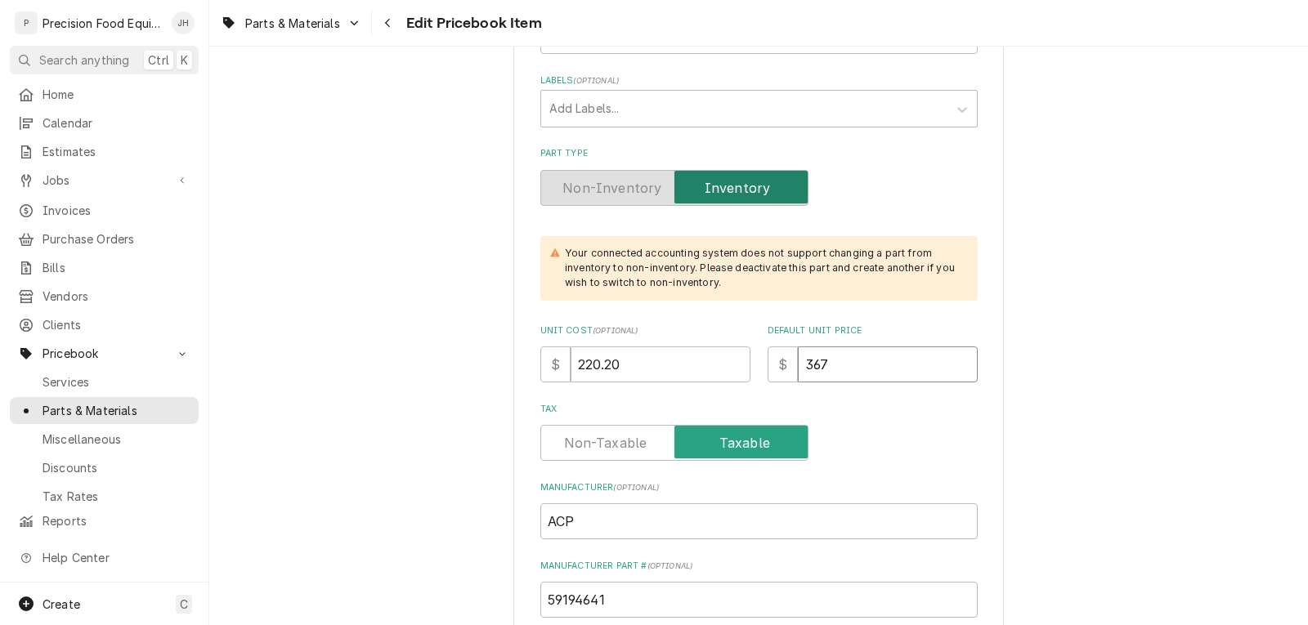
type input "367"
click at [843, 428] on div "Tax" at bounding box center [758, 443] width 437 height 36
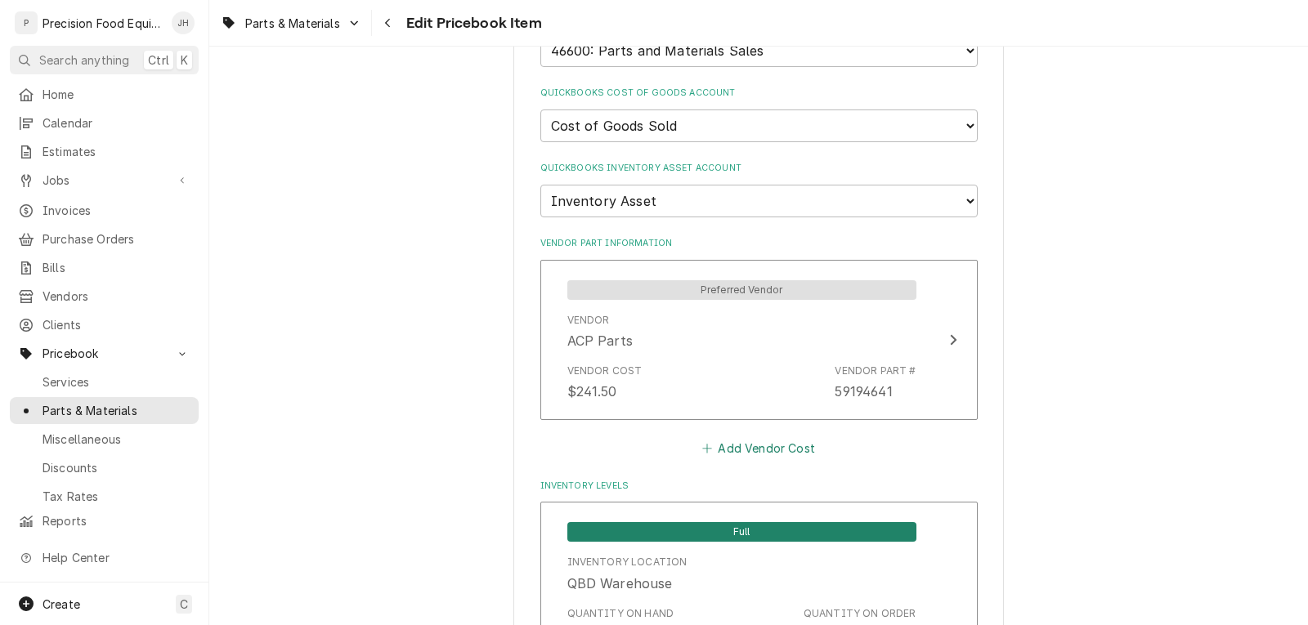
scroll to position [1226, 0]
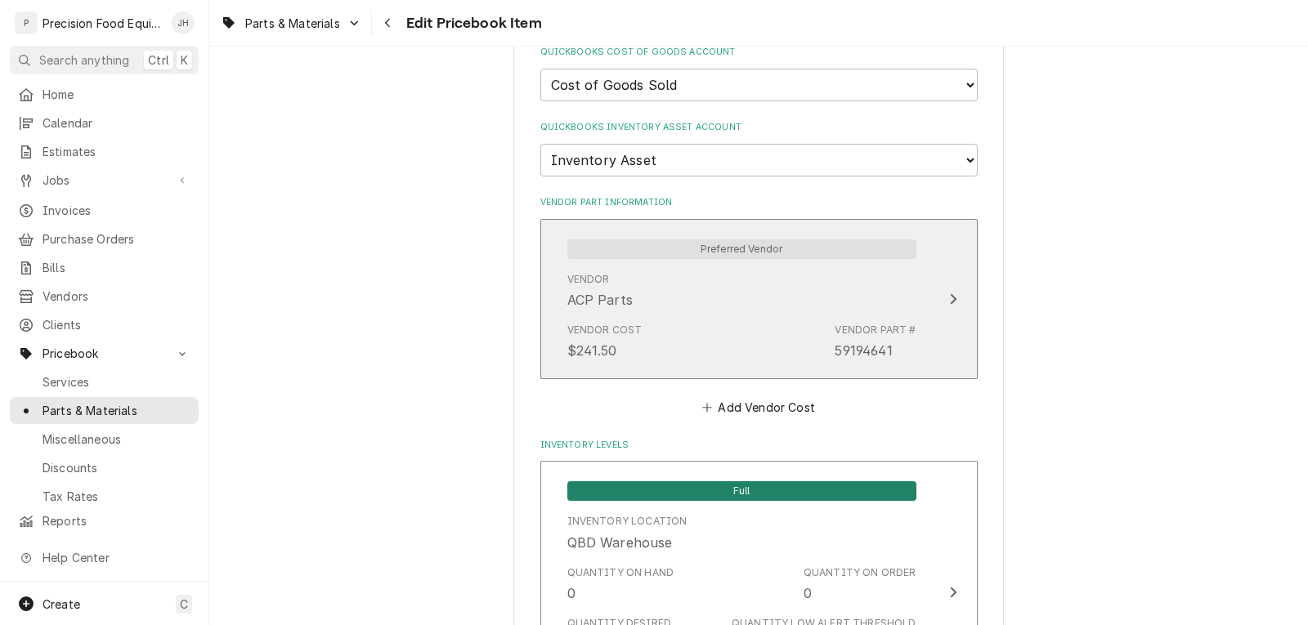
click at [697, 283] on div "Vendor ACP Parts" at bounding box center [741, 291] width 349 height 51
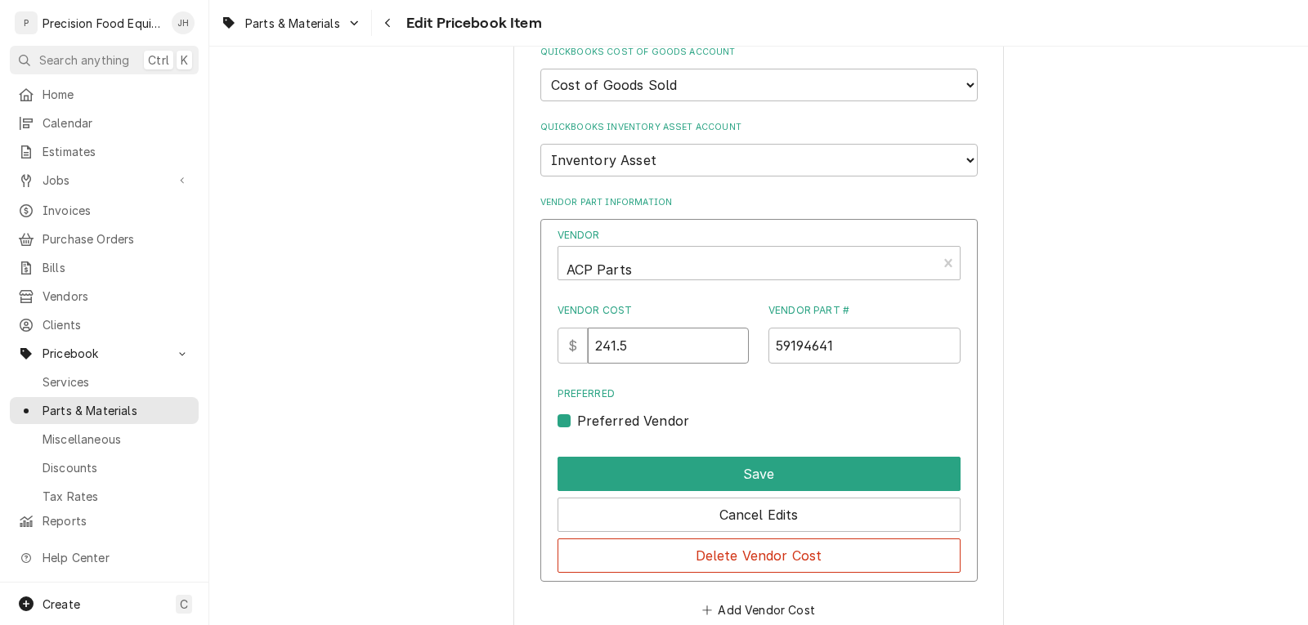
drag, startPoint x: 670, startPoint y: 343, endPoint x: 467, endPoint y: 344, distance: 203.6
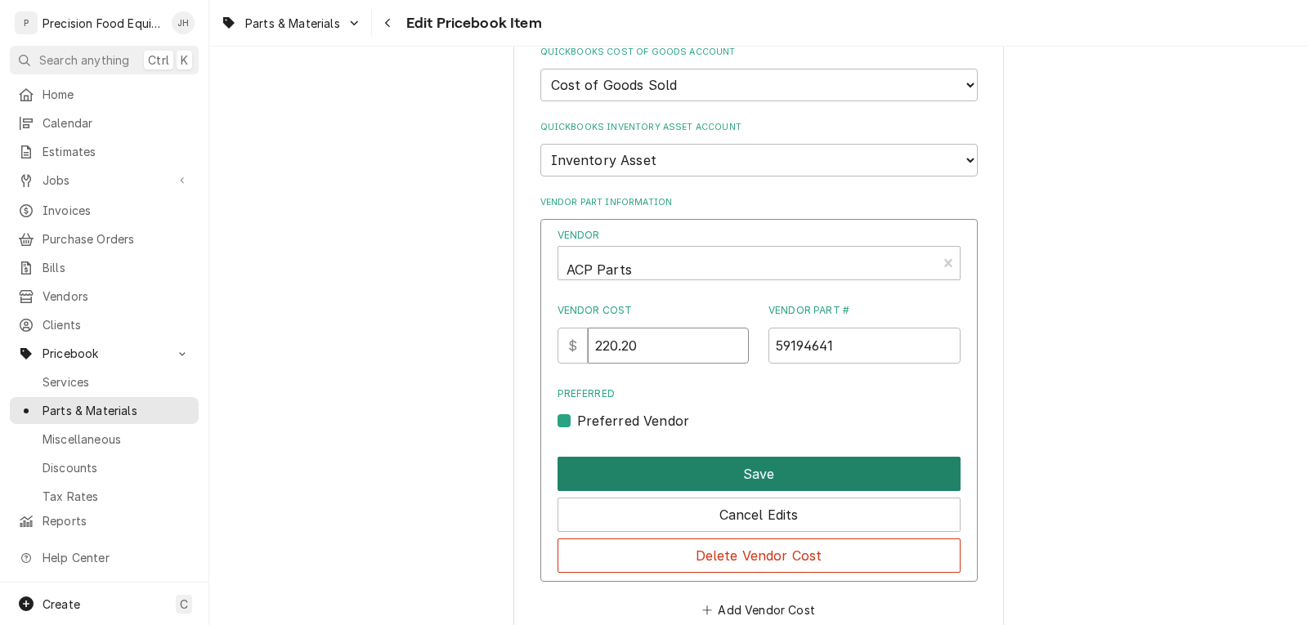
type input "220.20"
click at [716, 471] on button "Save" at bounding box center [759, 474] width 403 height 34
type textarea "x"
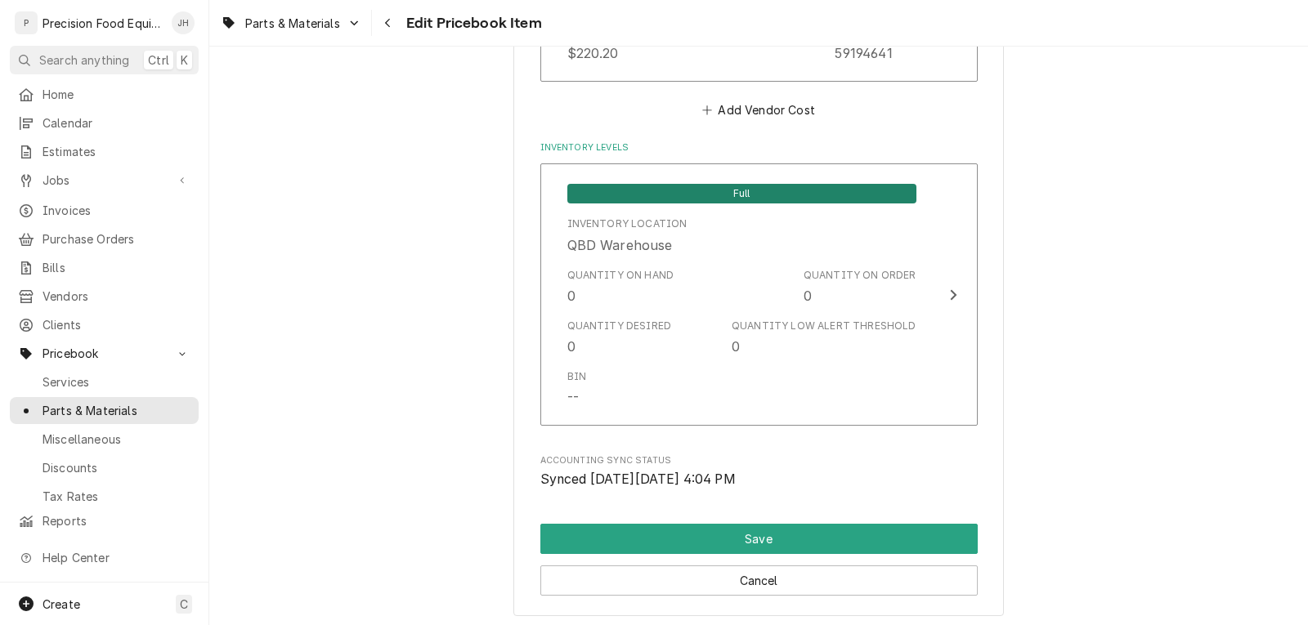
scroll to position [1553, 0]
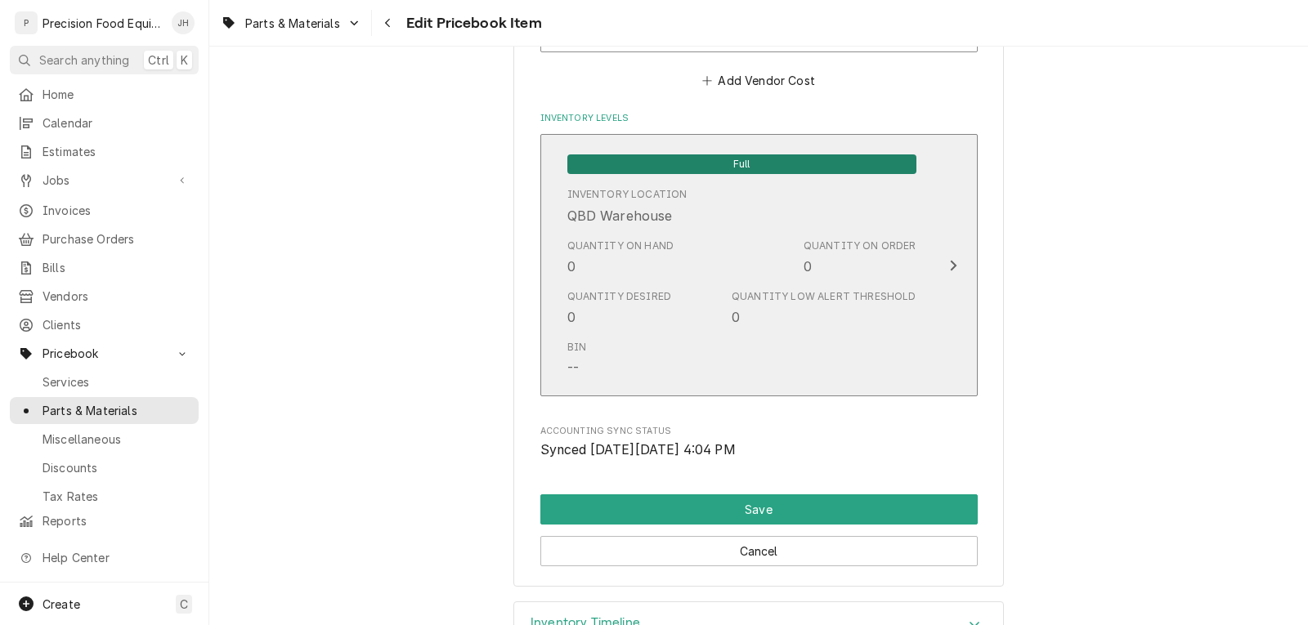
click at [702, 262] on div "Quantity on Hand 0 Quantity on Order 0" at bounding box center [741, 257] width 349 height 51
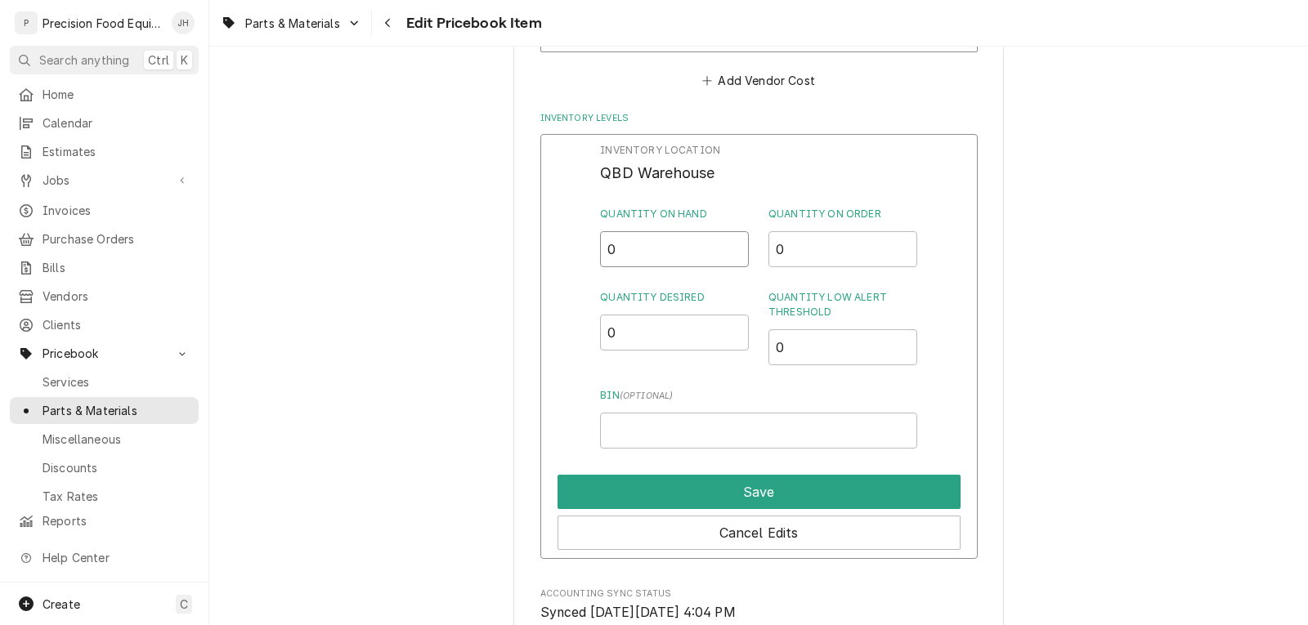
click at [654, 251] on input "0" at bounding box center [674, 249] width 149 height 36
click at [730, 241] on input "0.5" at bounding box center [674, 249] width 149 height 36
type input "1"
click at [730, 241] on input "1" at bounding box center [674, 249] width 149 height 36
type input "0.5"
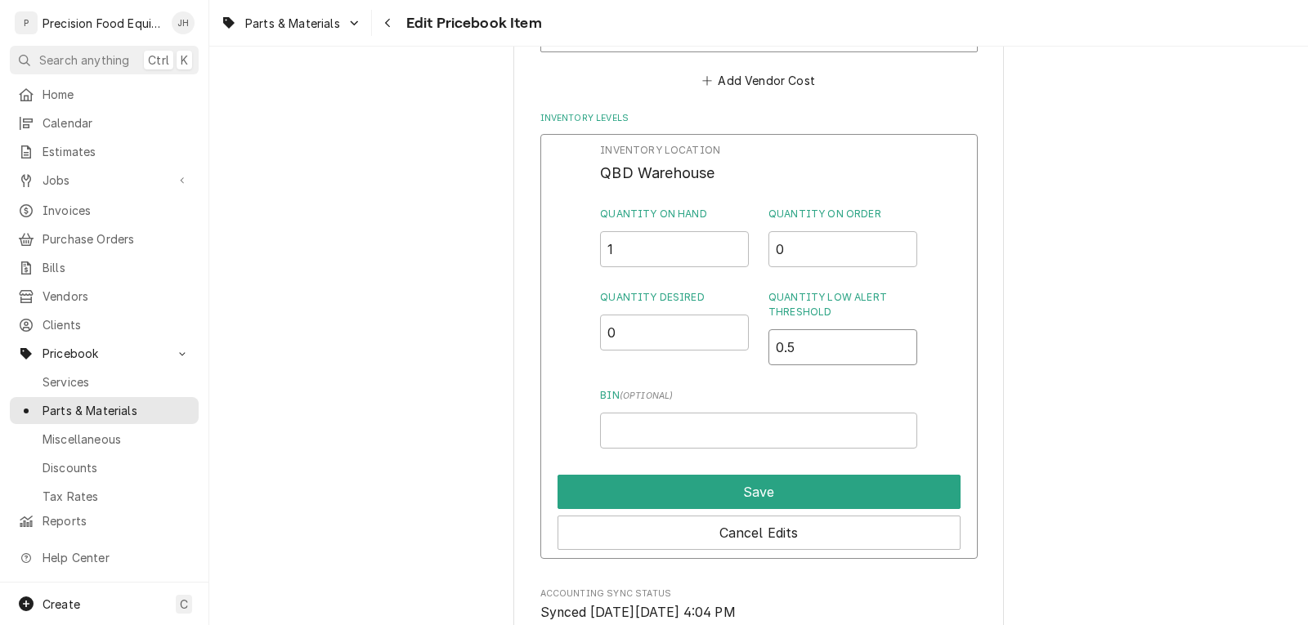
click at [893, 344] on input "0.5" at bounding box center [843, 347] width 149 height 36
click at [632, 433] on input "Bin ( optional )" at bounding box center [758, 431] width 316 height 36
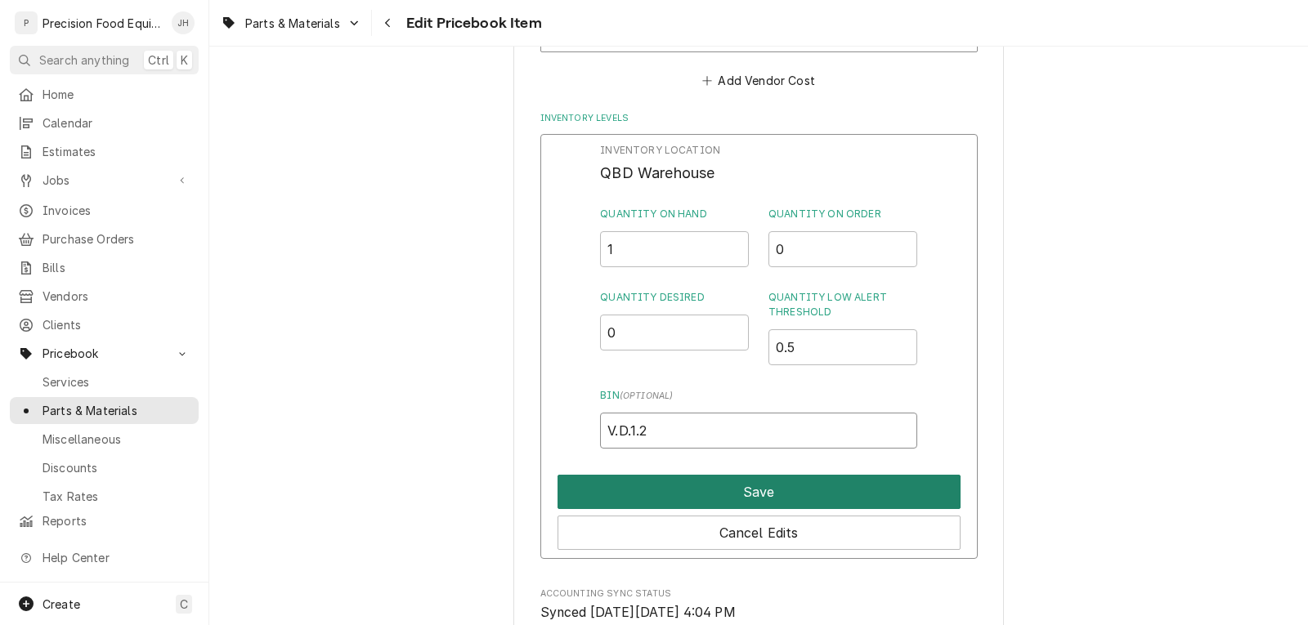
type input "V.D.1.2"
click at [773, 491] on button "Save" at bounding box center [759, 492] width 403 height 34
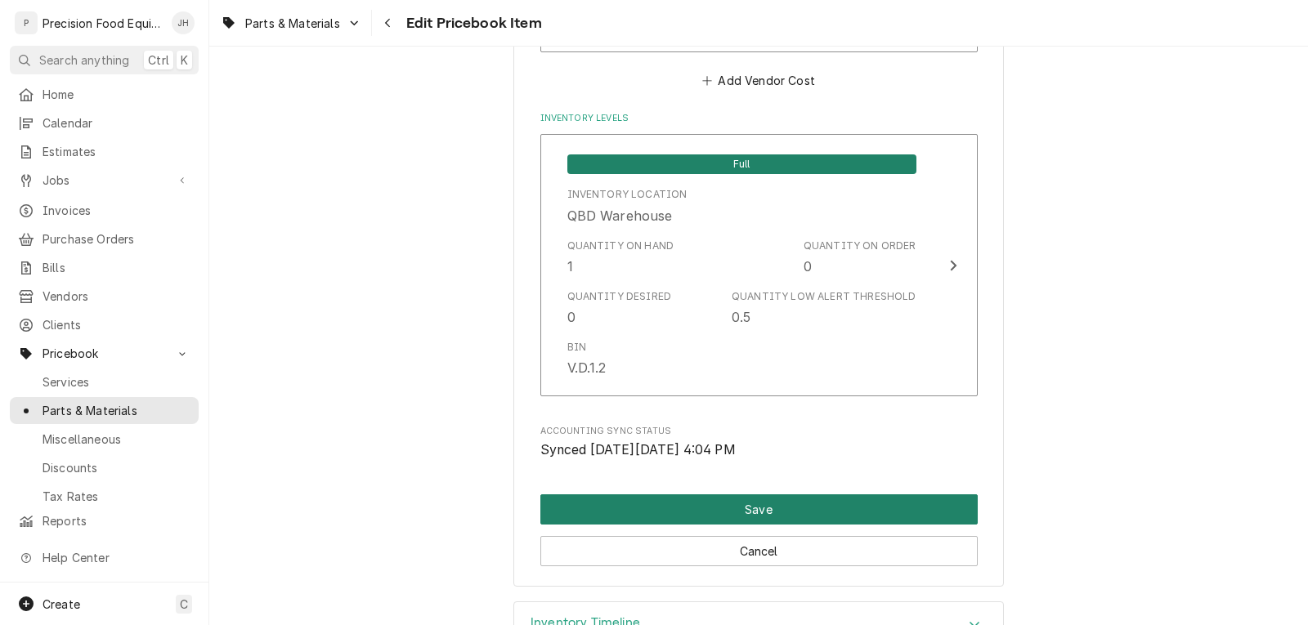
click at [753, 497] on button "Save" at bounding box center [758, 510] width 437 height 30
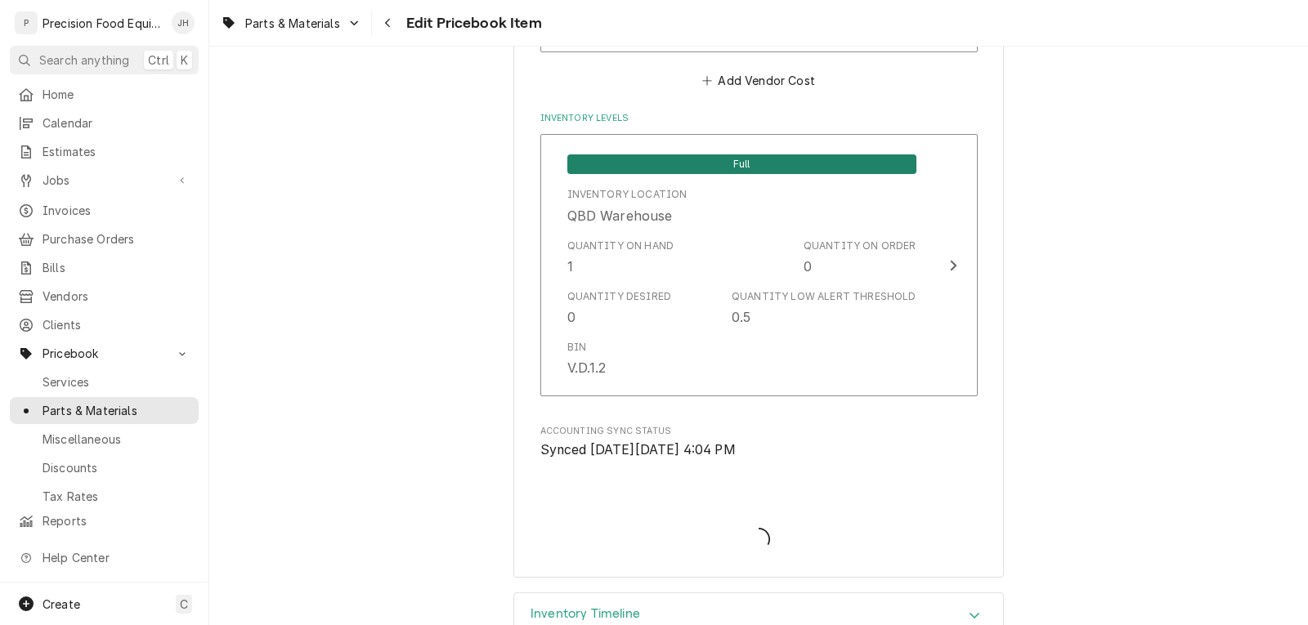
type textarea "x"
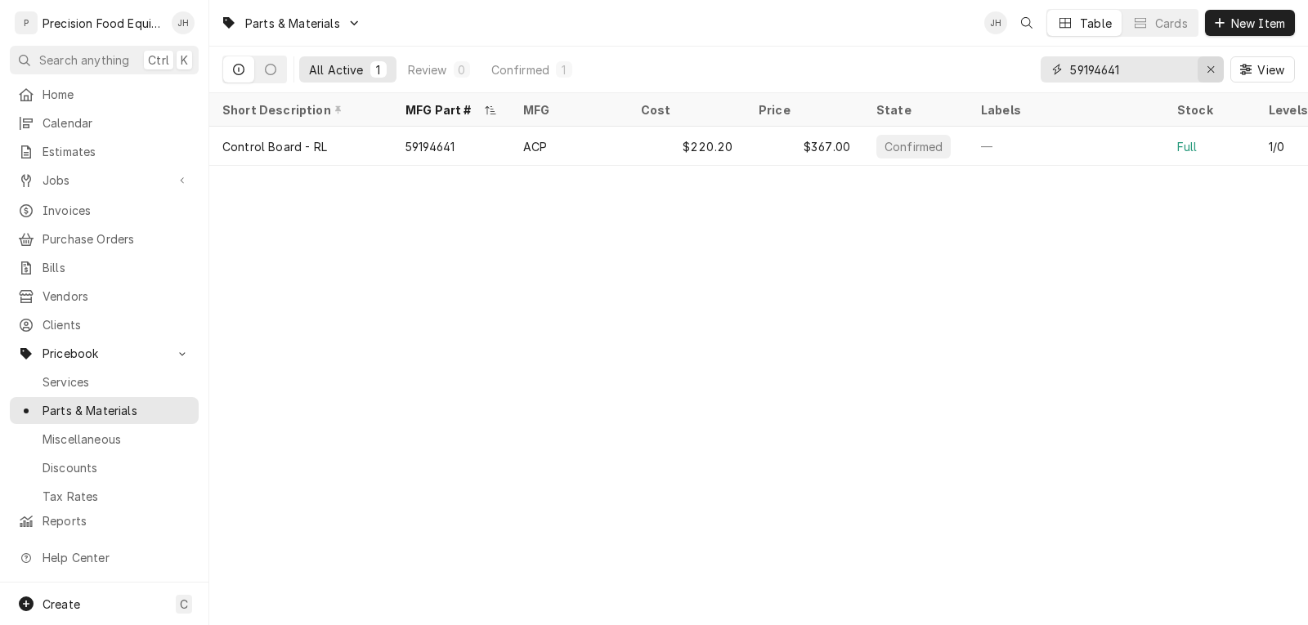
click at [1208, 67] on icon "Erase input" at bounding box center [1211, 69] width 9 height 11
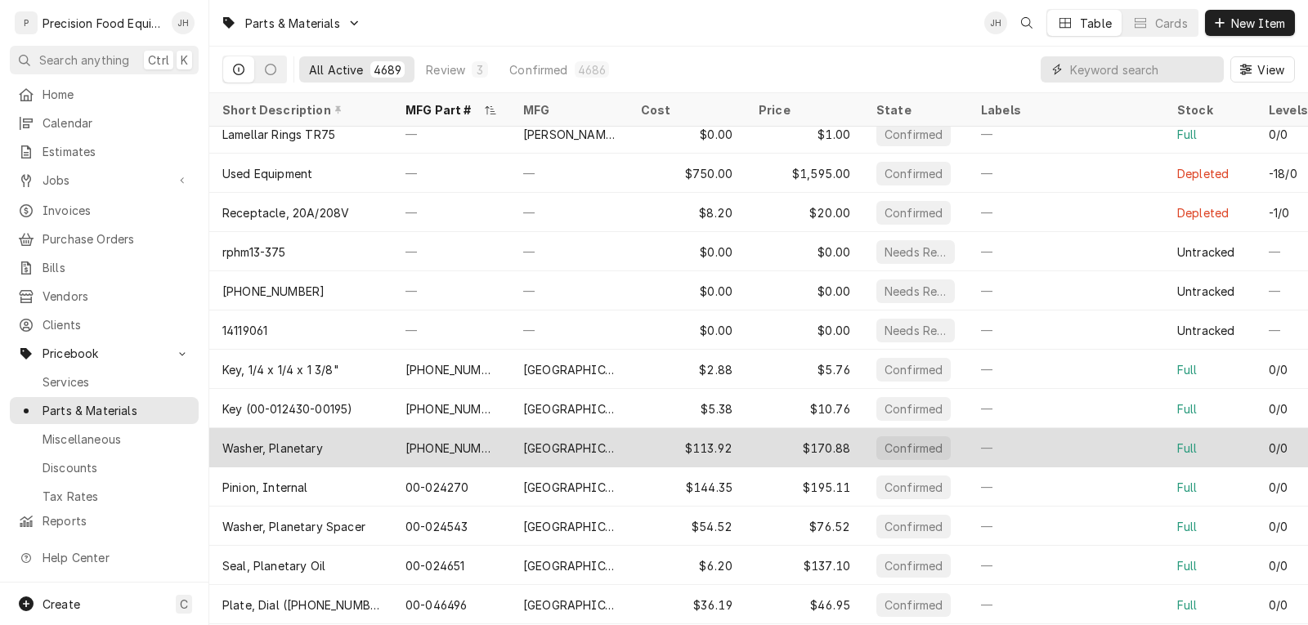
scroll to position [1395, 0]
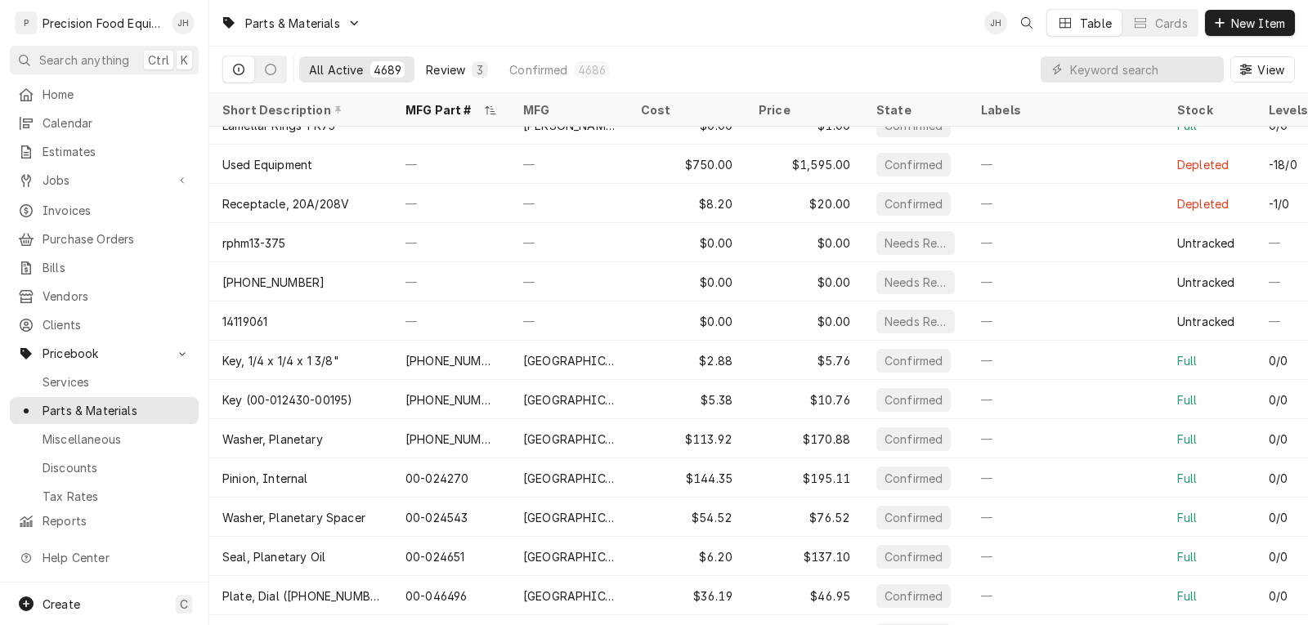
click at [449, 73] on div "Review" at bounding box center [445, 69] width 39 height 17
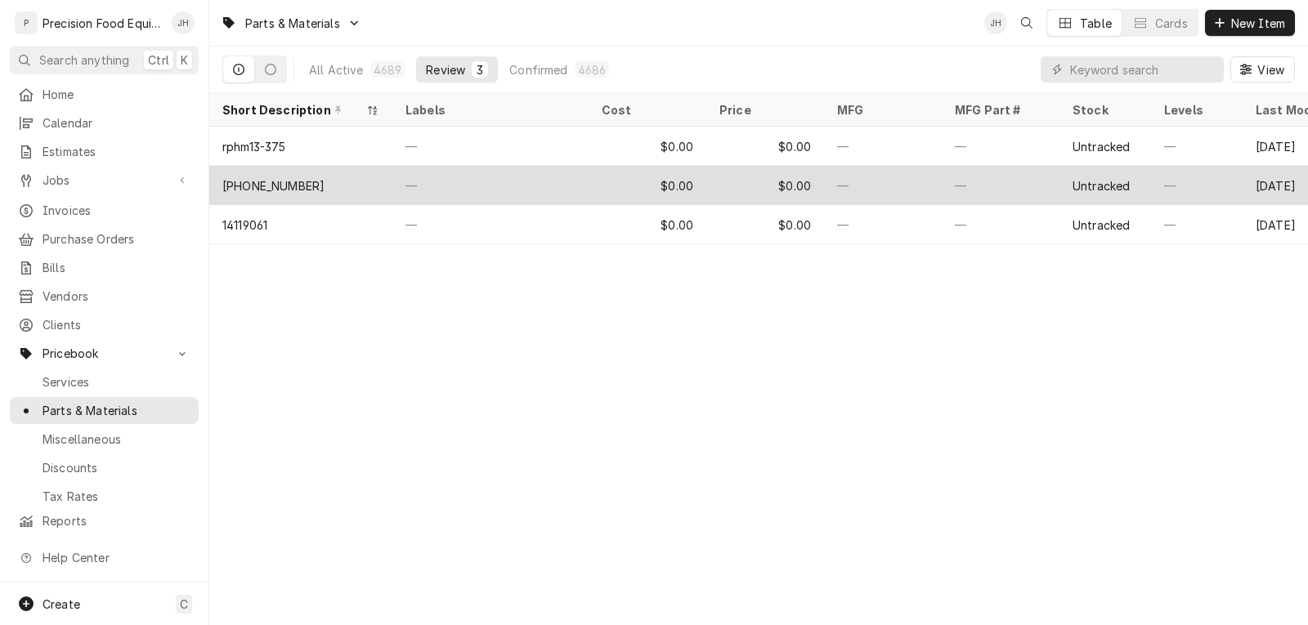
click at [309, 186] on div "[PHONE_NUMBER]" at bounding box center [300, 185] width 183 height 39
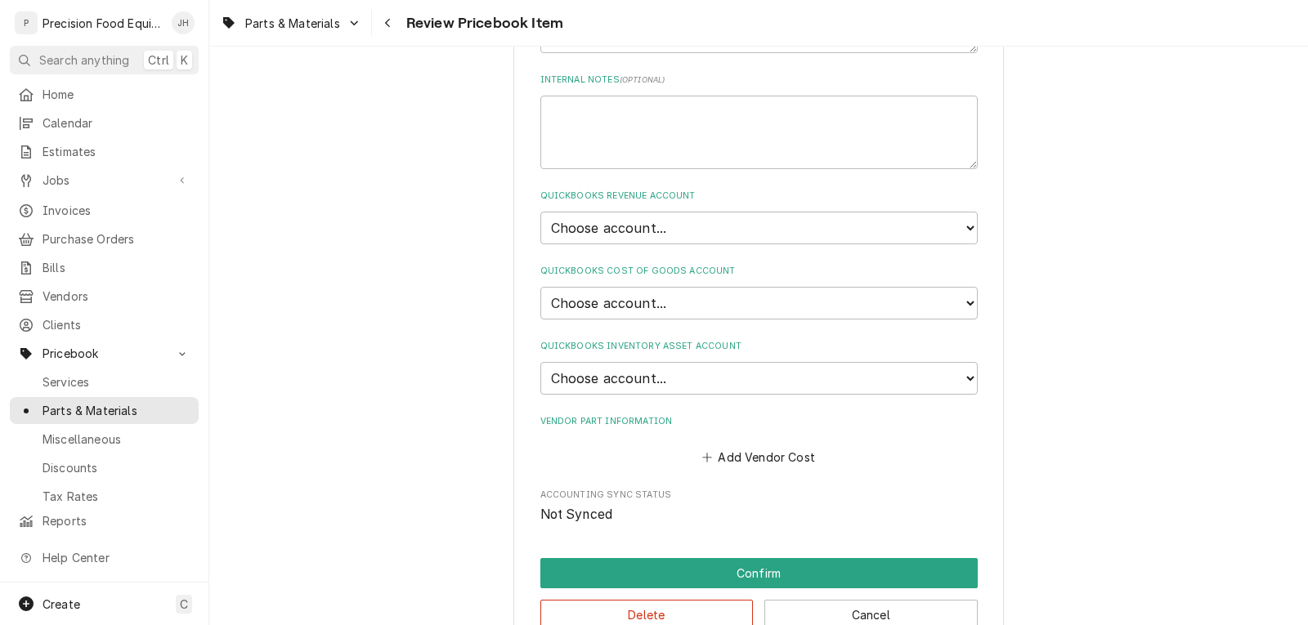
scroll to position [1027, 0]
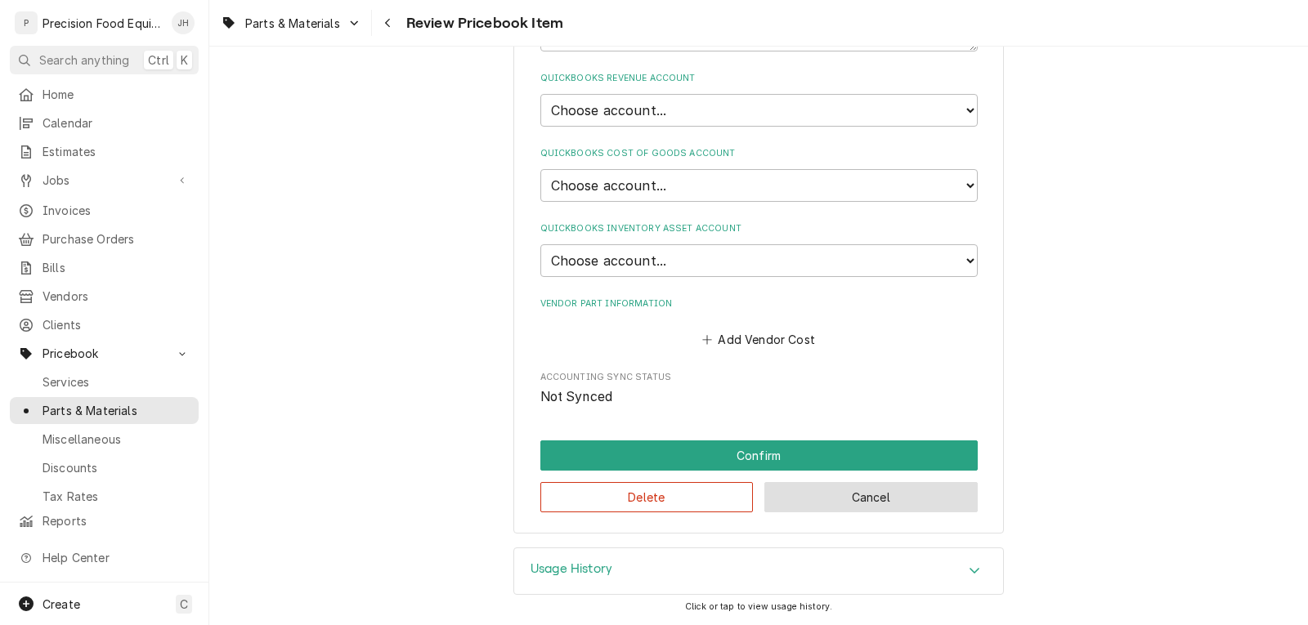
click at [856, 499] on button "Cancel" at bounding box center [870, 497] width 213 height 30
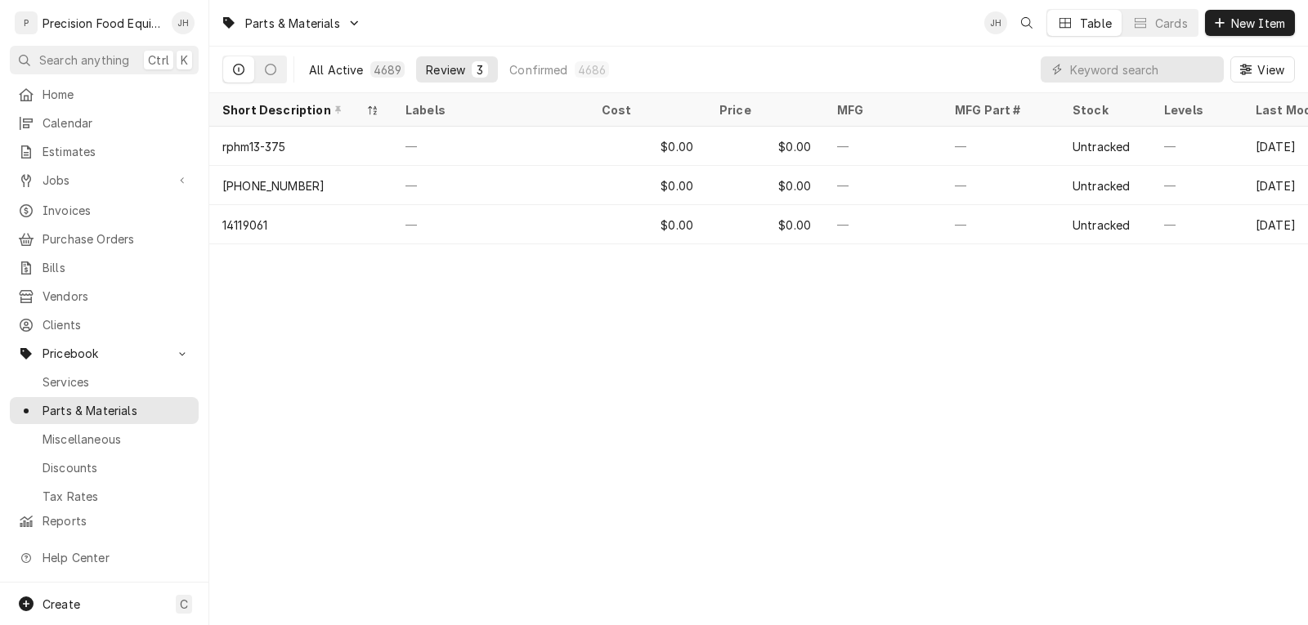
click at [351, 72] on div "All Active" at bounding box center [336, 69] width 55 height 17
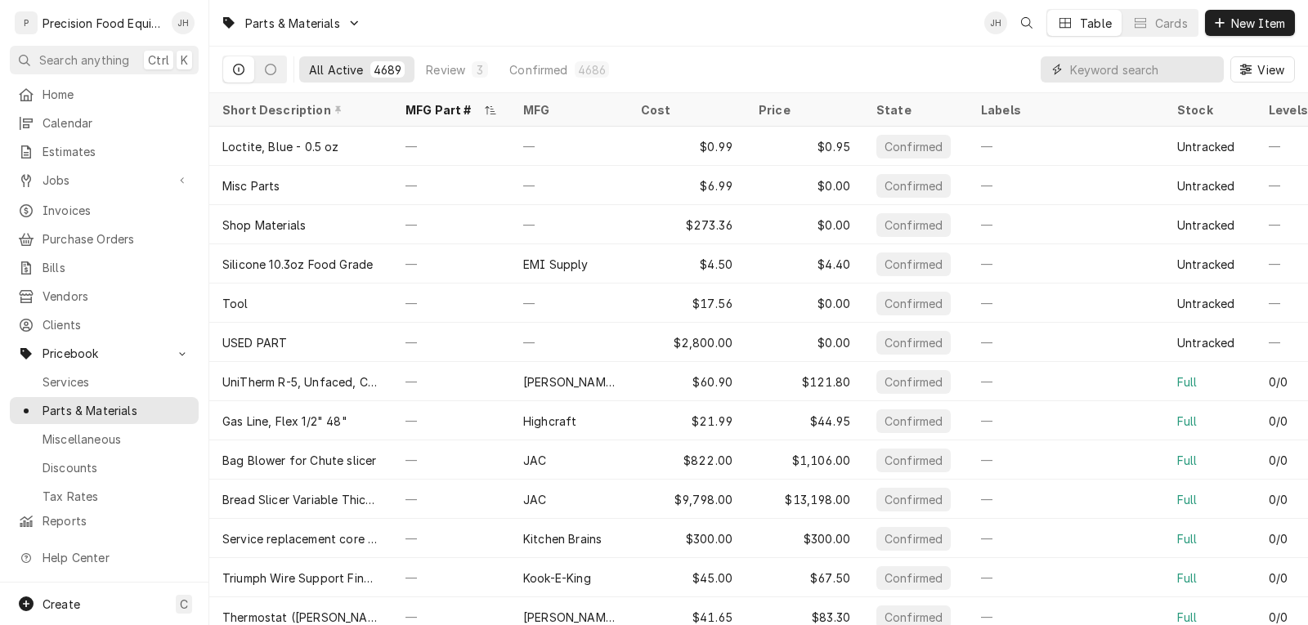
click at [1138, 69] on input "Dynamic Content Wrapper" at bounding box center [1143, 69] width 146 height 26
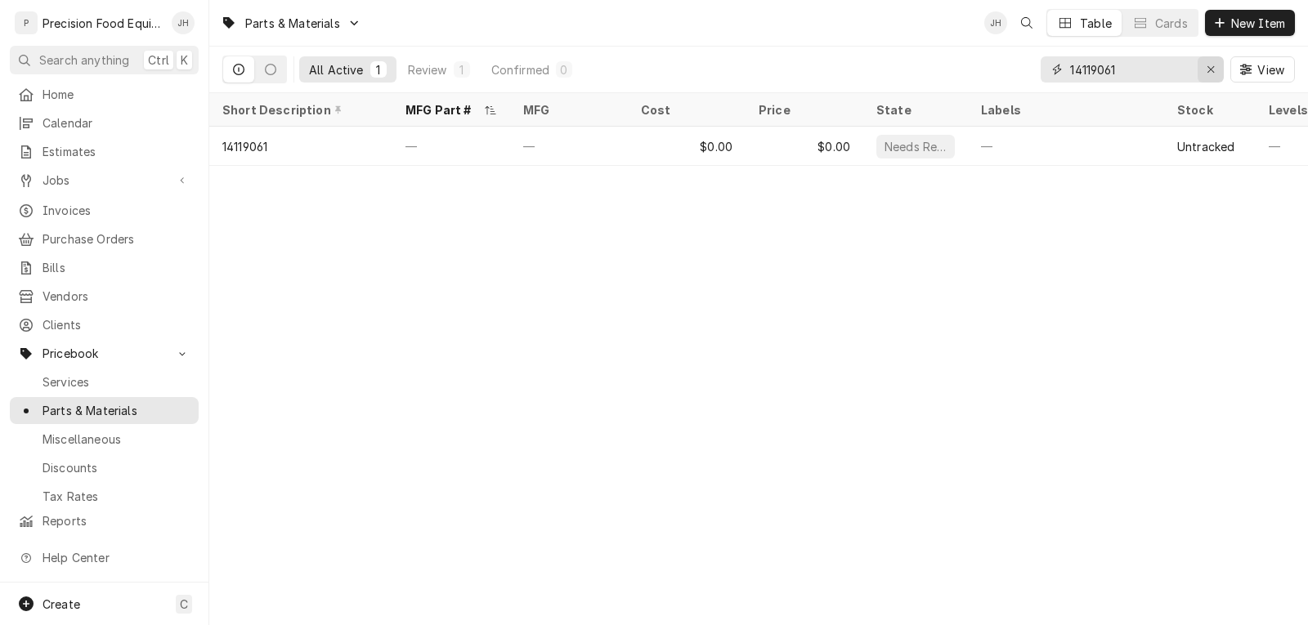
type input "14119061"
click at [1211, 75] on div "Erase input" at bounding box center [1211, 69] width 16 height 16
